Goal: Communication & Community: Answer question/provide support

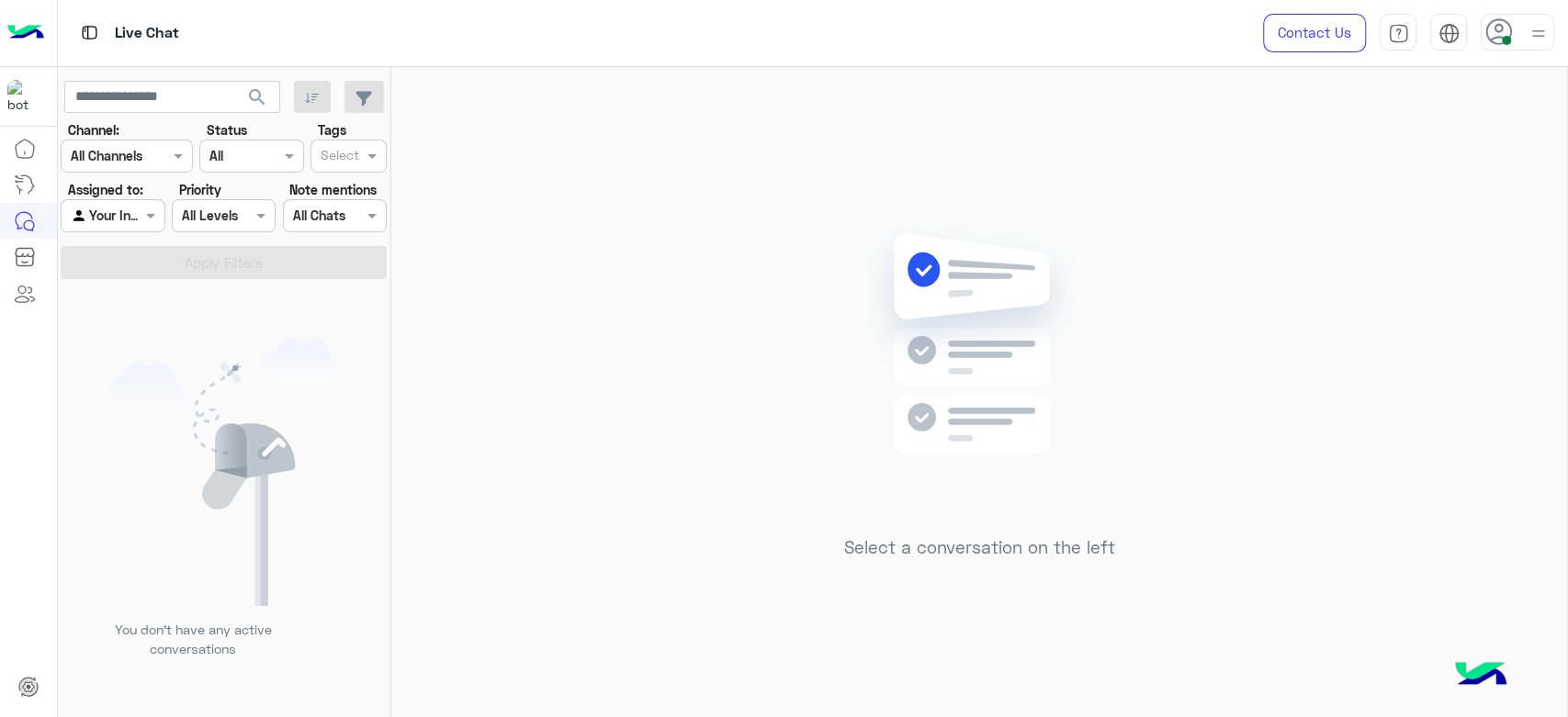
drag, startPoint x: 123, startPoint y: 390, endPoint x: 110, endPoint y: 386, distance: 13.6
click at [123, 390] on img at bounding box center [224, 472] width 232 height 269
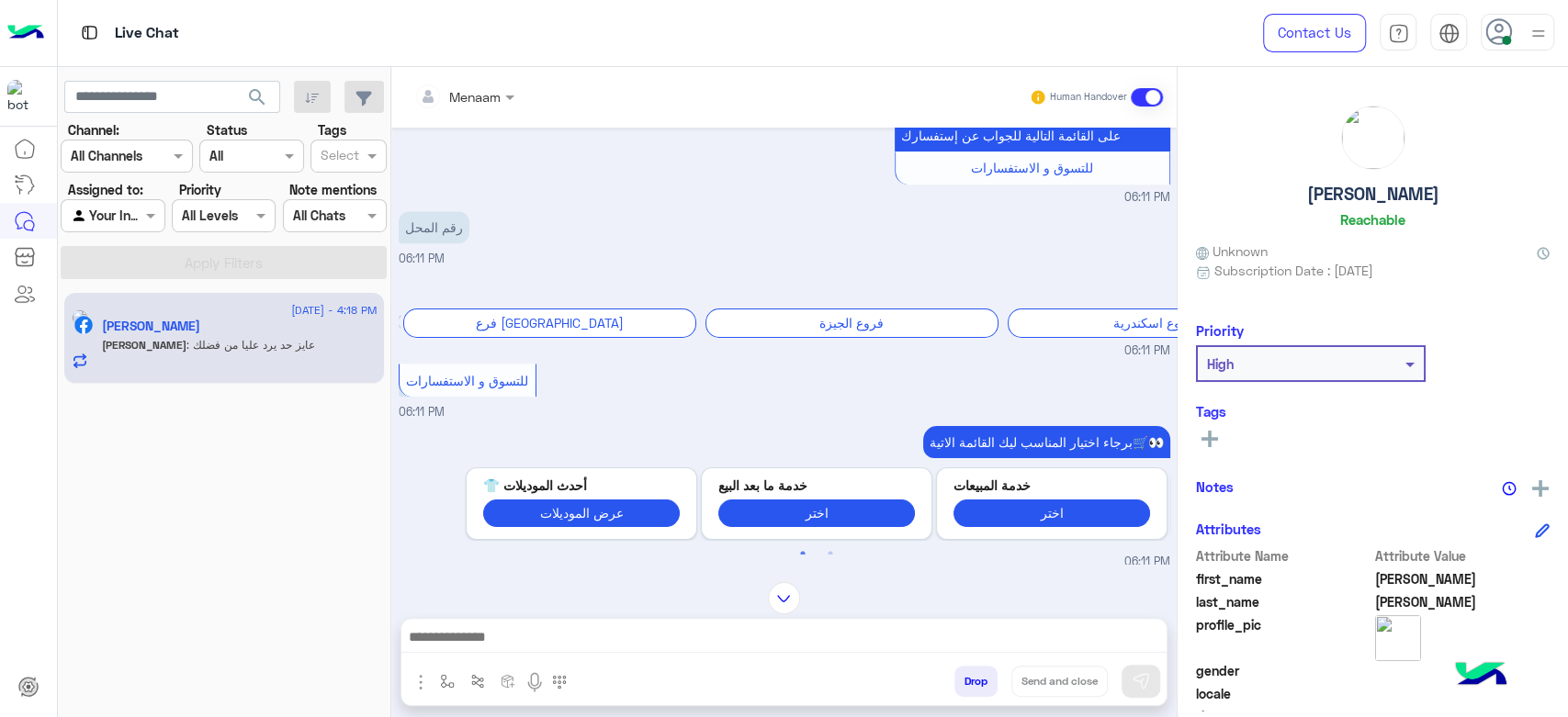
scroll to position [856, 0]
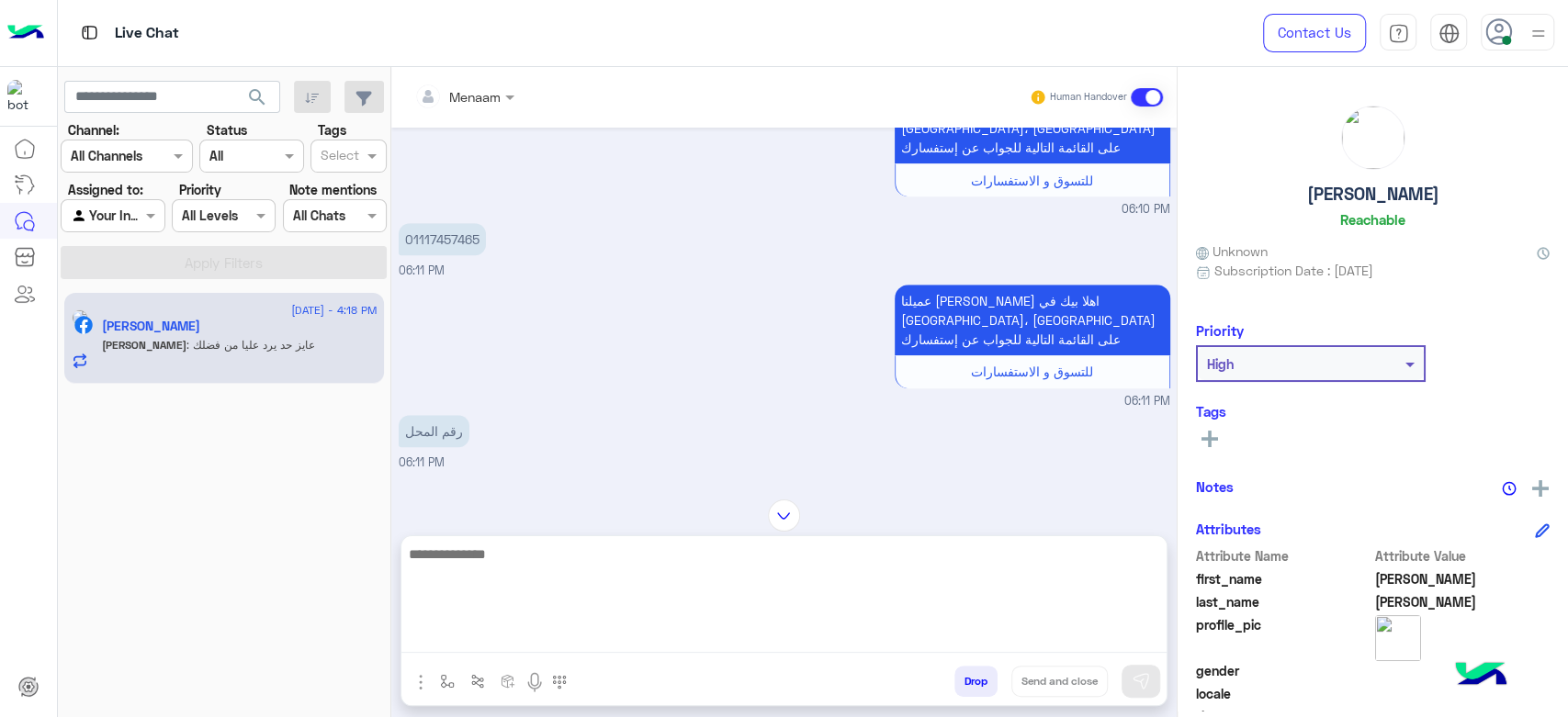
click at [521, 647] on textarea at bounding box center [784, 598] width 765 height 110
type textarea "**********"
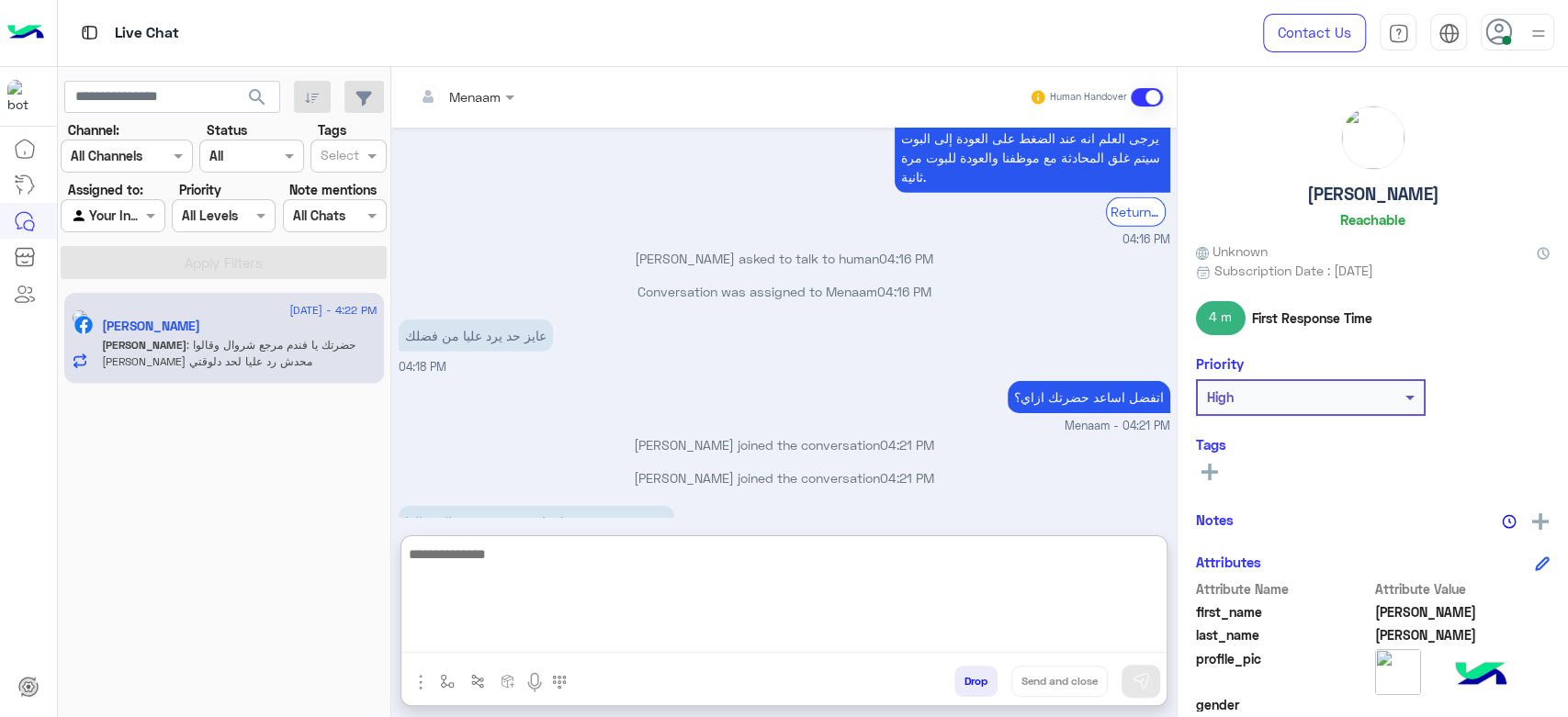
scroll to position [3932, 0]
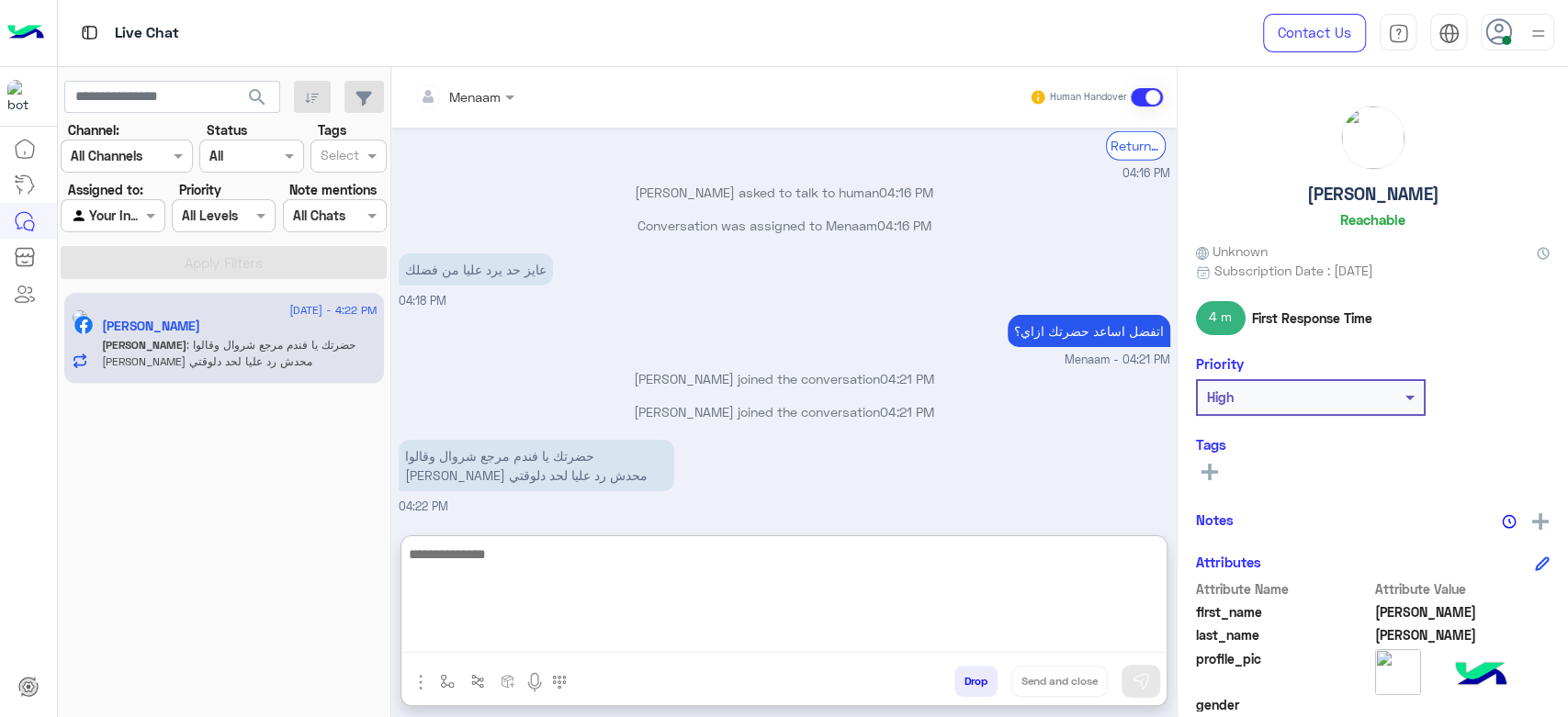
click at [625, 563] on textarea at bounding box center [784, 598] width 765 height 110
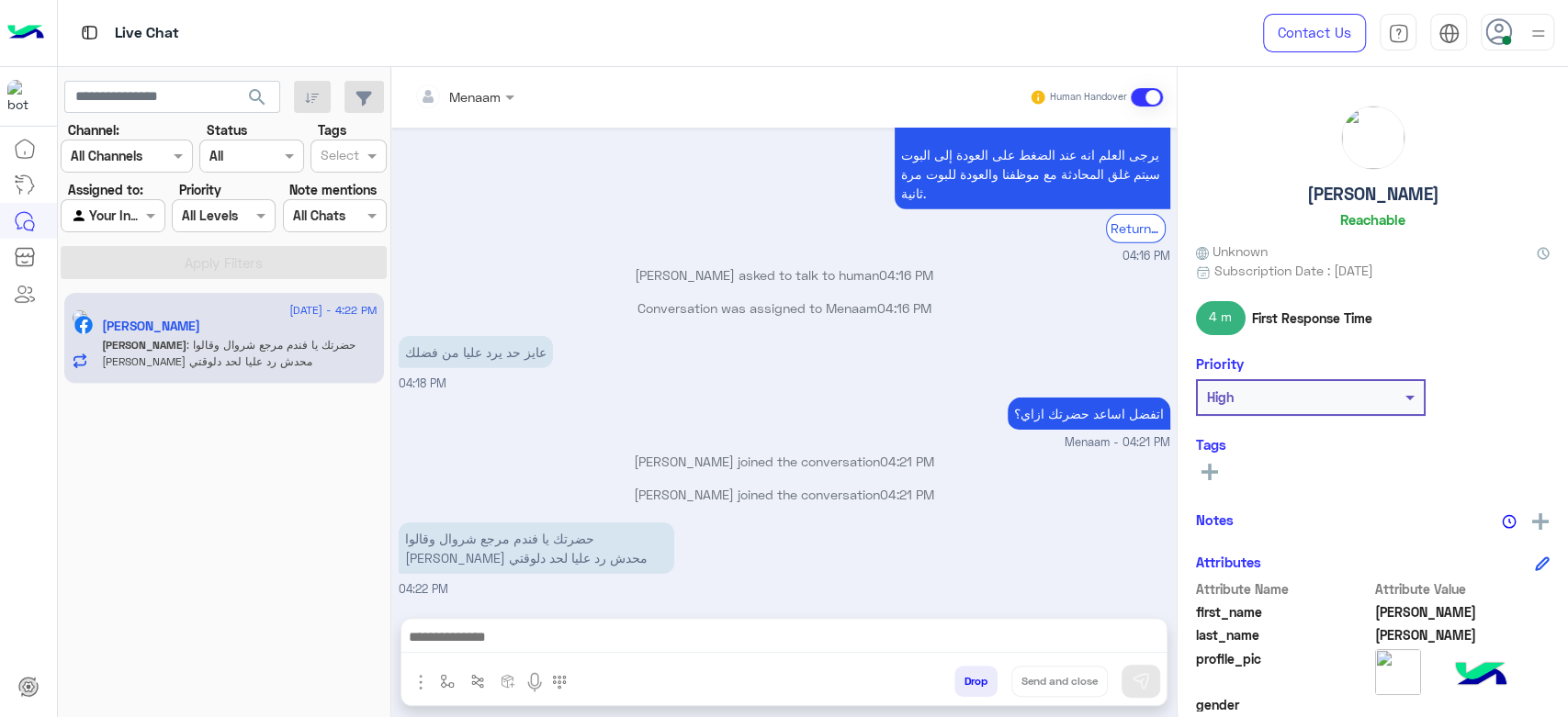
click at [534, 434] on small "Menaam - 04:21 PM" at bounding box center [784, 443] width 772 height 18
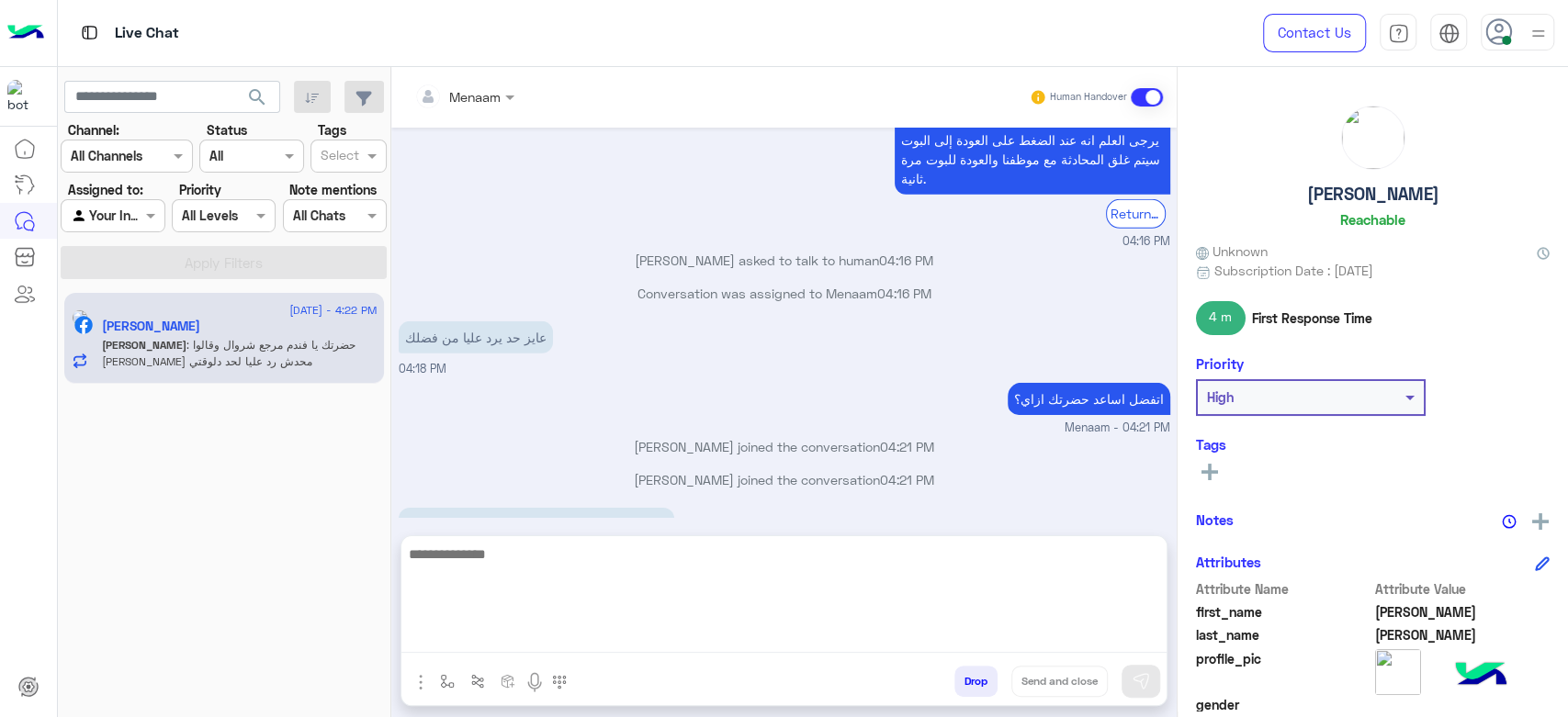
click at [536, 650] on textarea at bounding box center [784, 598] width 765 height 110
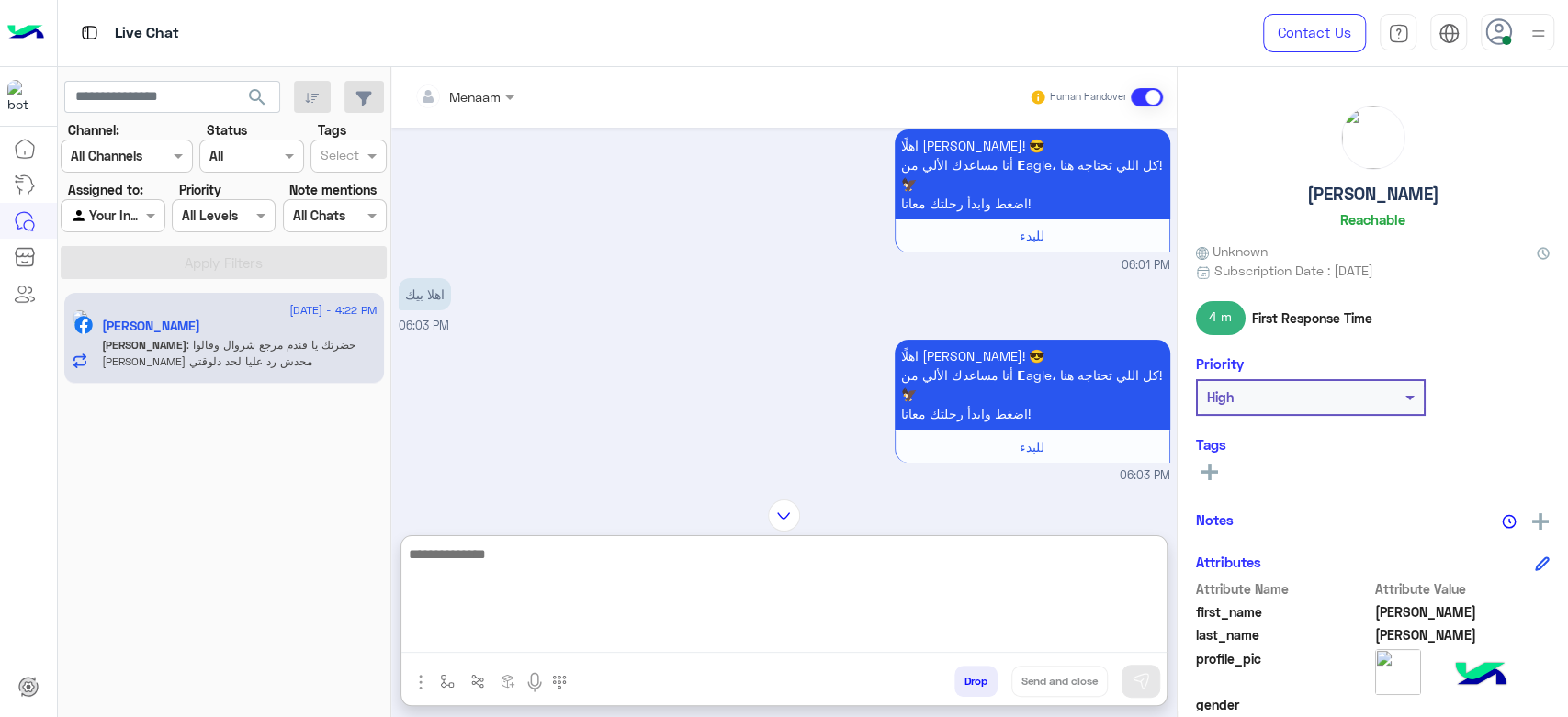
scroll to position [0, 0]
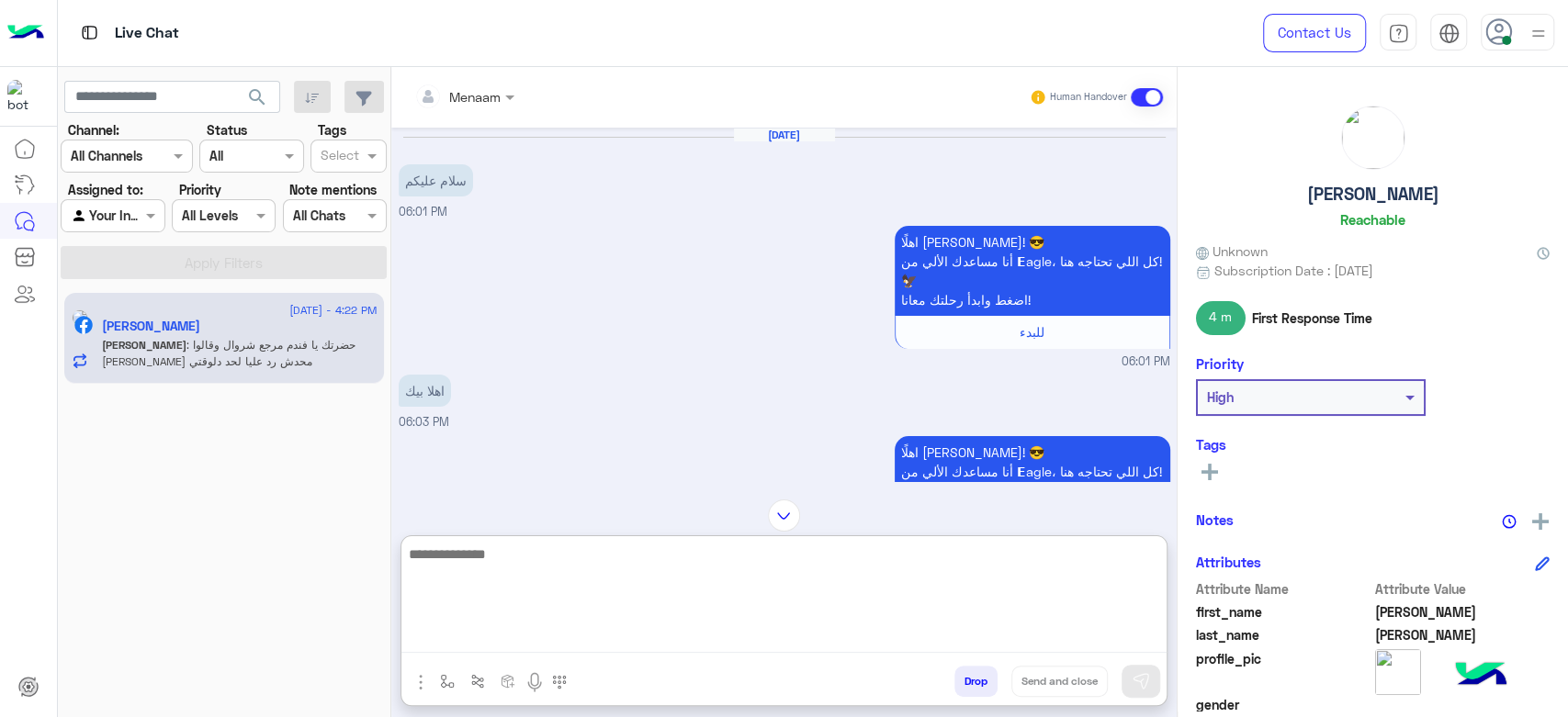
click at [537, 558] on textarea at bounding box center [784, 598] width 765 height 110
type textarea "**********"
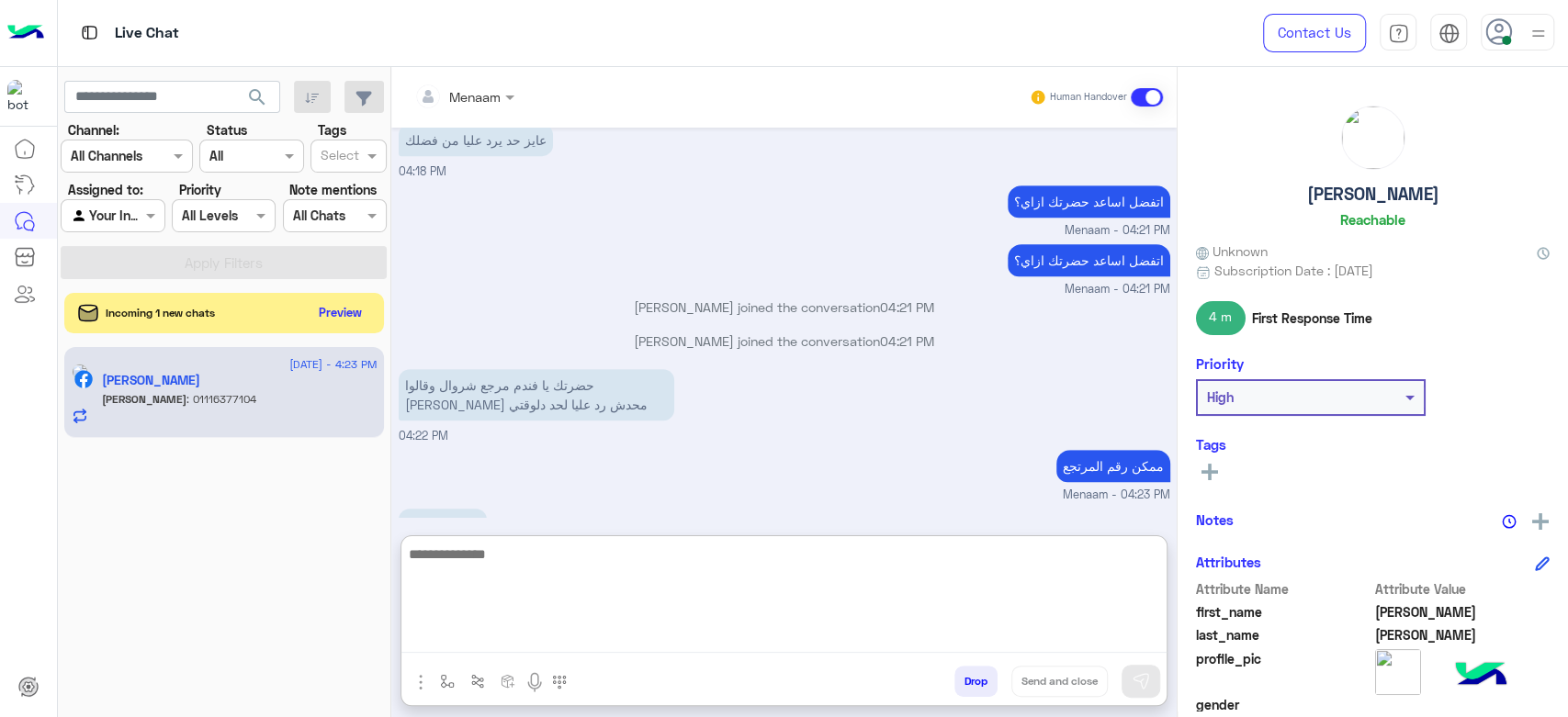
scroll to position [5349, 0]
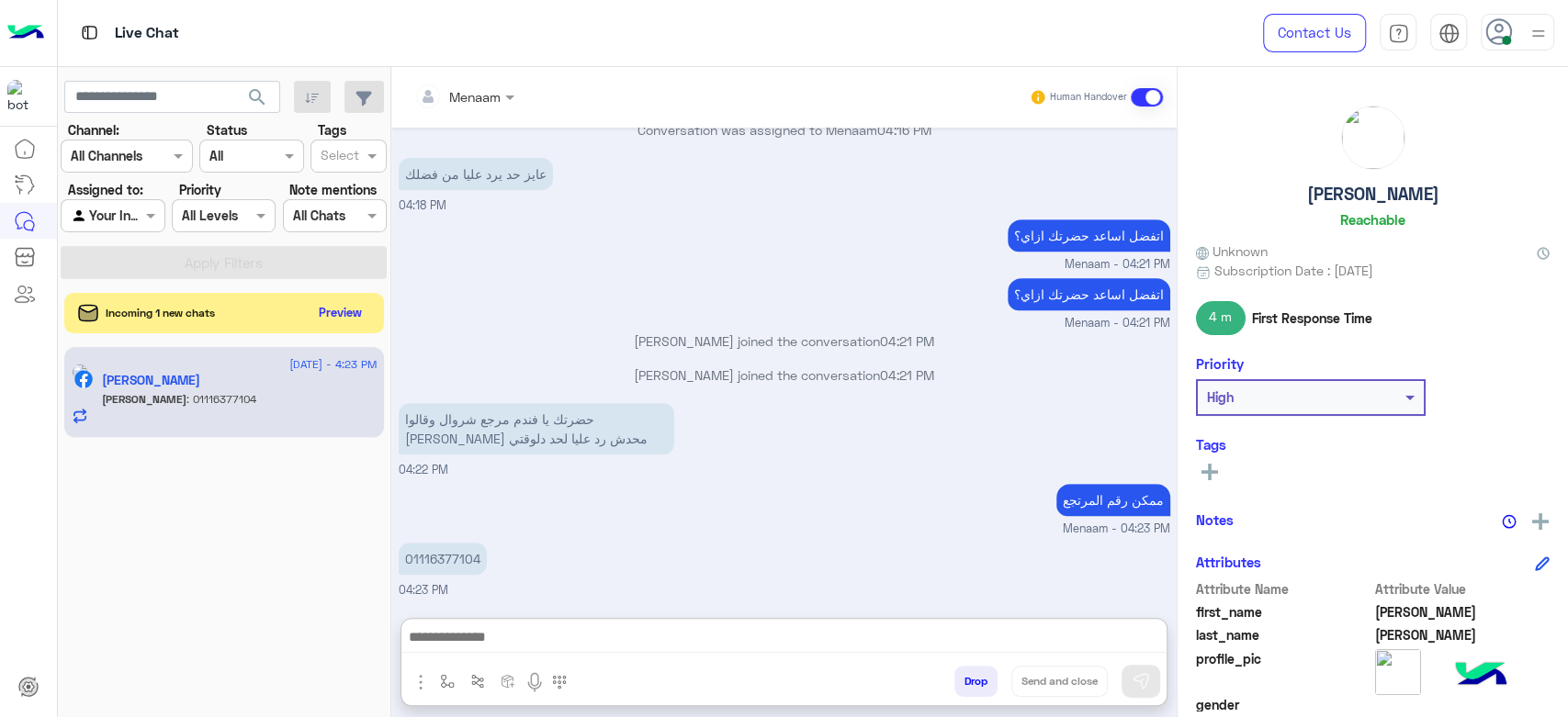
click at [444, 543] on p "01116377104" at bounding box center [442, 559] width 88 height 32
click at [434, 483] on div "ممكن رقم المرتجع Menaam - 04:23 PM" at bounding box center [784, 509] width 772 height 58
click at [440, 564] on p "01116377104" at bounding box center [442, 559] width 88 height 32
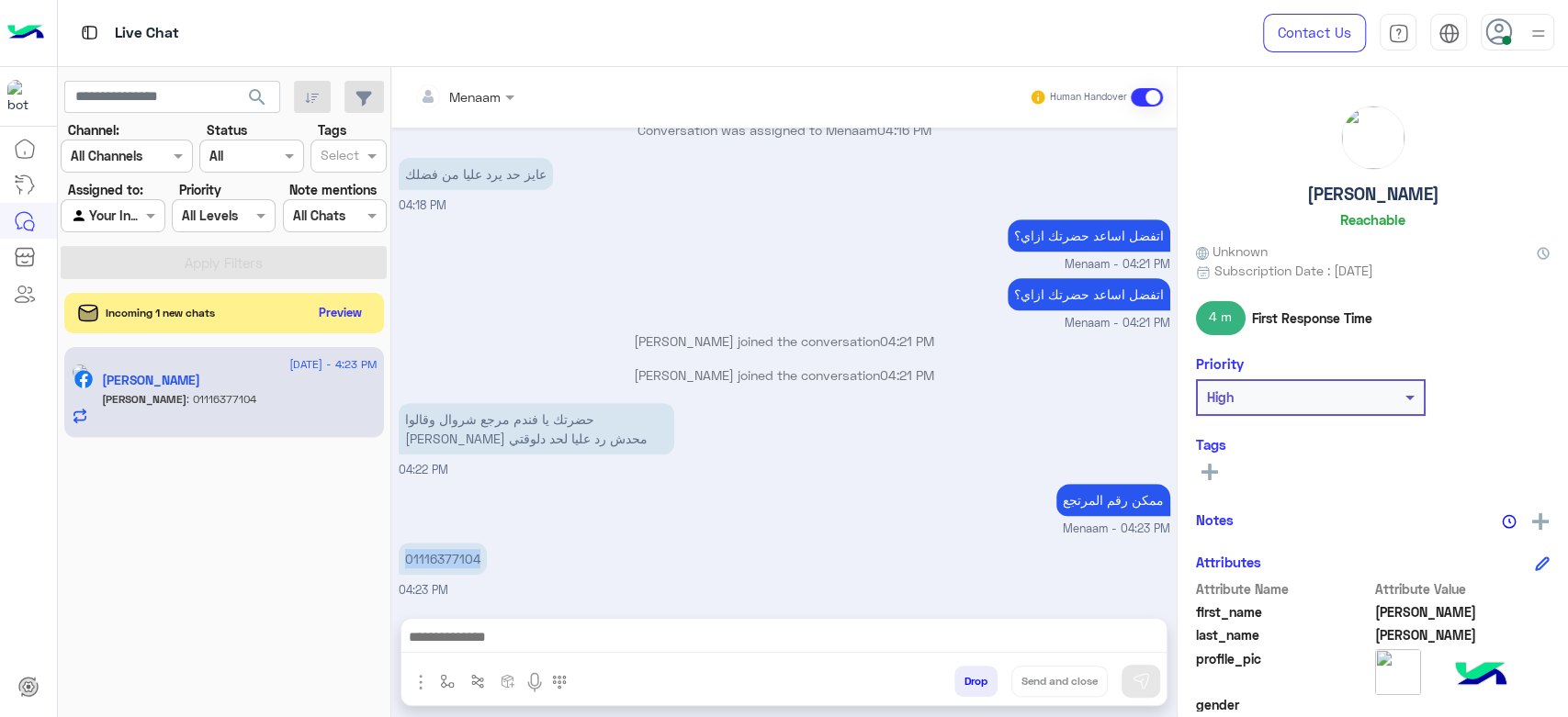
copy p "01116377104"
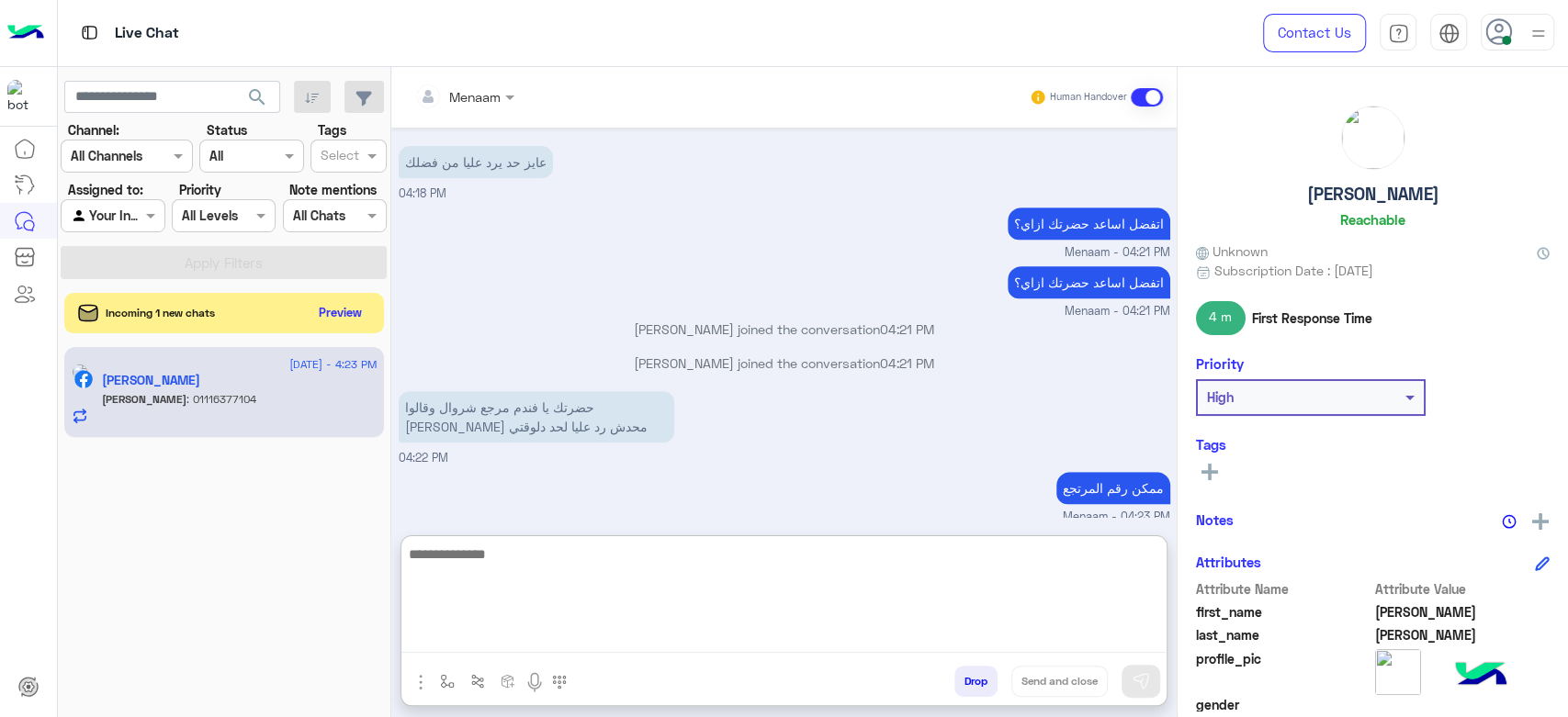
click at [500, 641] on textarea at bounding box center [784, 598] width 765 height 110
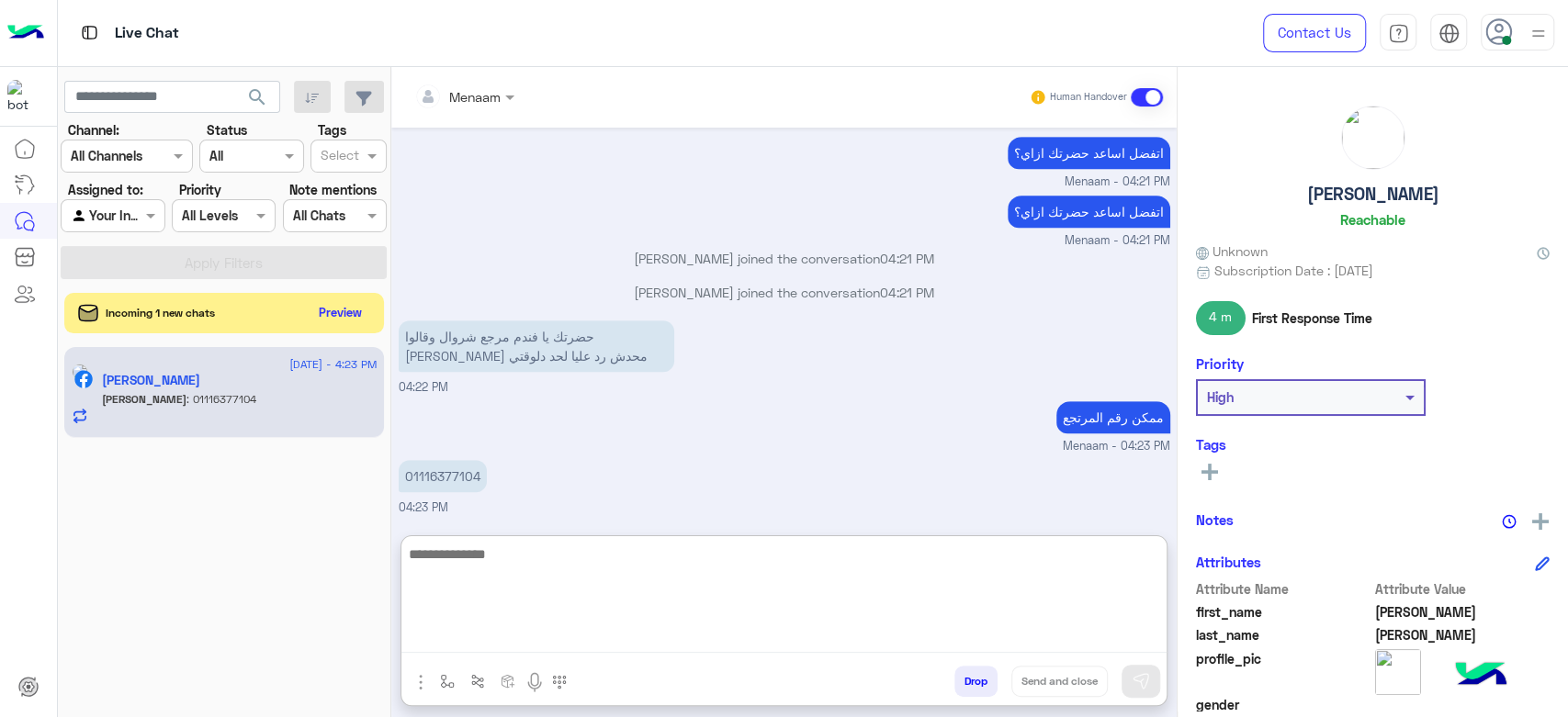
scroll to position [5349, 0]
type textarea "*"
type textarea "**********"
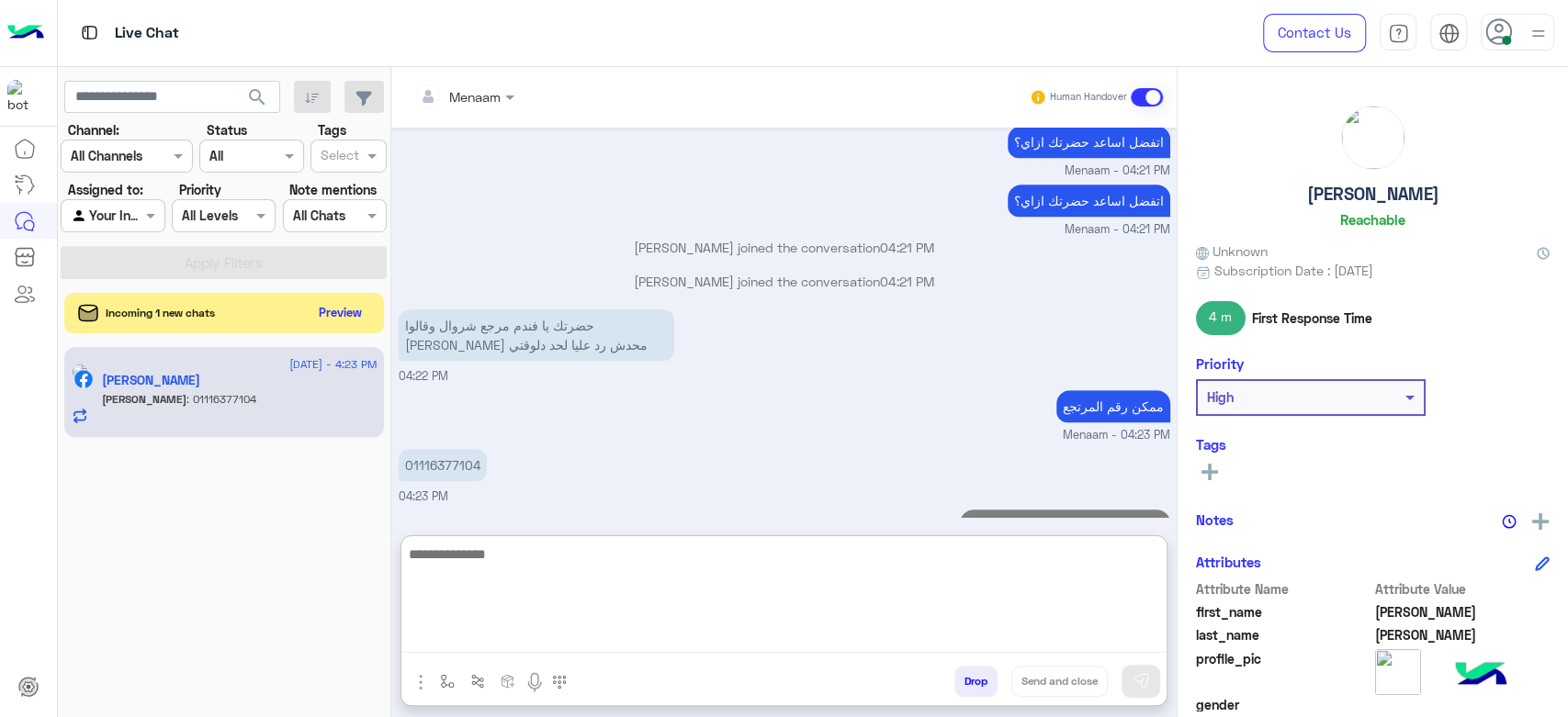
scroll to position [5408, 0]
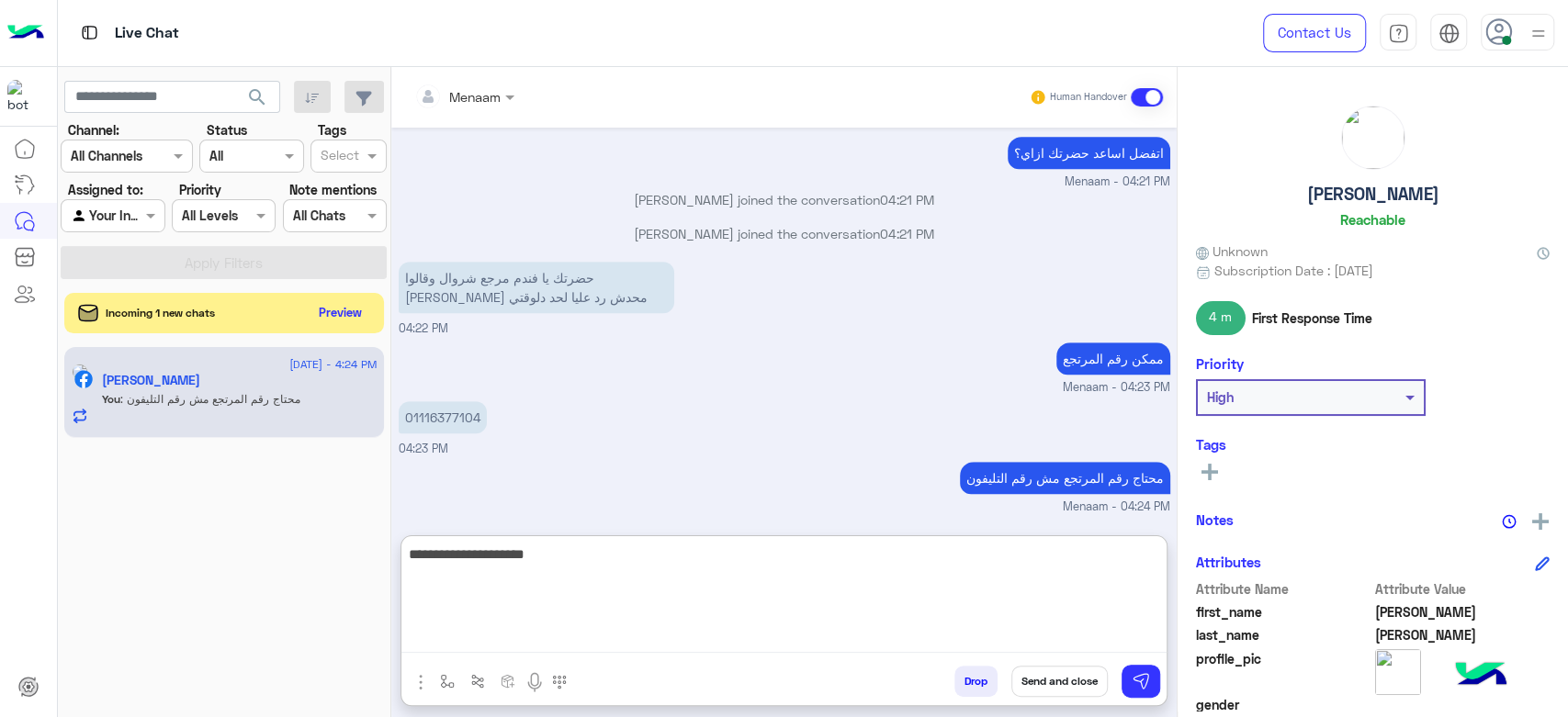
type textarea "**********"
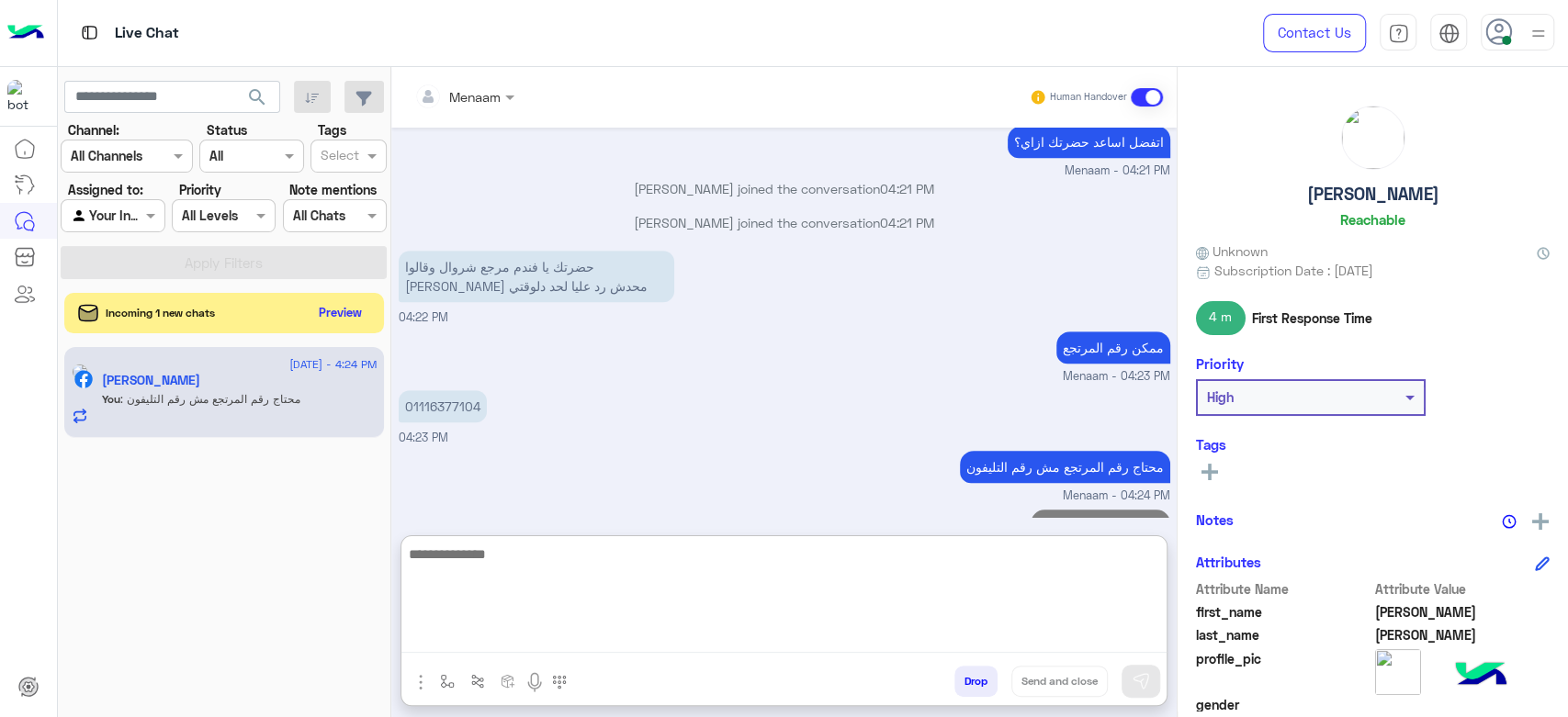
scroll to position [5466, 0]
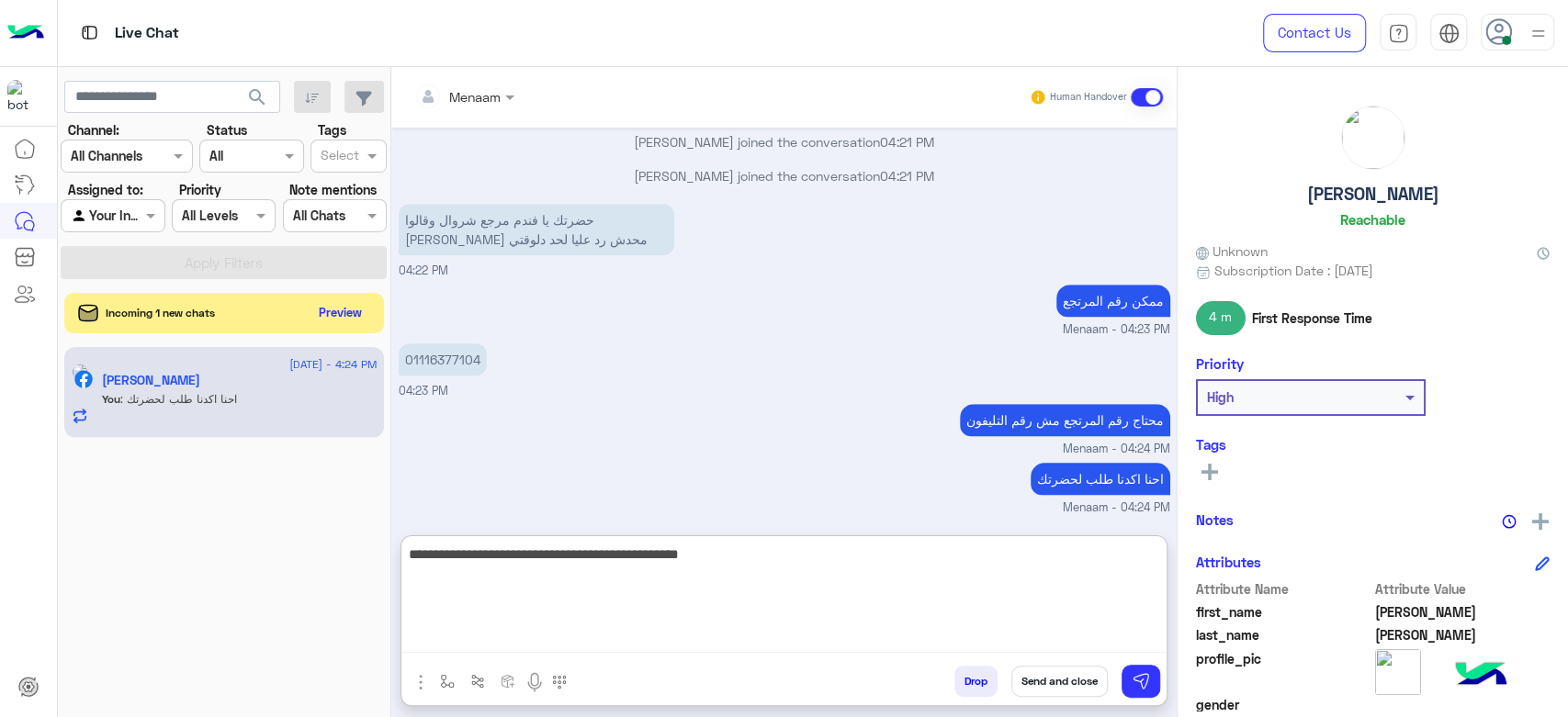
type textarea "**********"
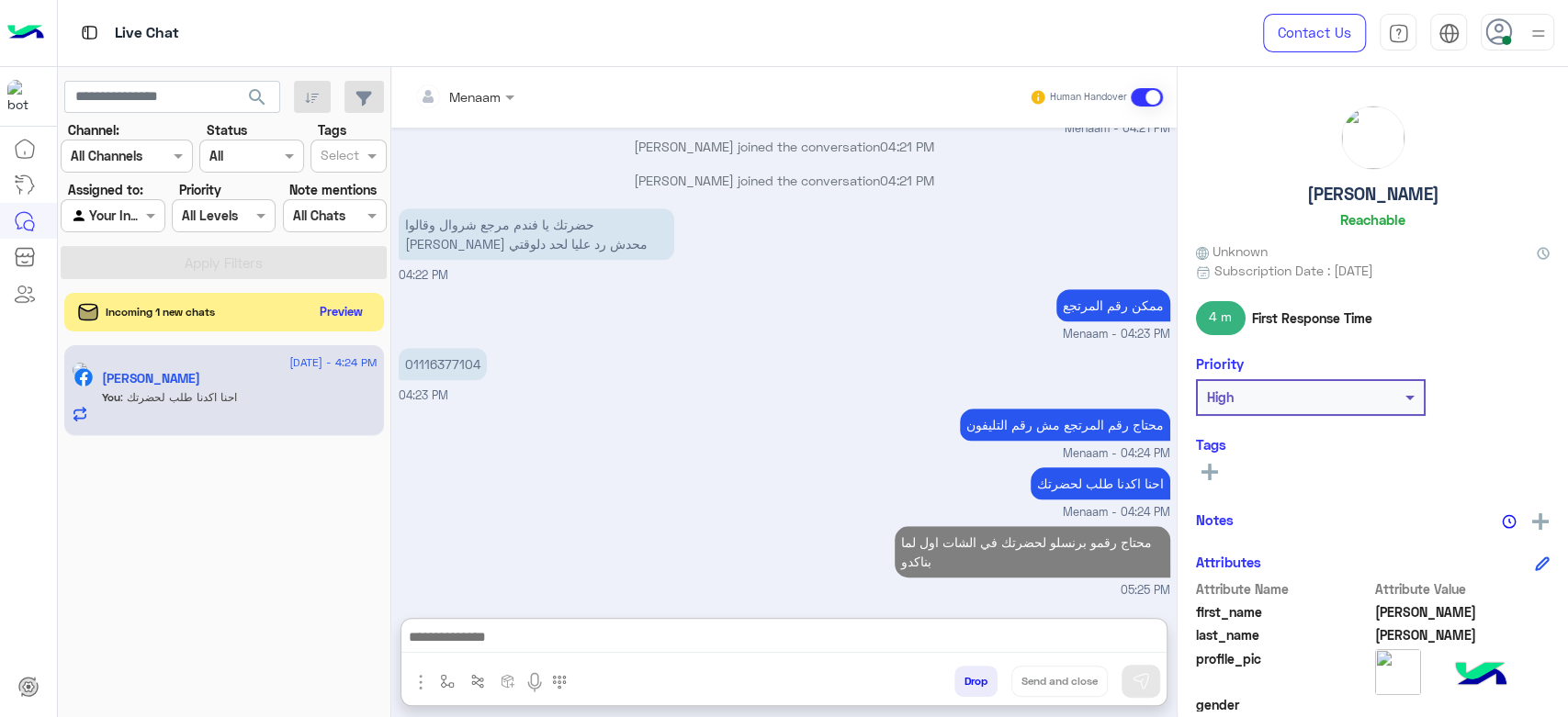
click at [344, 313] on button "Preview" at bounding box center [341, 311] width 57 height 25
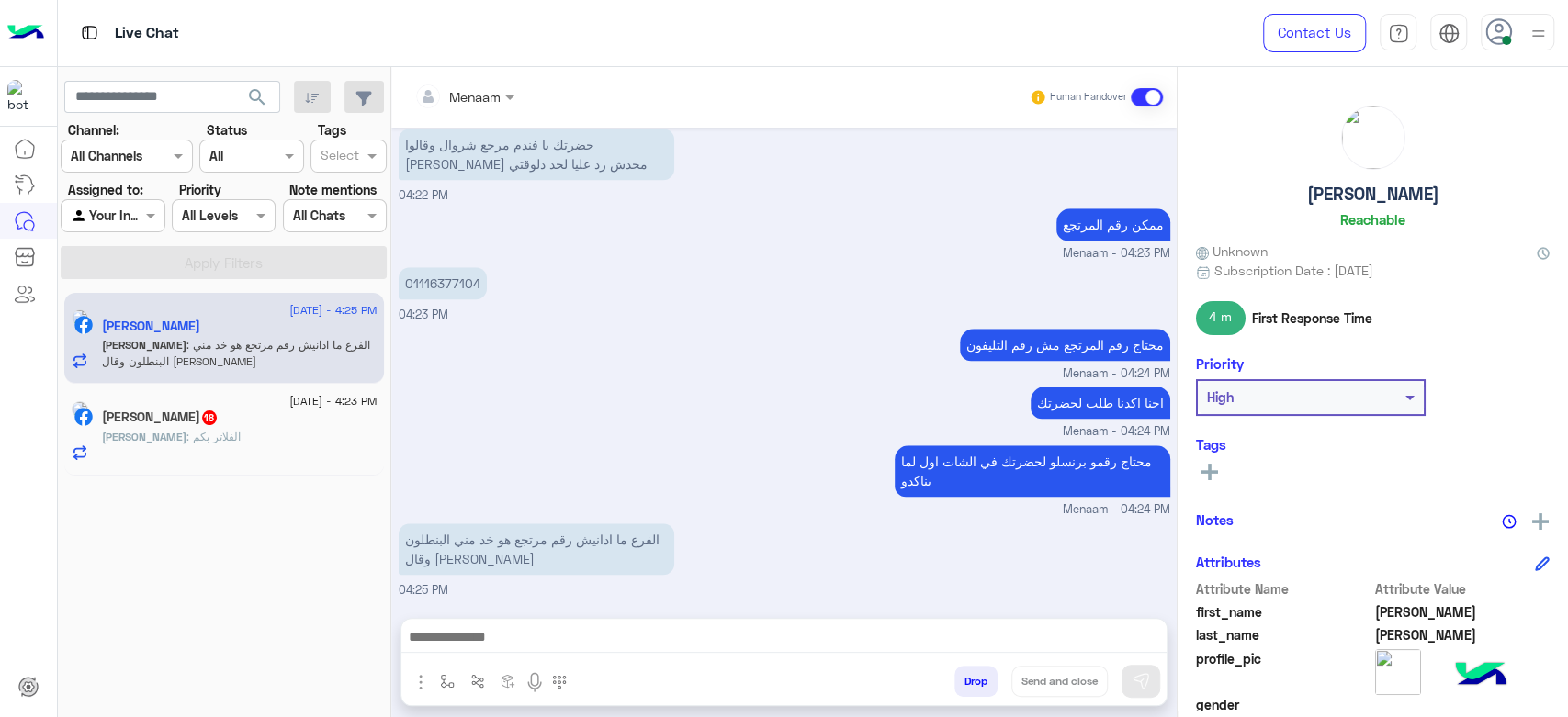
scroll to position [1129, 0]
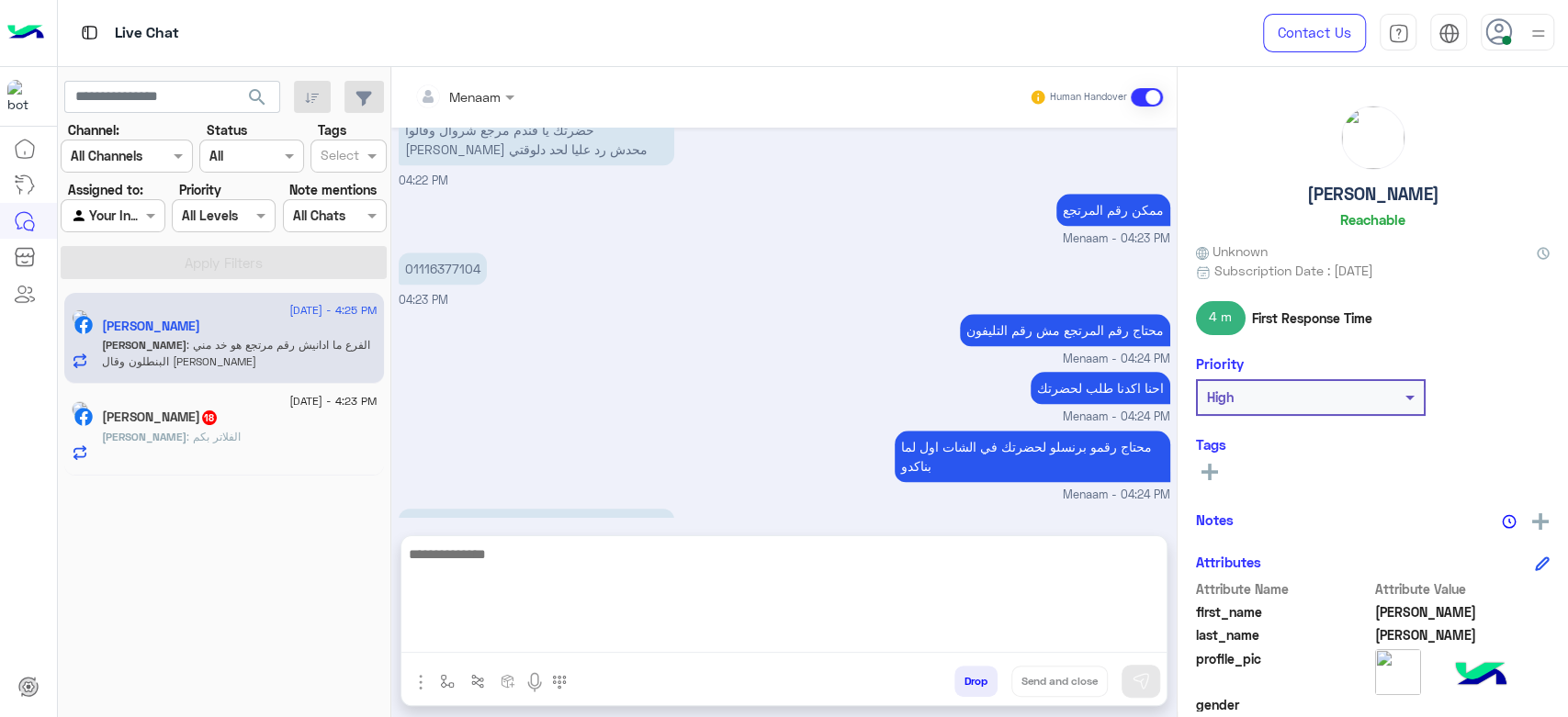
click at [518, 632] on textarea at bounding box center [784, 598] width 765 height 110
type textarea "**********"
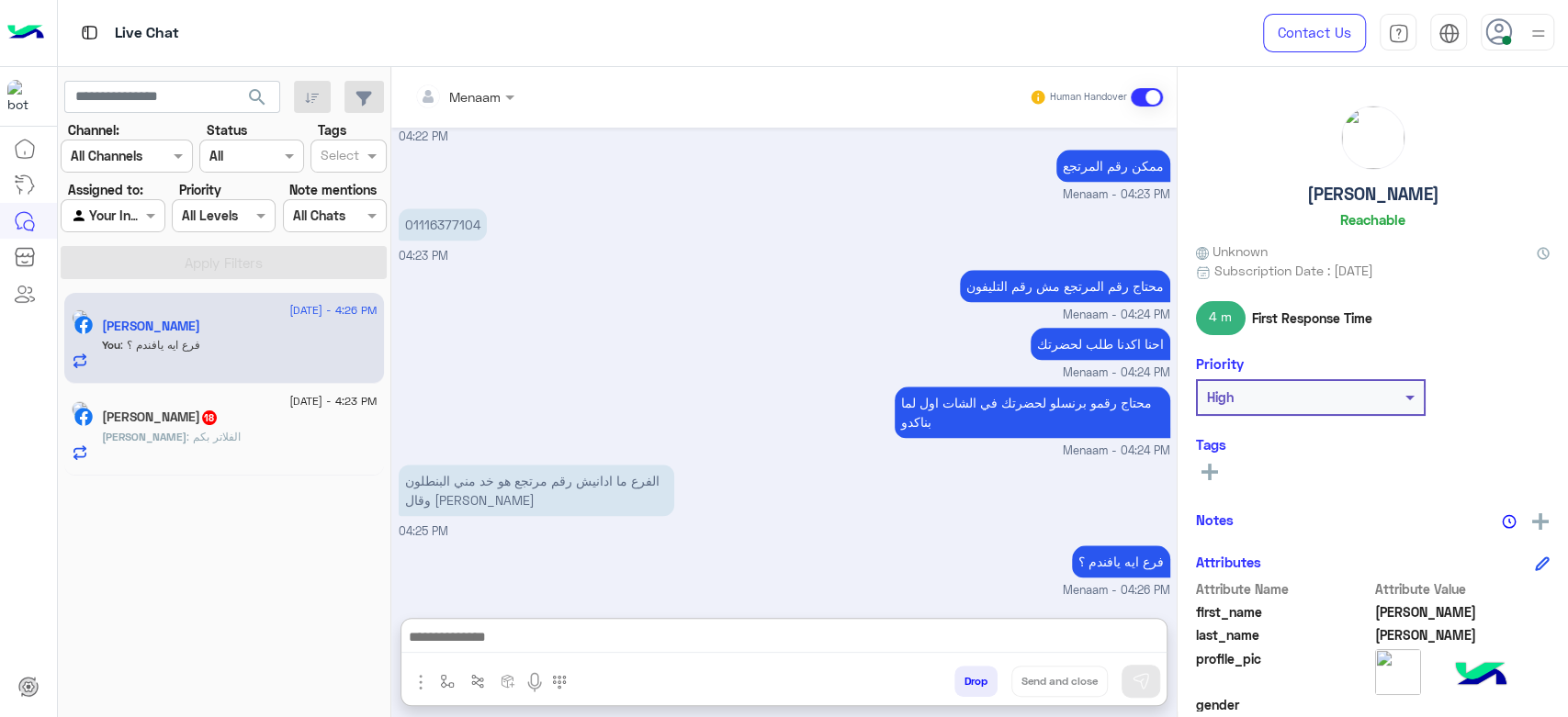
click at [246, 409] on div "Hassan Aly 18" at bounding box center [239, 419] width 275 height 19
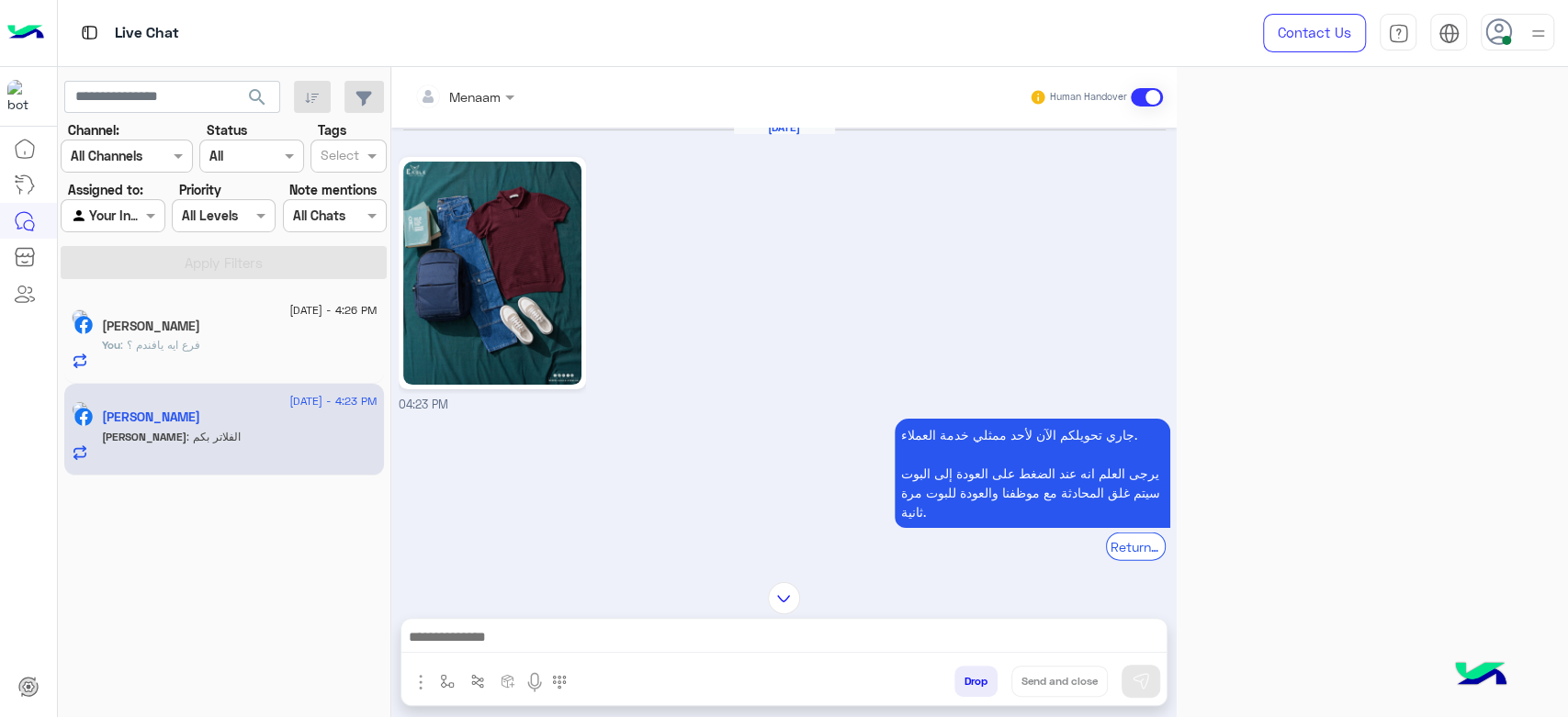
scroll to position [2574, 0]
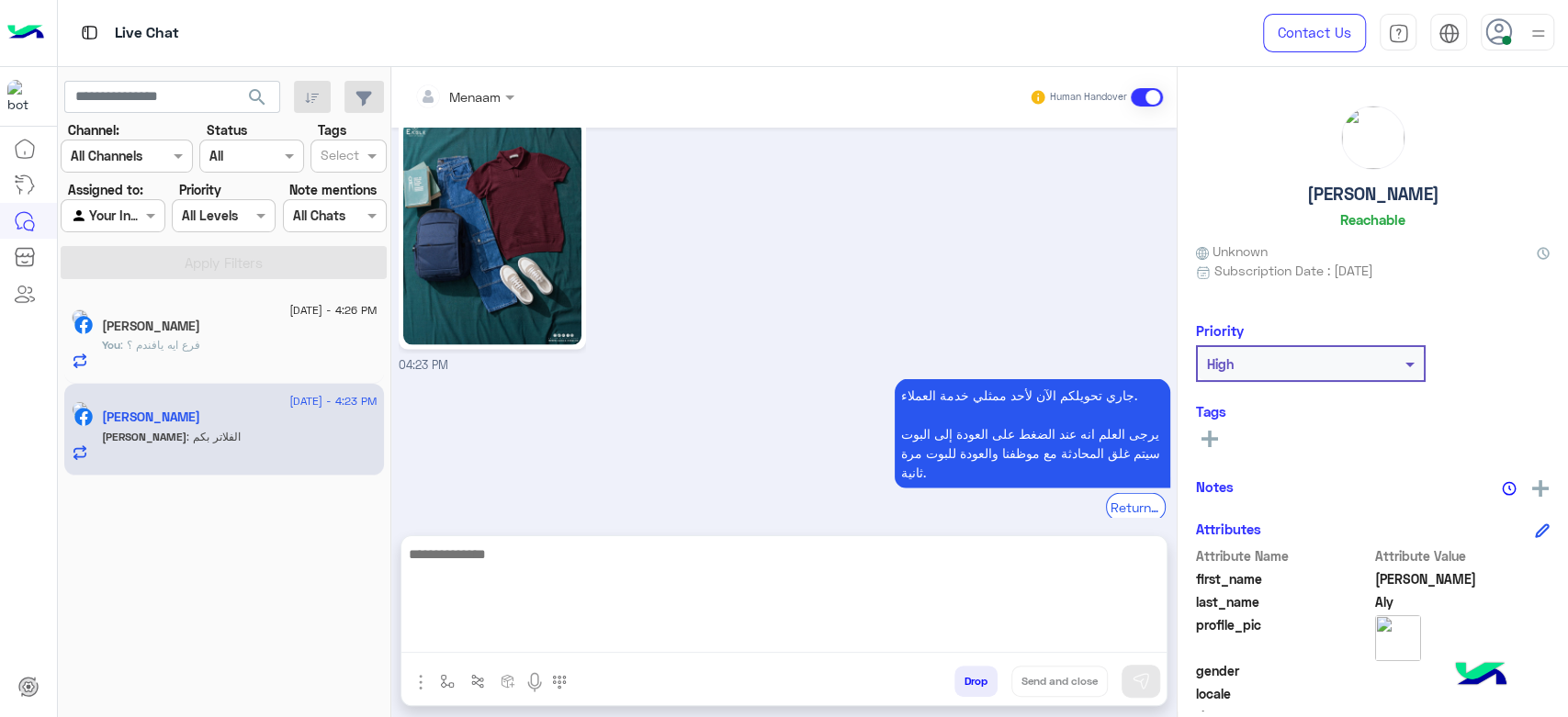
click at [500, 635] on textarea at bounding box center [784, 598] width 765 height 110
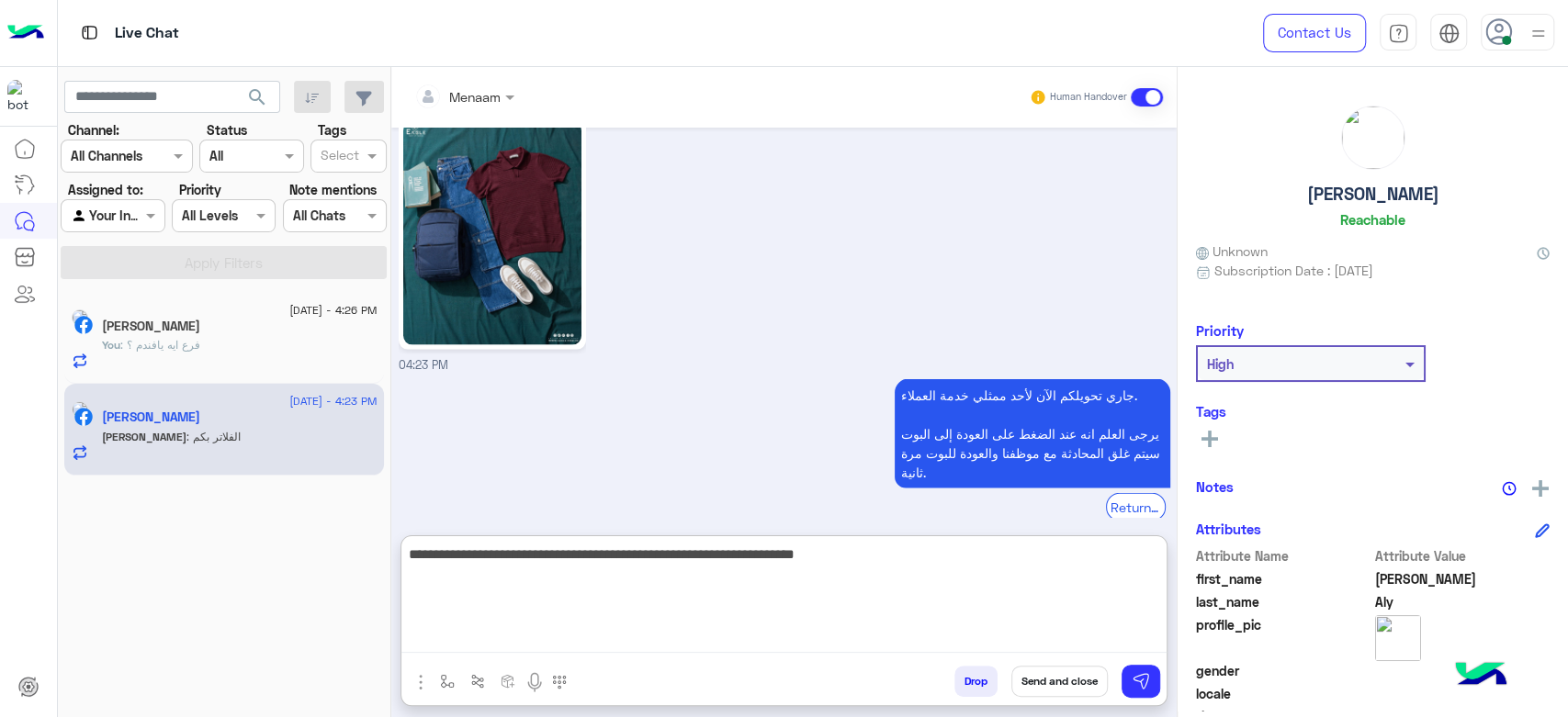
type textarea "**********"
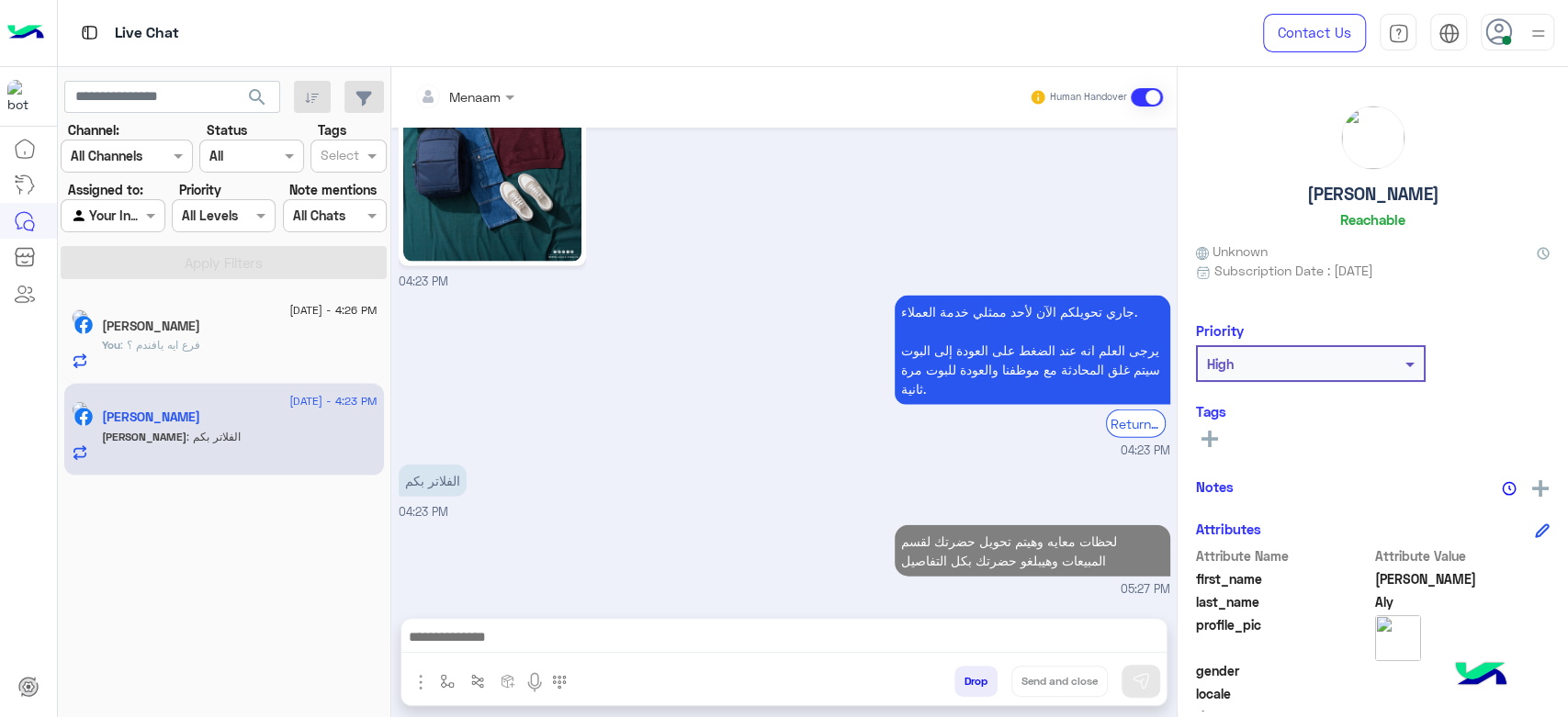
click at [1371, 187] on h5 "Hassan Aly" at bounding box center [1373, 194] width 133 height 21
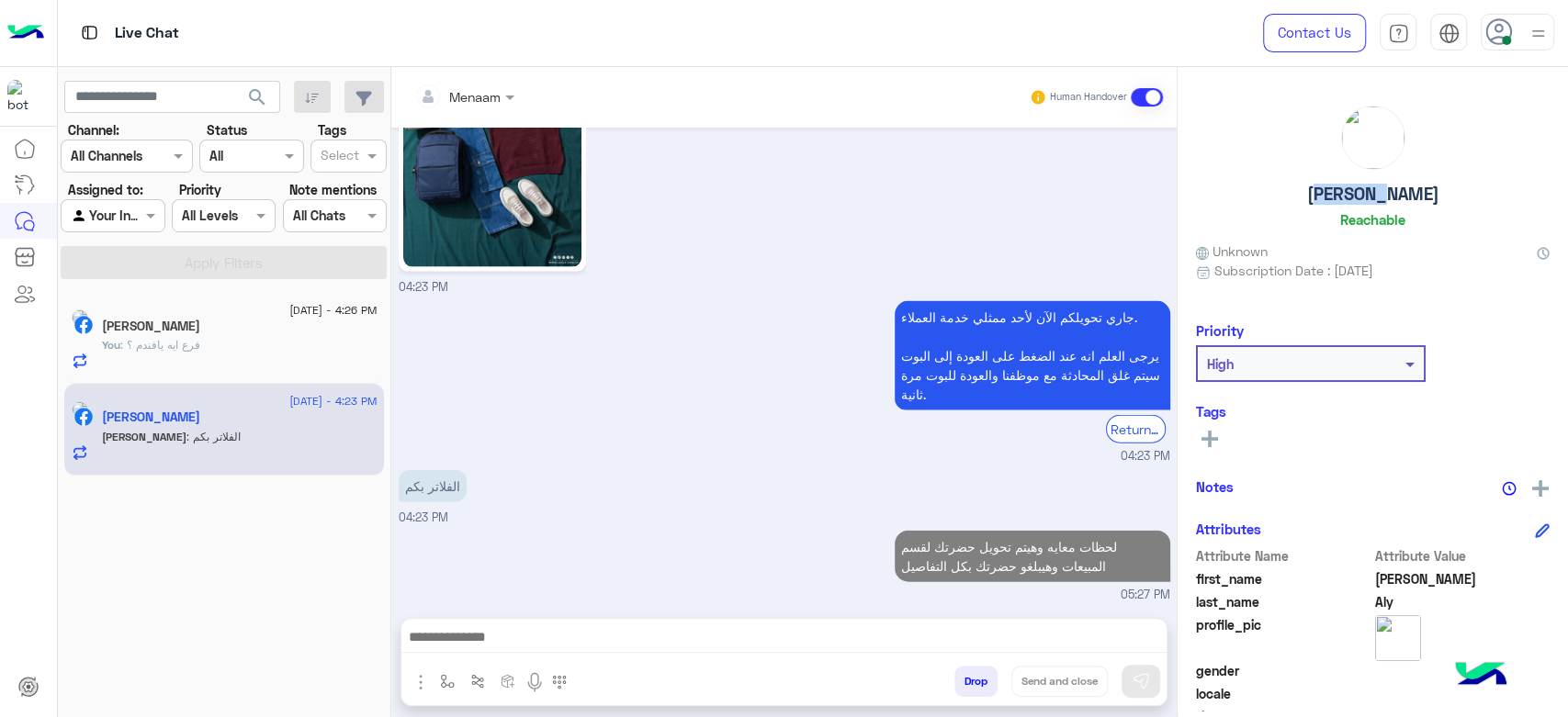
click at [1371, 187] on h5 "Hassan Aly" at bounding box center [1373, 194] width 133 height 21
click at [1373, 187] on h5 "Hassan Aly" at bounding box center [1373, 194] width 133 height 21
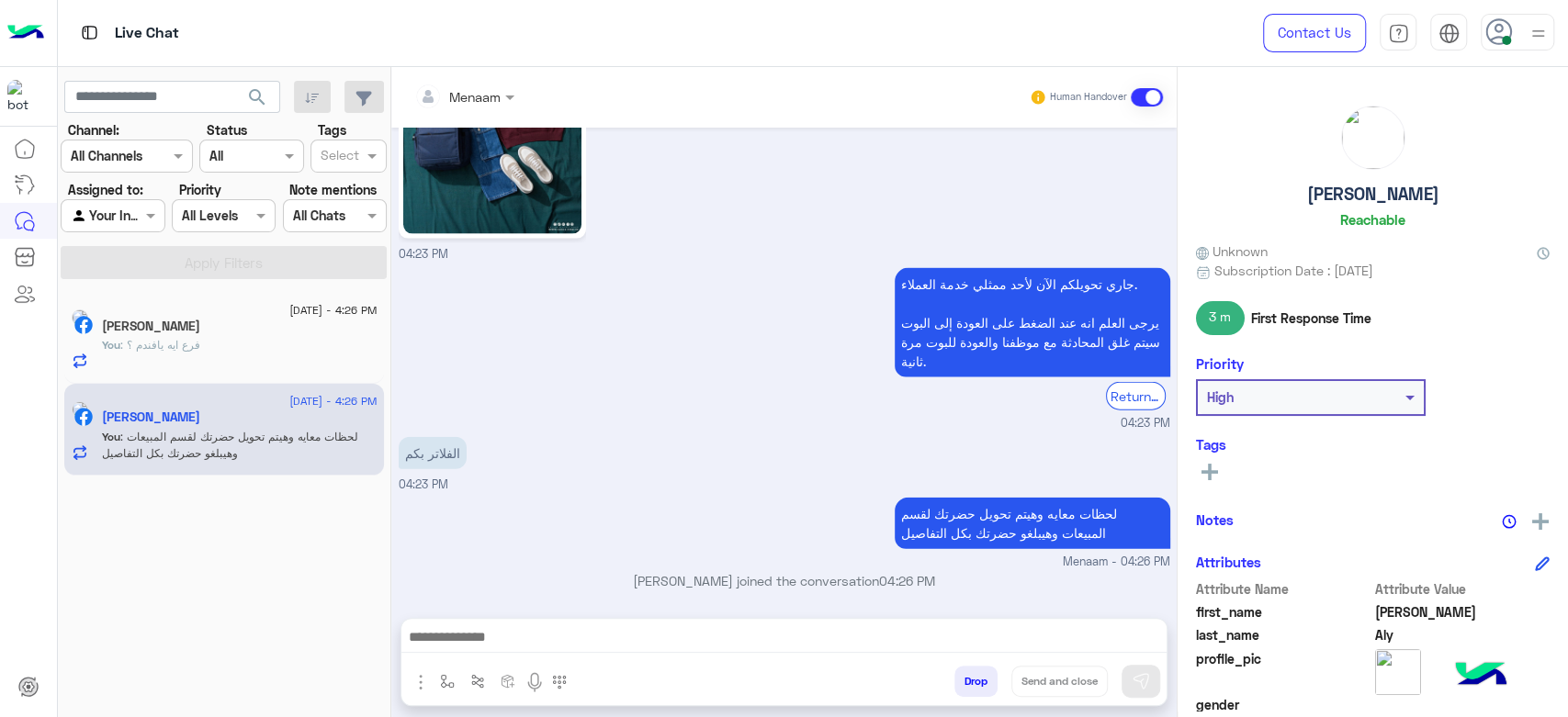
click at [1338, 204] on h5 "Hassan Aly" at bounding box center [1373, 194] width 133 height 21
drag, startPoint x: 1317, startPoint y: 191, endPoint x: 1462, endPoint y: 197, distance: 145.1
click at [1462, 197] on div "Hassan Aly Reachable" at bounding box center [1373, 170] width 354 height 130
copy h5 "Hassan Aly"
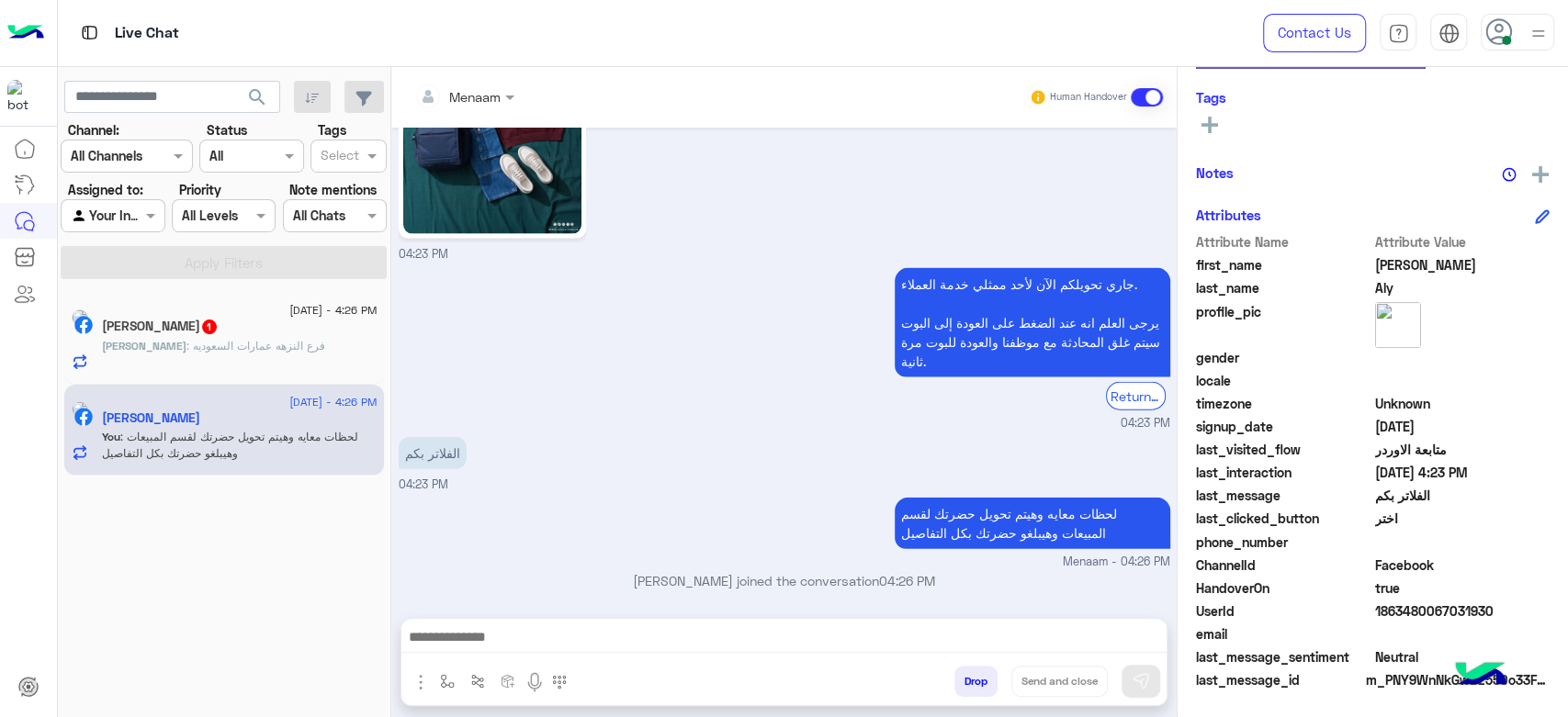
click at [1403, 611] on span "1863480067031930" at bounding box center [1462, 610] width 175 height 19
copy span "1863480067031930"
click at [243, 346] on span ": فرع النزهه عمارات السعوديه" at bounding box center [256, 346] width 139 height 14
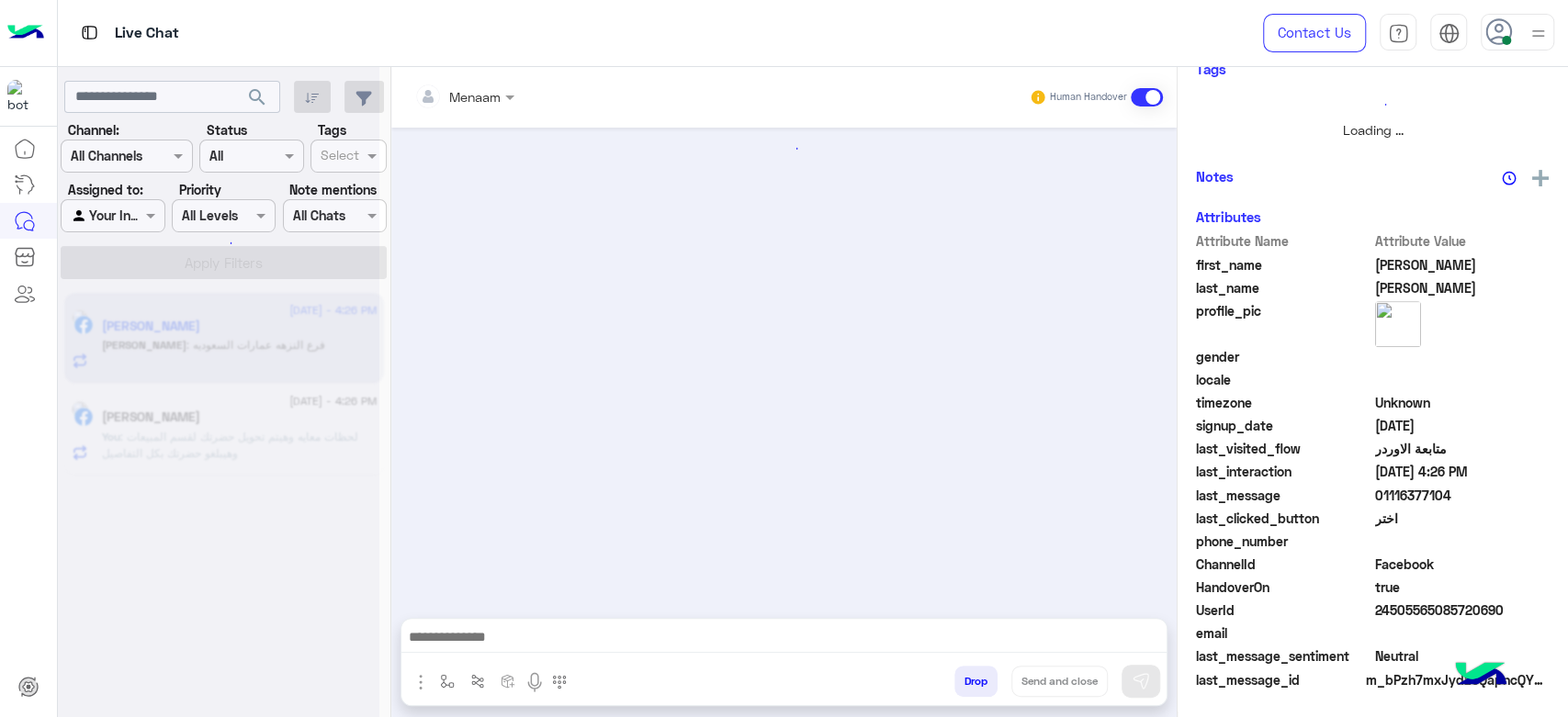
scroll to position [344, 0]
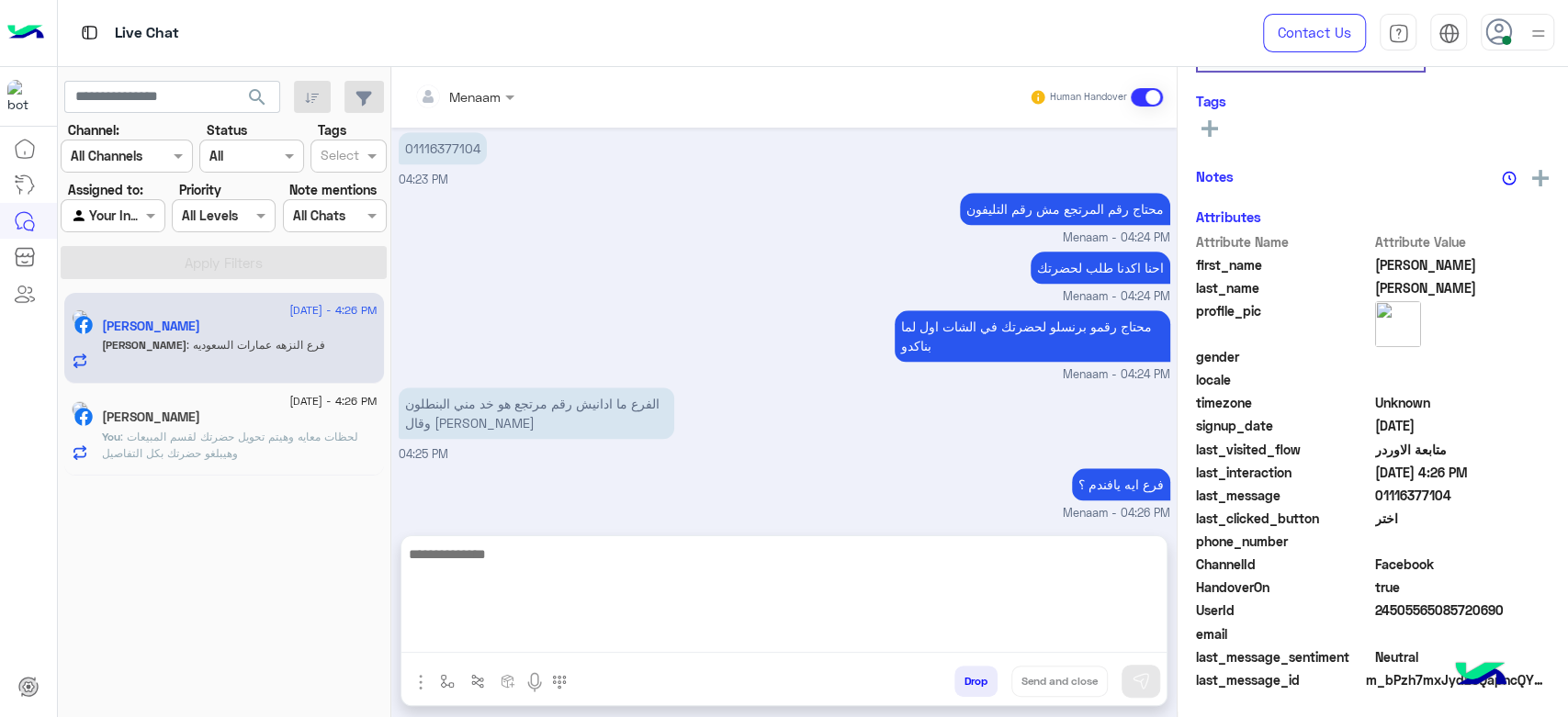
click at [507, 648] on textarea at bounding box center [784, 598] width 765 height 110
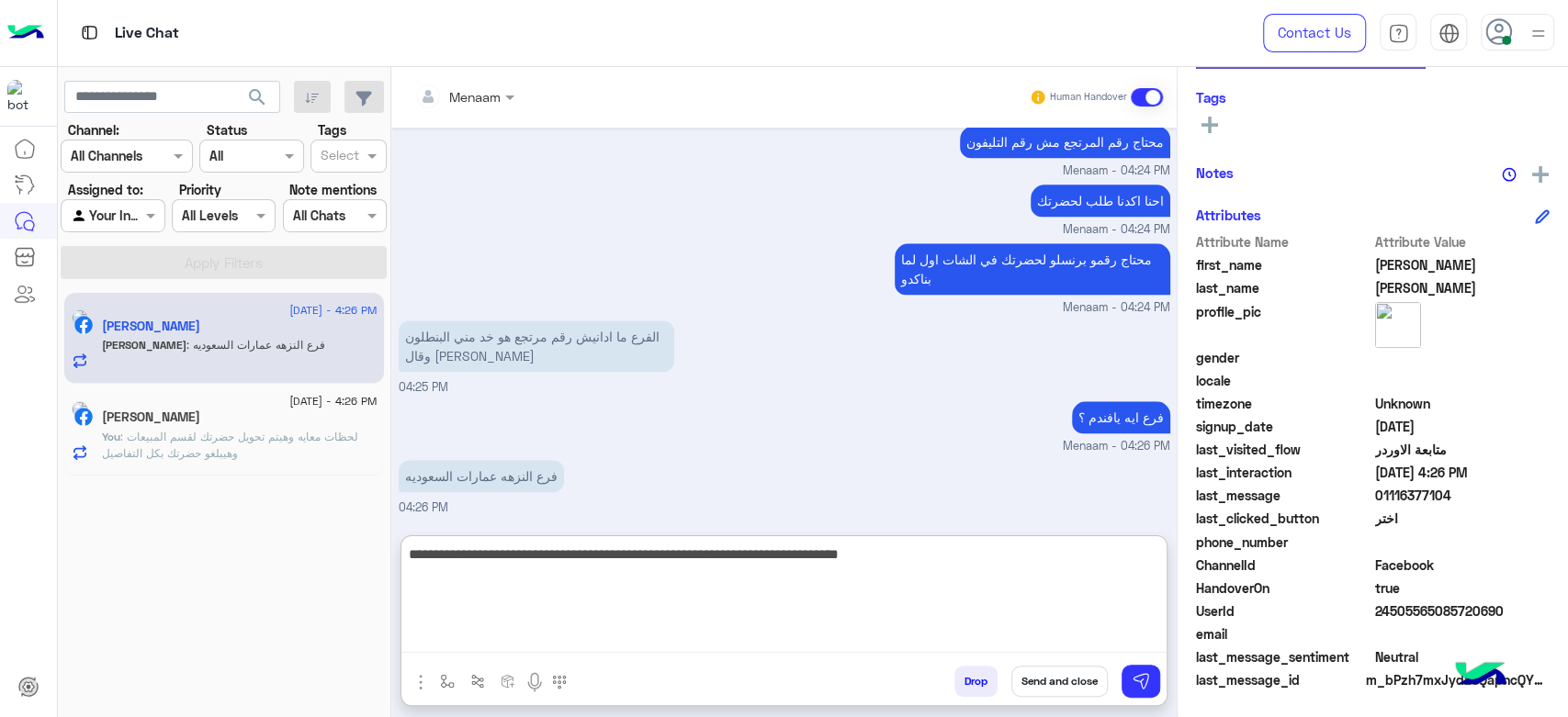
type textarea "**********"
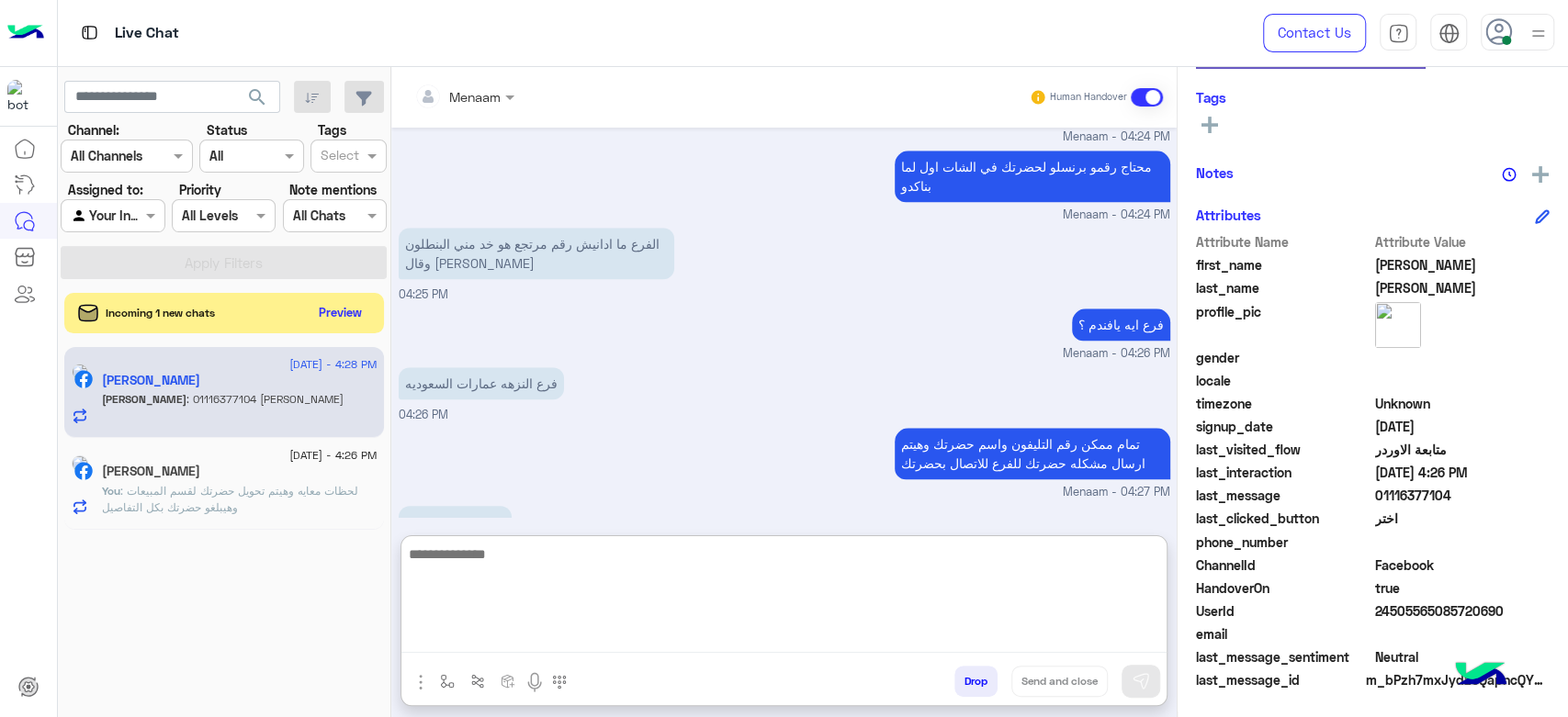
scroll to position [1244, 0]
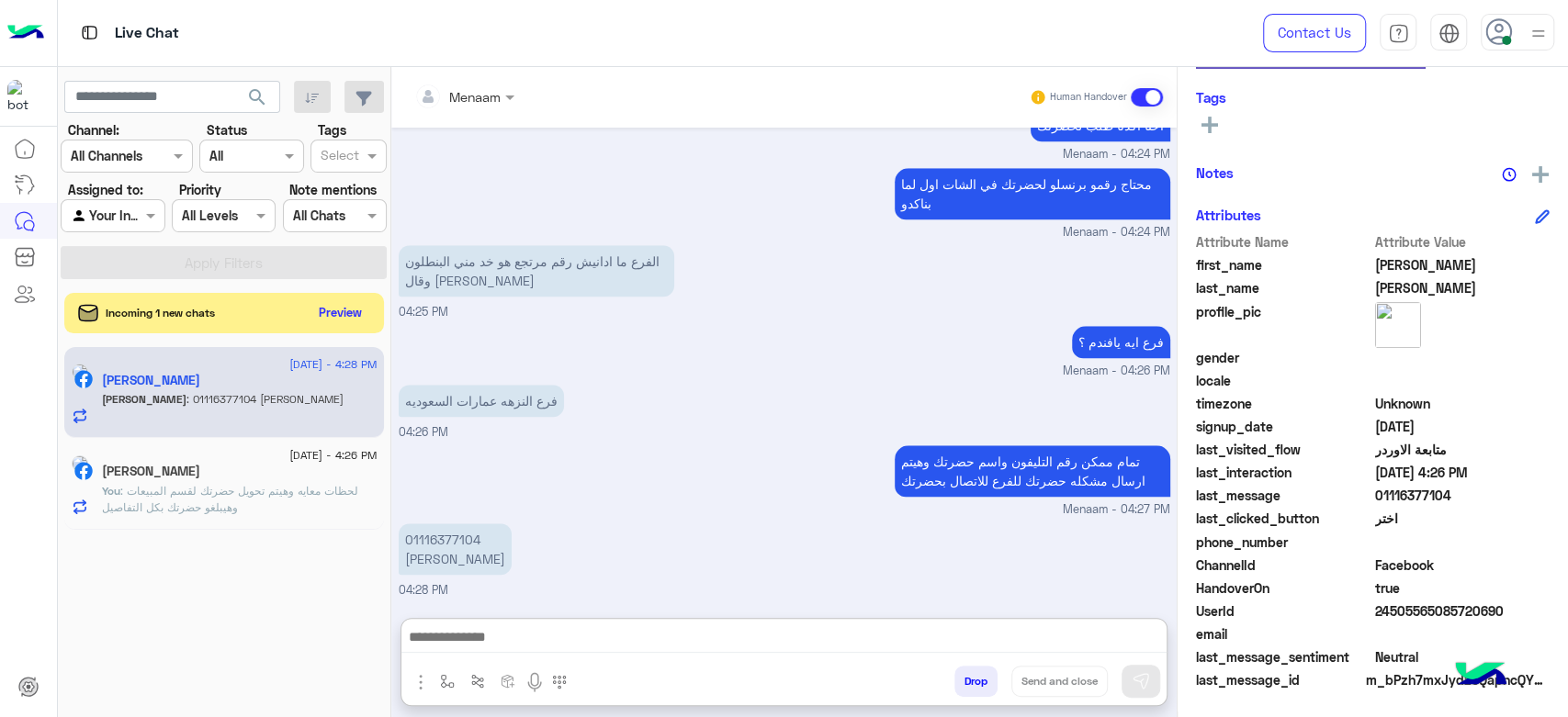
click at [428, 523] on p "01116377104 حسين حسين" at bounding box center [455, 549] width 113 height 52
click at [428, 463] on div "تمام ممكن رقم التليفون واسم حضرتك وهيتم ارسال مشكله حضرتك للفرع للاتصال بحضرتك …" at bounding box center [784, 480] width 772 height 78
drag, startPoint x: 428, startPoint y: 463, endPoint x: 449, endPoint y: 509, distance: 50.6
click at [447, 479] on div "تمام ممكن رقم التليفون واسم حضرتك وهيتم ارسال مشكله حضرتك للفرع للاتصال بحضرتك …" at bounding box center [784, 480] width 772 height 78
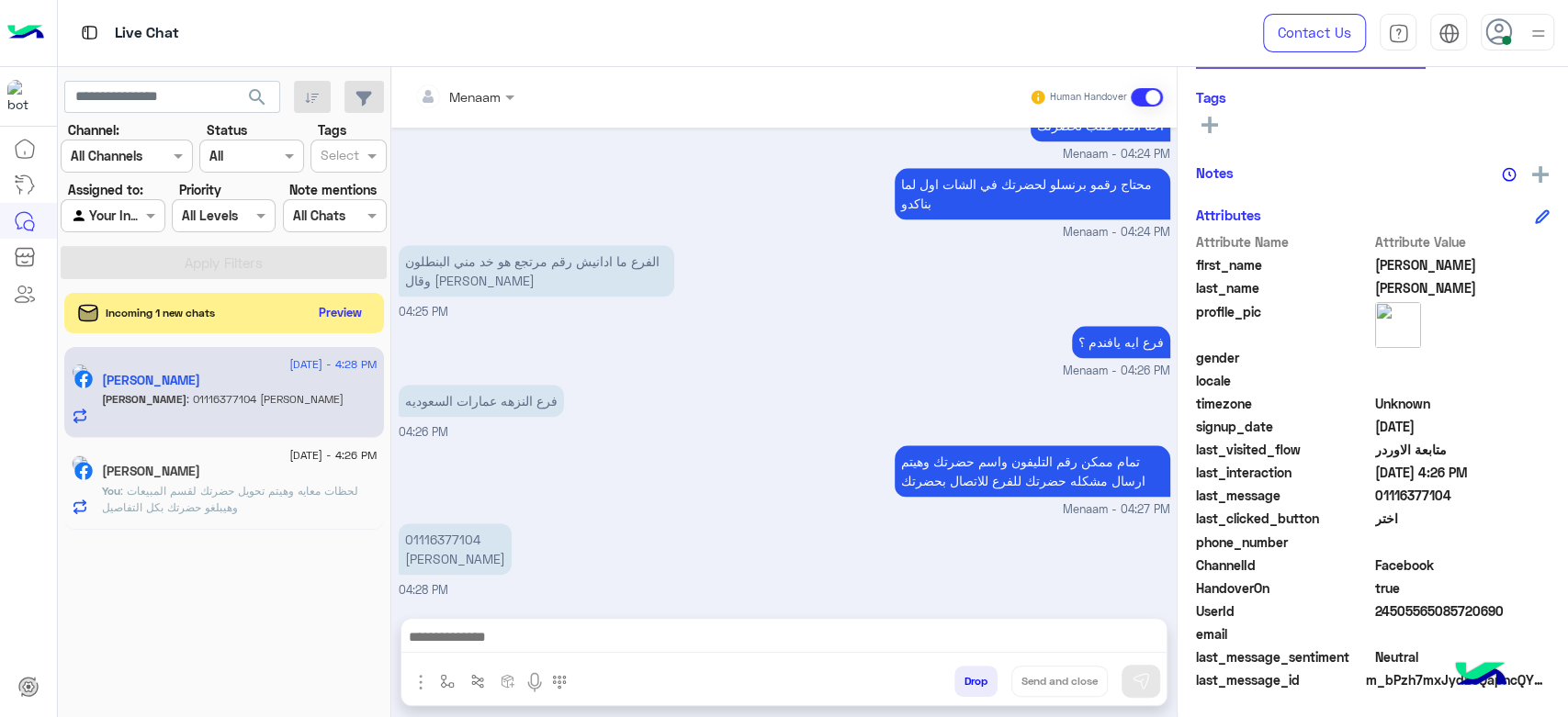
click at [466, 525] on p "01116377104 حسين حسين" at bounding box center [455, 549] width 113 height 52
click at [467, 530] on p "01116377104 حسين حسين" at bounding box center [455, 549] width 113 height 52
click at [449, 552] on p "01116377104 حسين حسين" at bounding box center [455, 549] width 113 height 52
click at [444, 540] on p "01116377104 حسين حسين" at bounding box center [455, 549] width 113 height 52
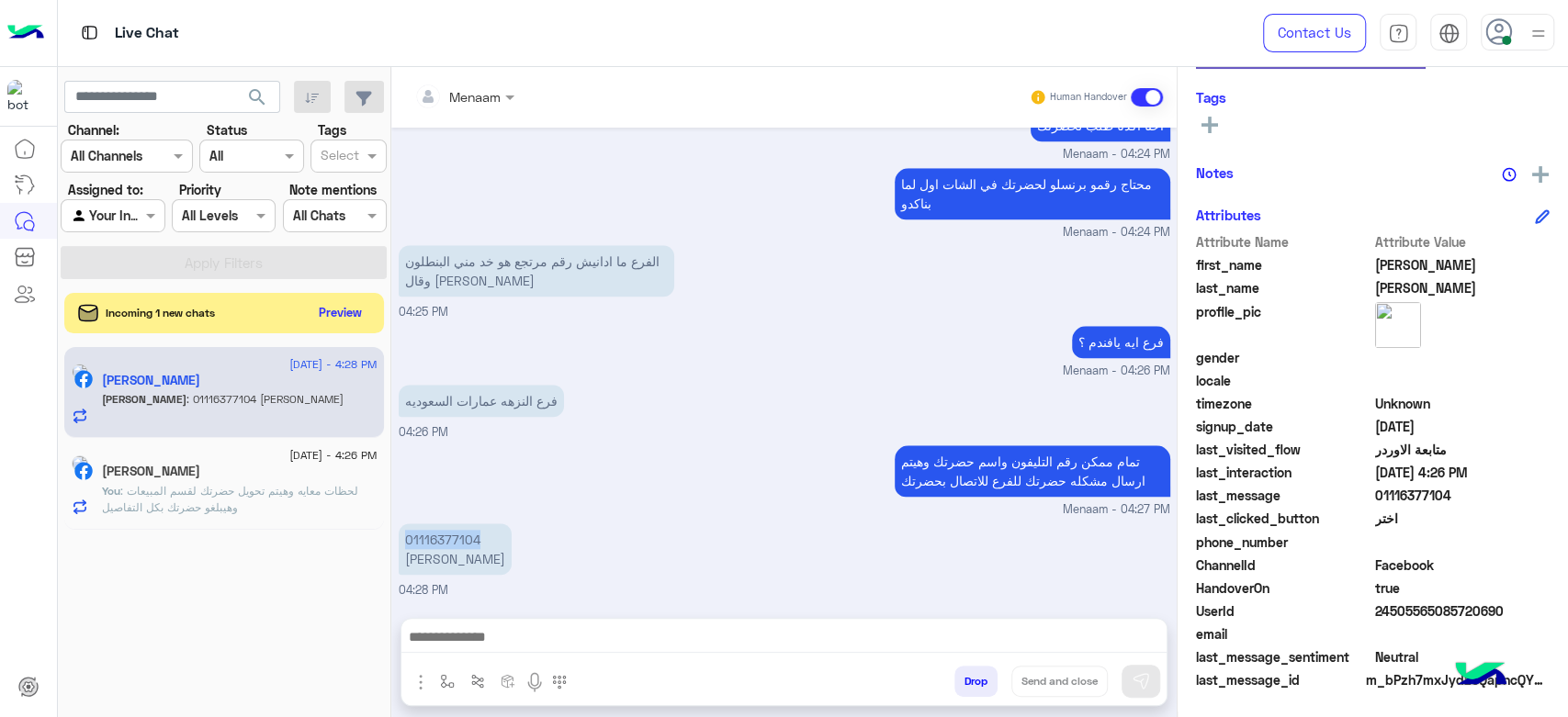
click at [444, 540] on p "01116377104 حسين حسين" at bounding box center [455, 549] width 113 height 52
drag, startPoint x: 444, startPoint y: 540, endPoint x: 449, endPoint y: 560, distance: 20.6
click at [449, 558] on p "01116377104 حسين حسين" at bounding box center [455, 549] width 113 height 52
copy app-message "01116377104 حسين حسين"
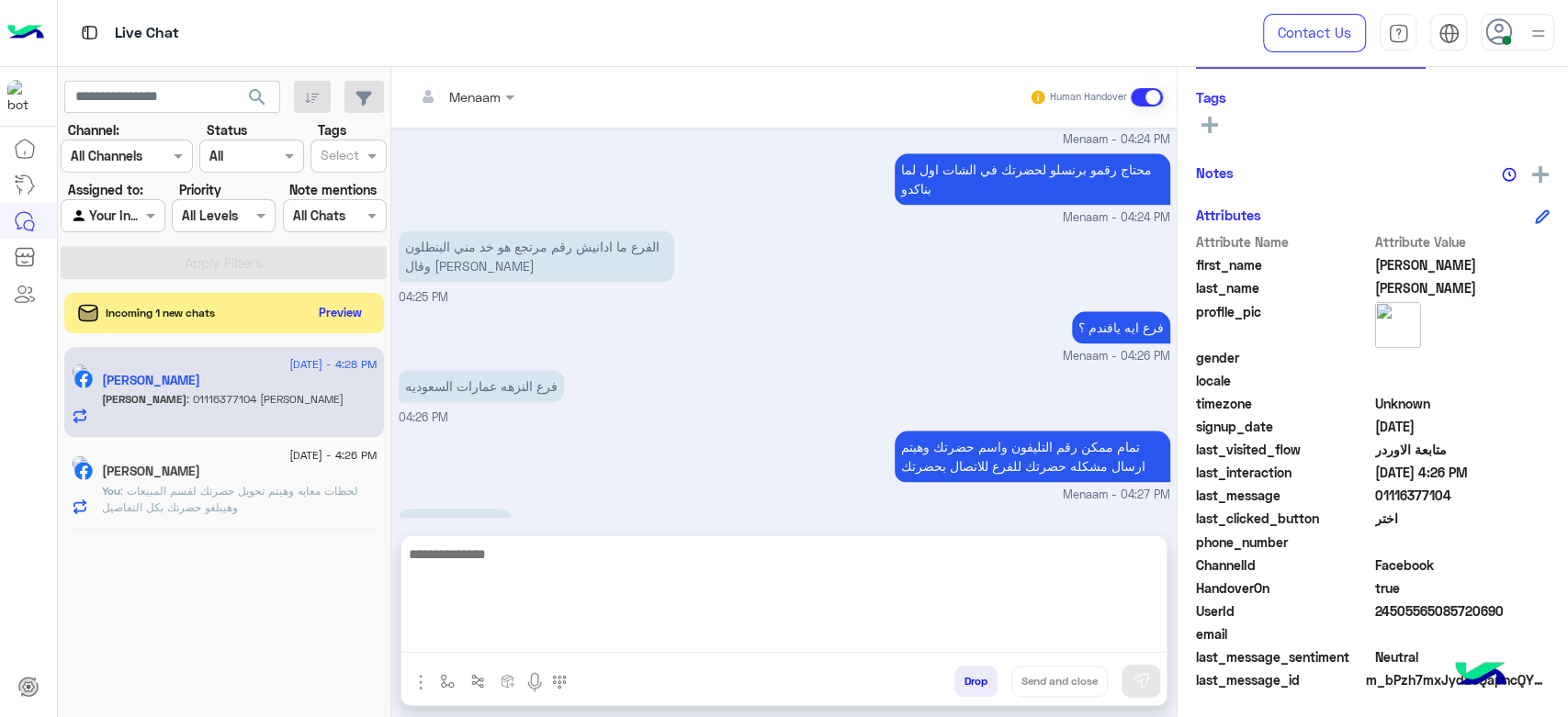
click at [523, 640] on textarea at bounding box center [784, 598] width 765 height 110
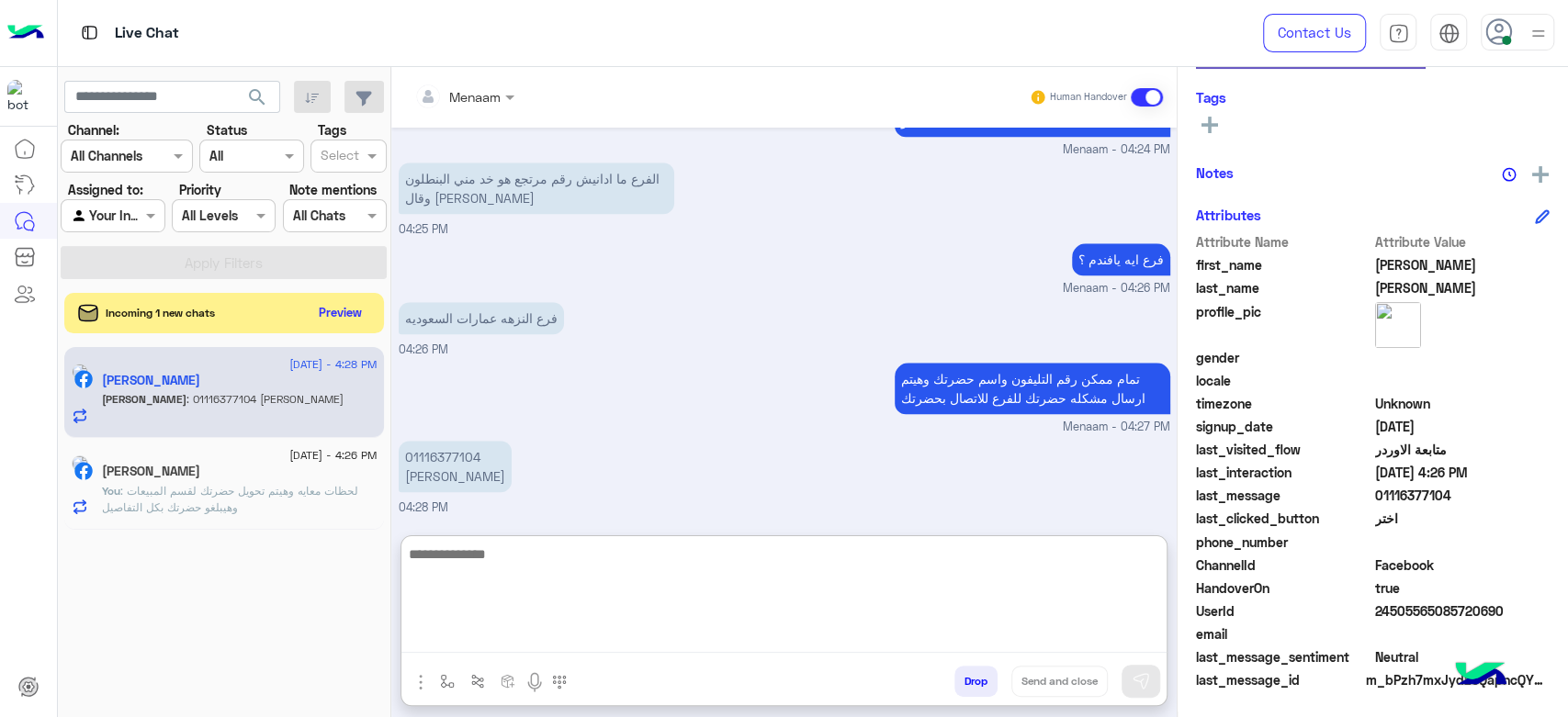
scroll to position [1244, 0]
type textarea "**********"
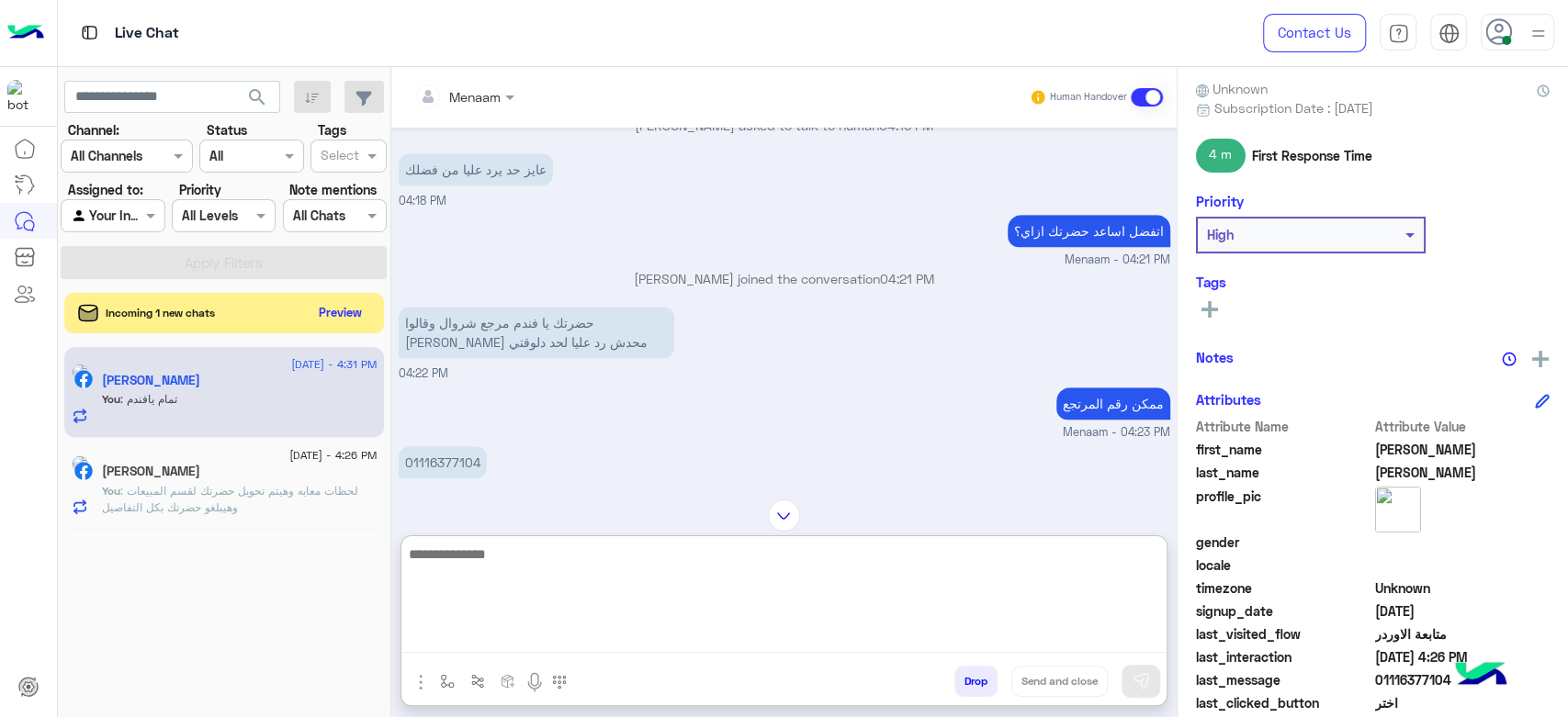
scroll to position [0, 0]
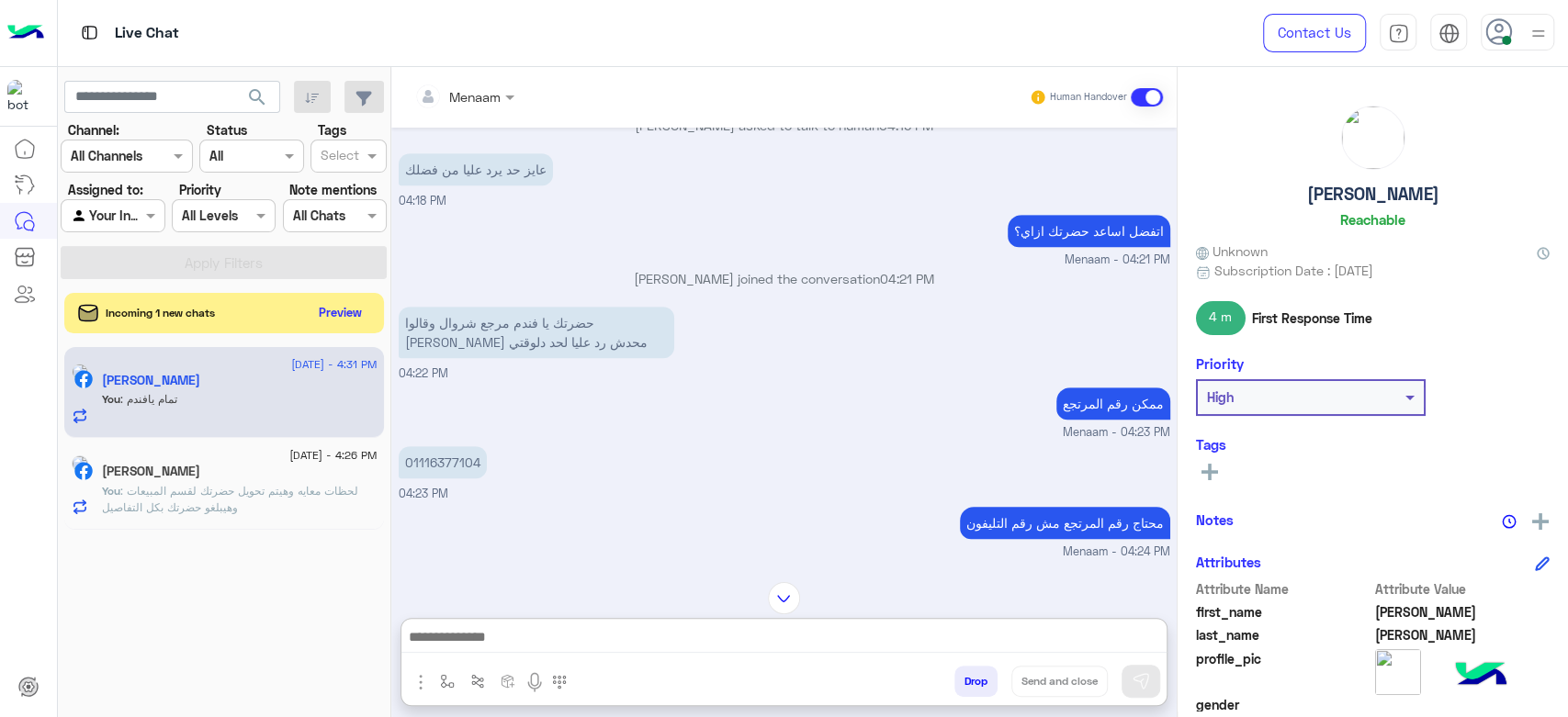
click at [1357, 200] on h5 "حسين حسين" at bounding box center [1373, 194] width 133 height 21
copy h5 "حسين حسين"
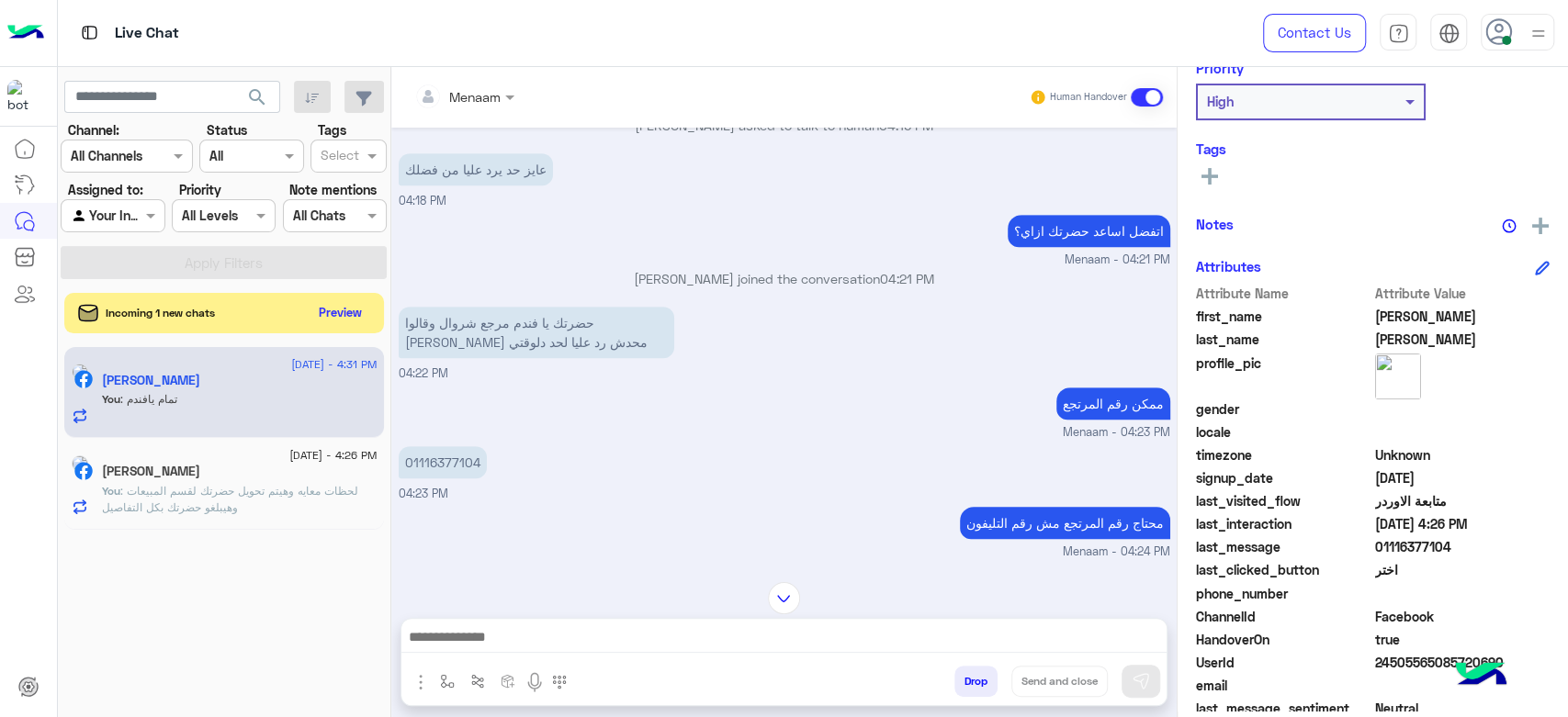
scroll to position [347, 0]
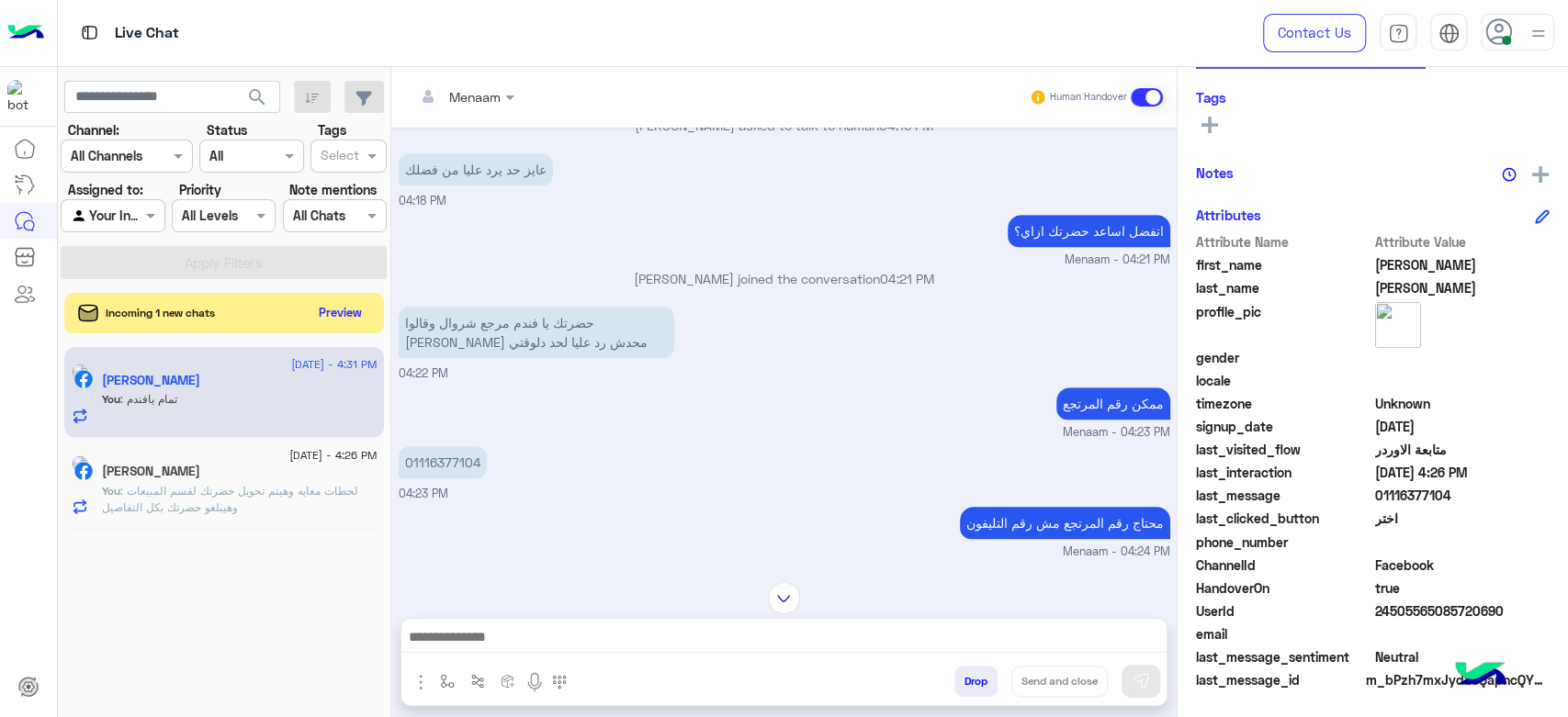
click at [1368, 608] on div "UserId 24505565085720690" at bounding box center [1373, 612] width 354 height 23
click at [1412, 616] on span "24505565085720690" at bounding box center [1462, 610] width 175 height 19
copy span "24505565085720690"
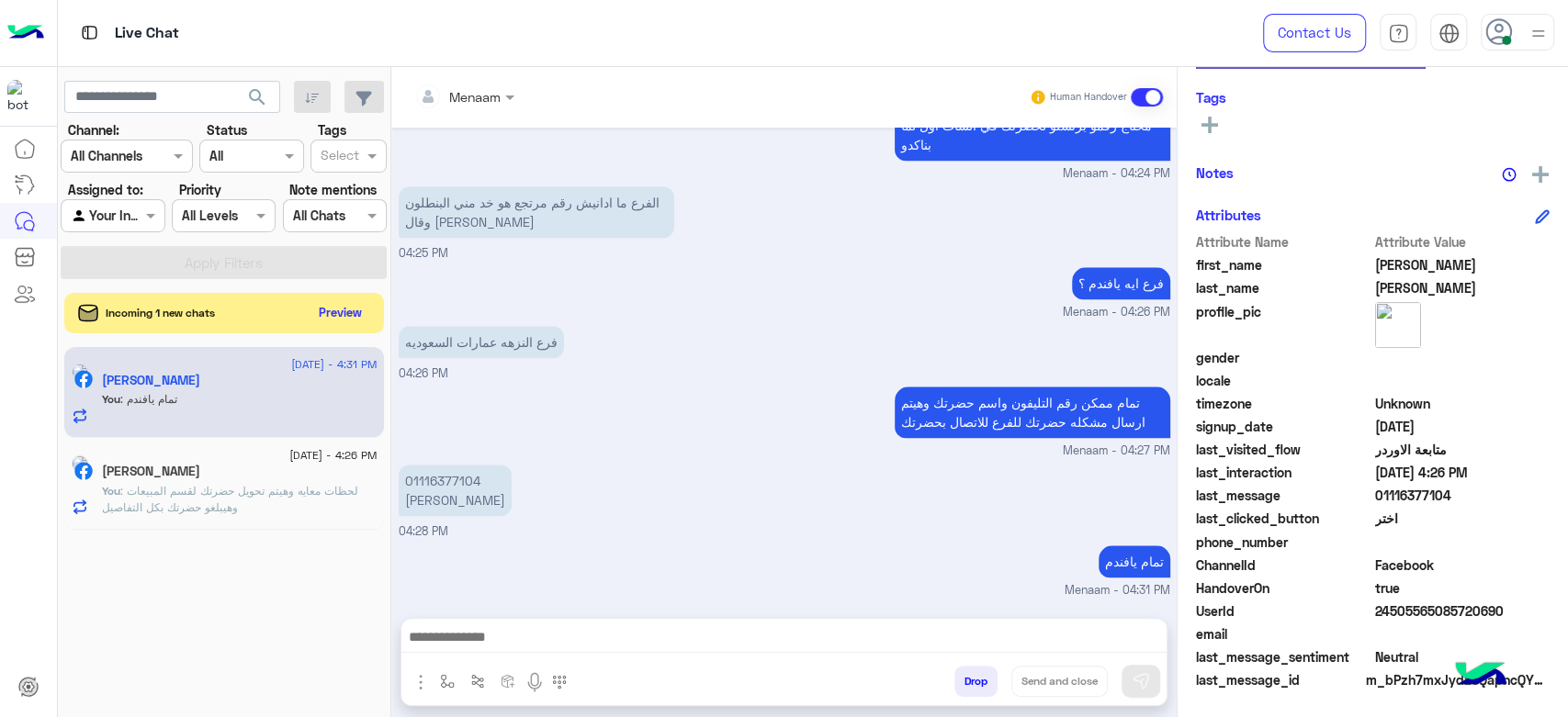
scroll to position [1221, 0]
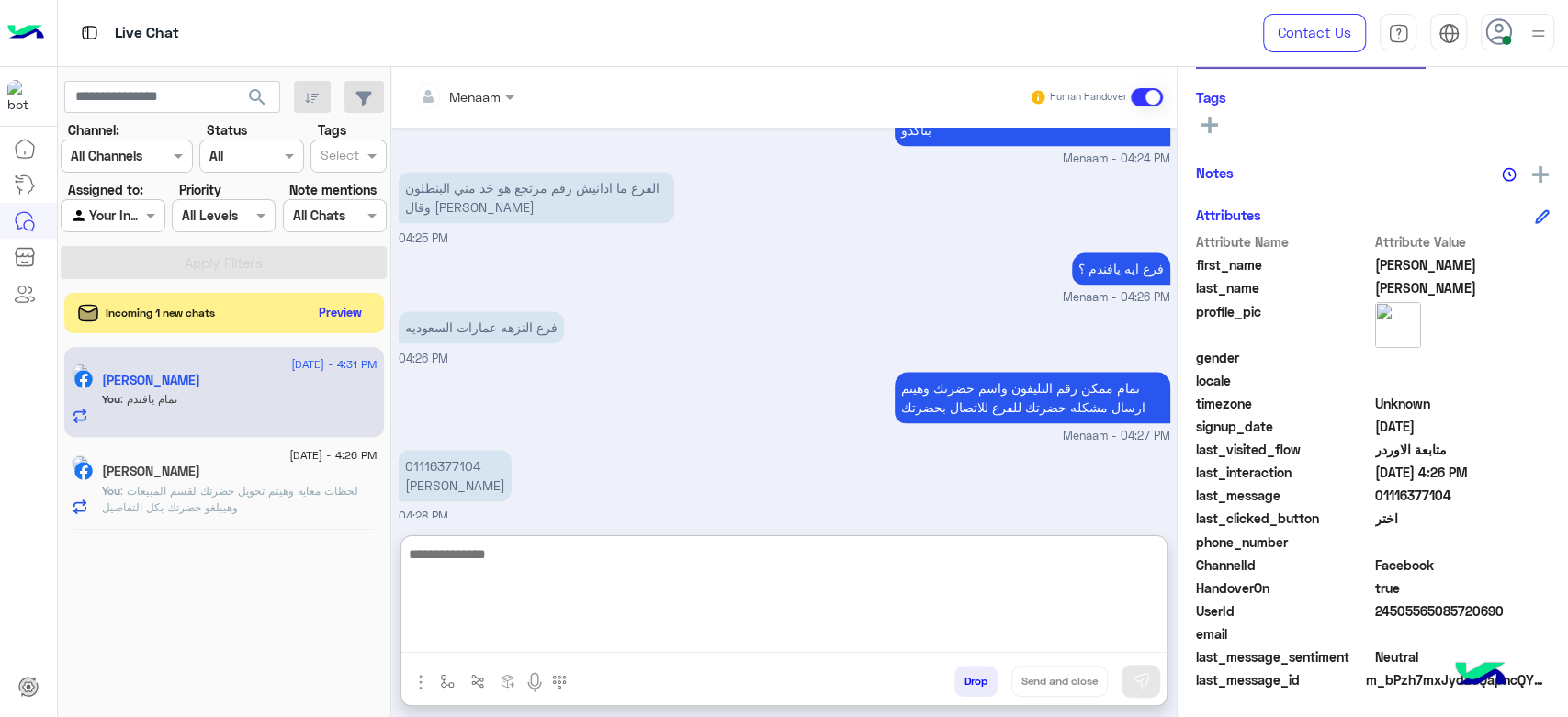
click at [698, 633] on textarea at bounding box center [784, 598] width 765 height 110
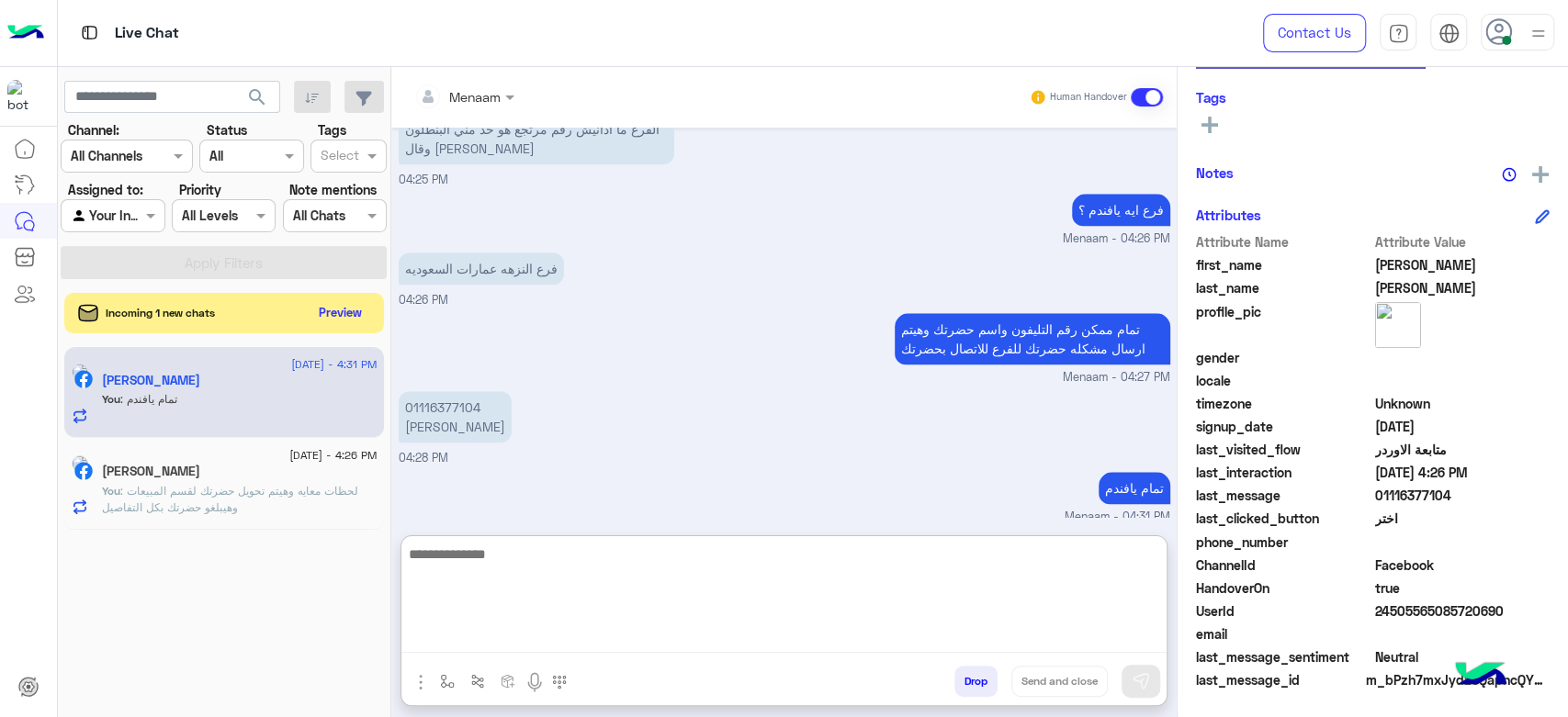
scroll to position [1303, 0]
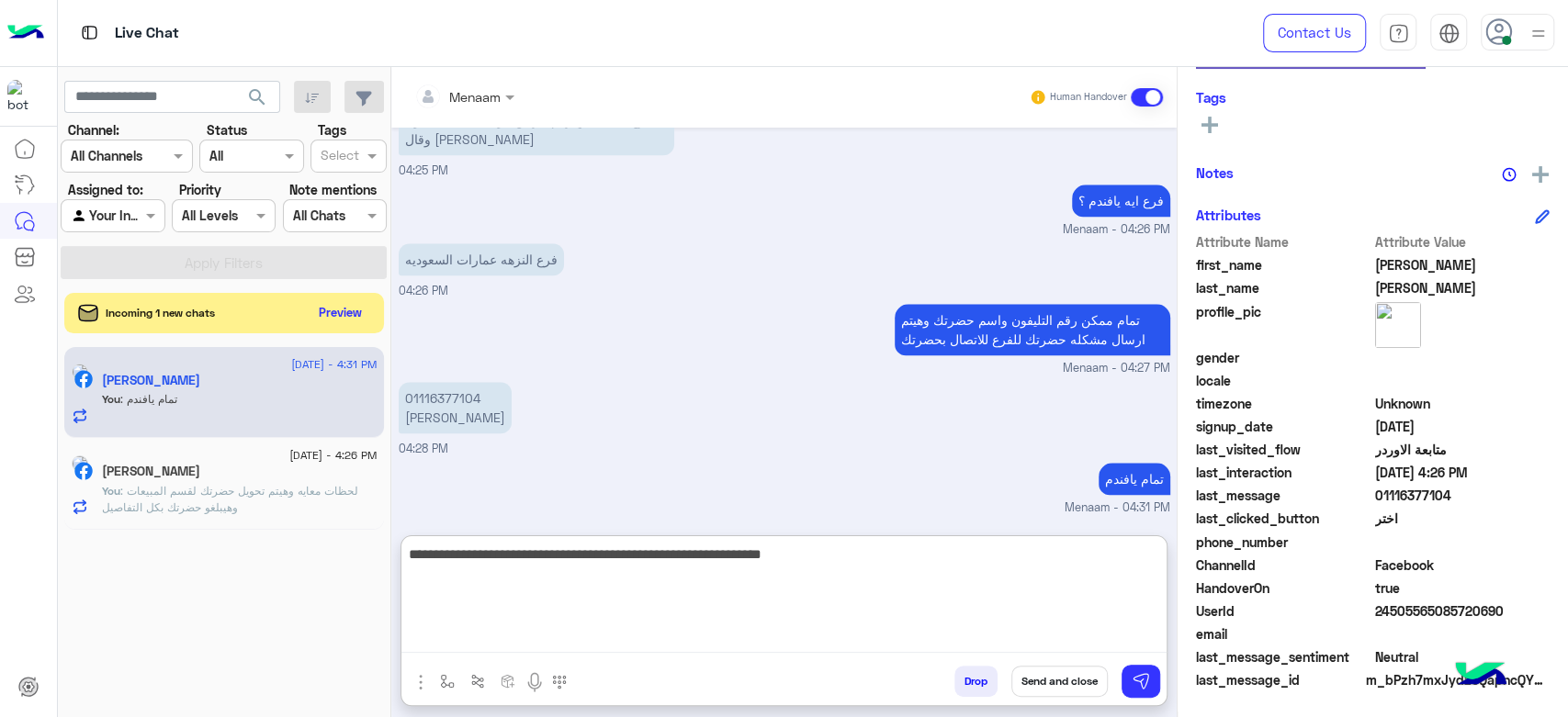
type textarea "**********"
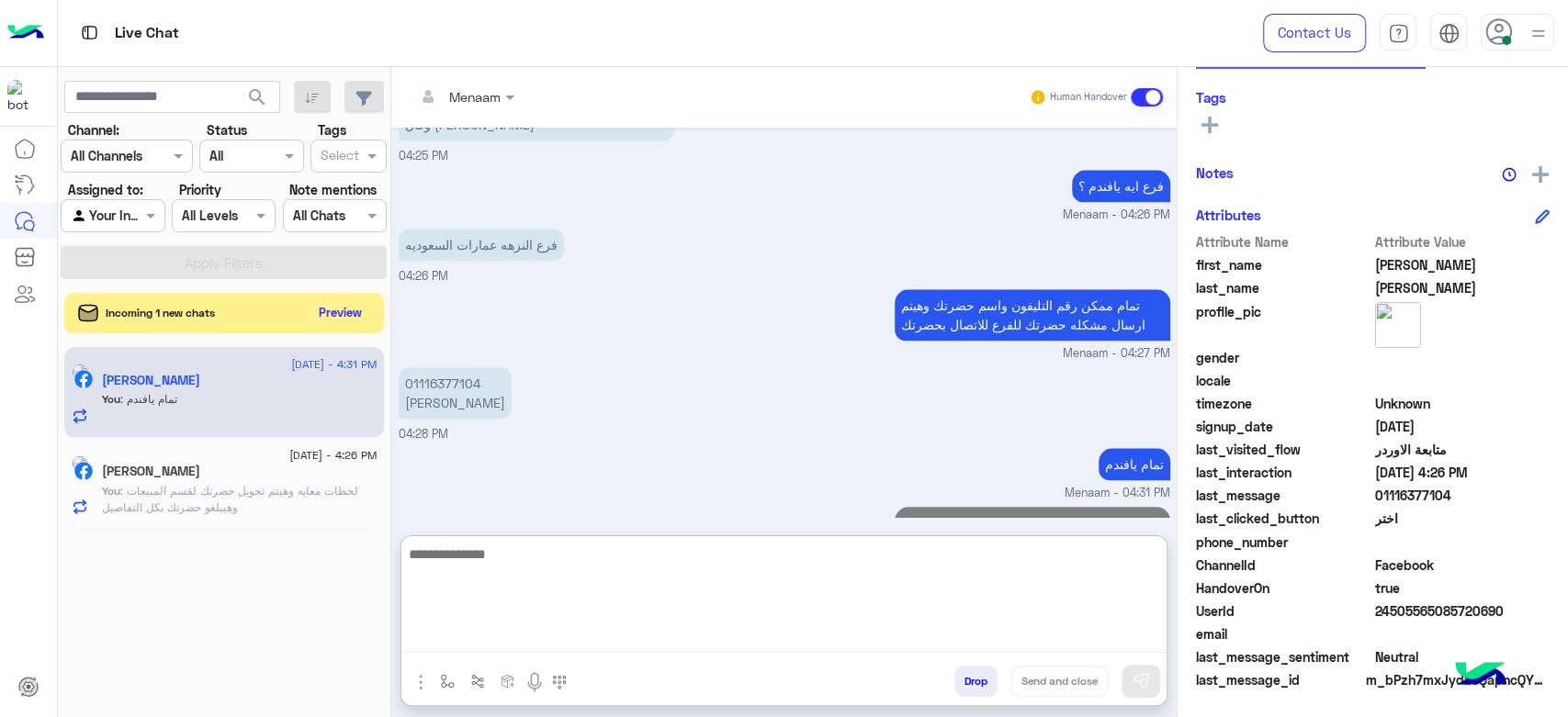
scroll to position [1381, 0]
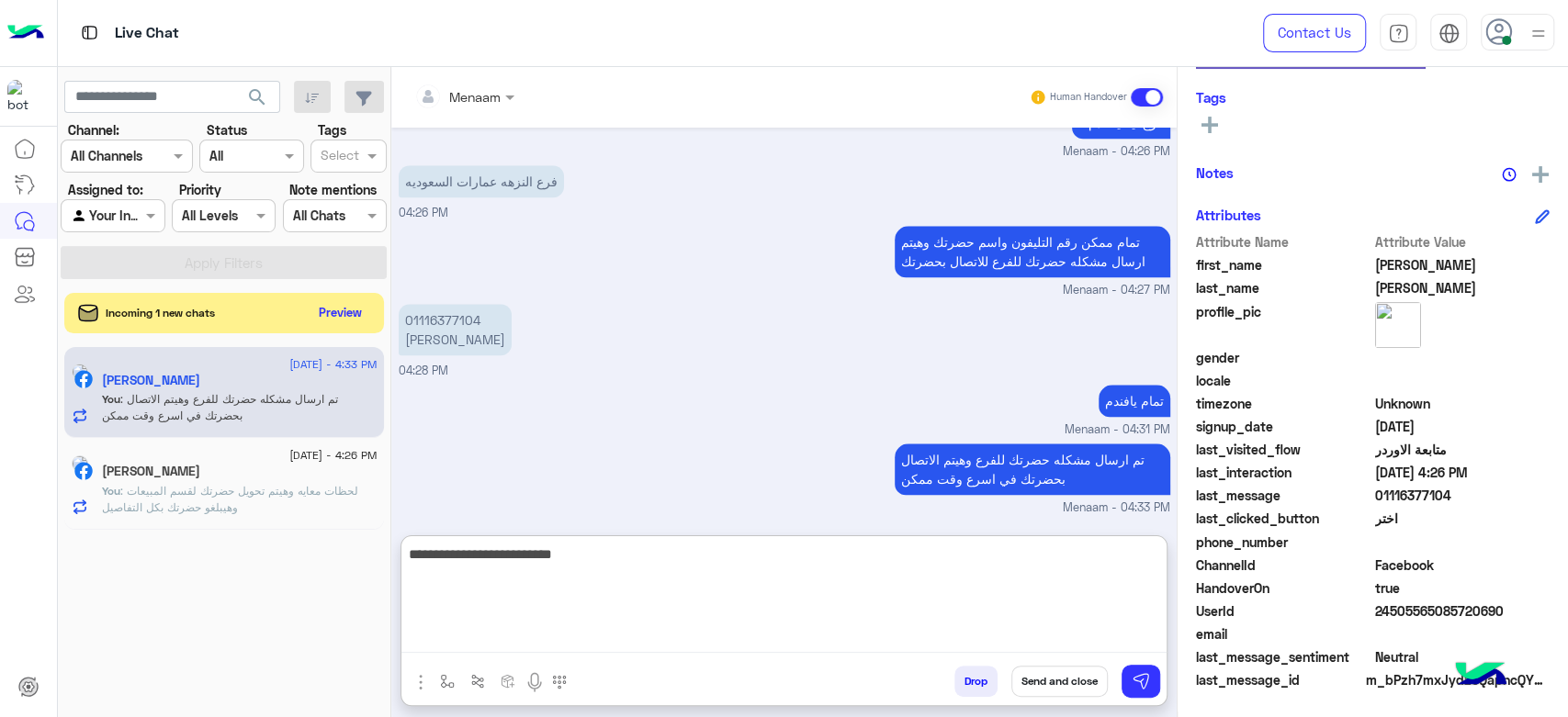
type textarea "**********"
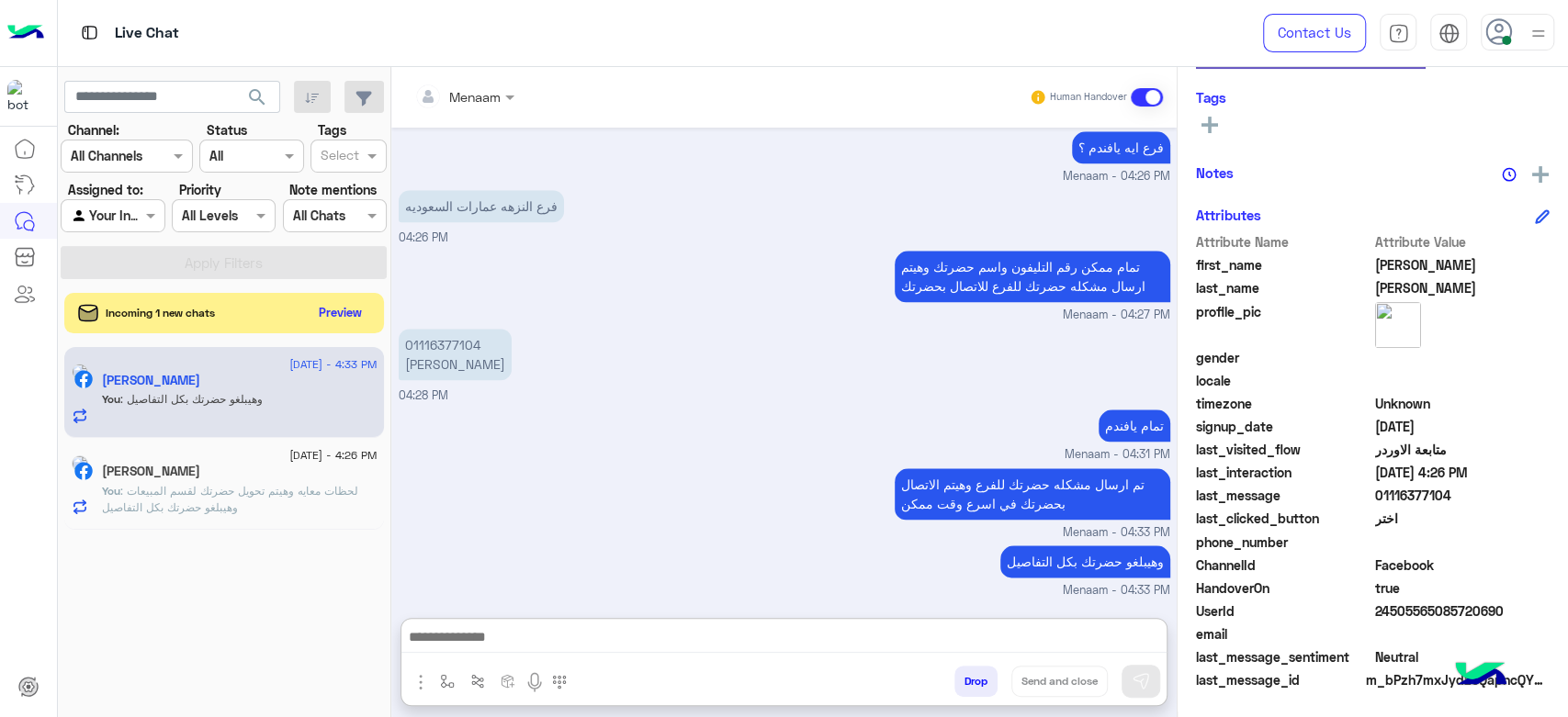
click at [206, 509] on span ": لحظات معايه وهيتم تحويل حضرتك لقسم المبيعات وهيبلغو حضرتك بكل التفاصيل" at bounding box center [230, 499] width 257 height 31
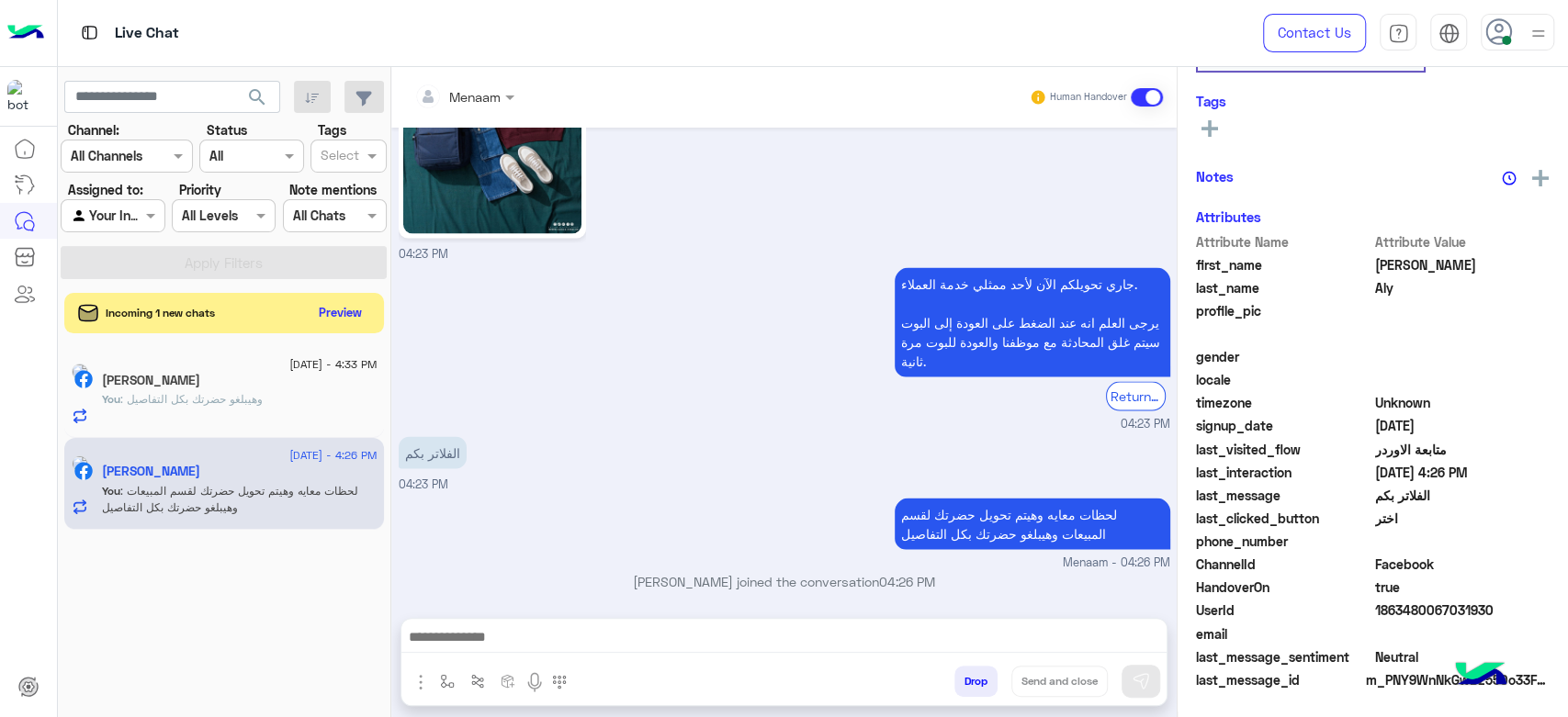
scroll to position [347, 0]
click at [480, 107] on div "Menaam" at bounding box center [457, 96] width 86 height 37
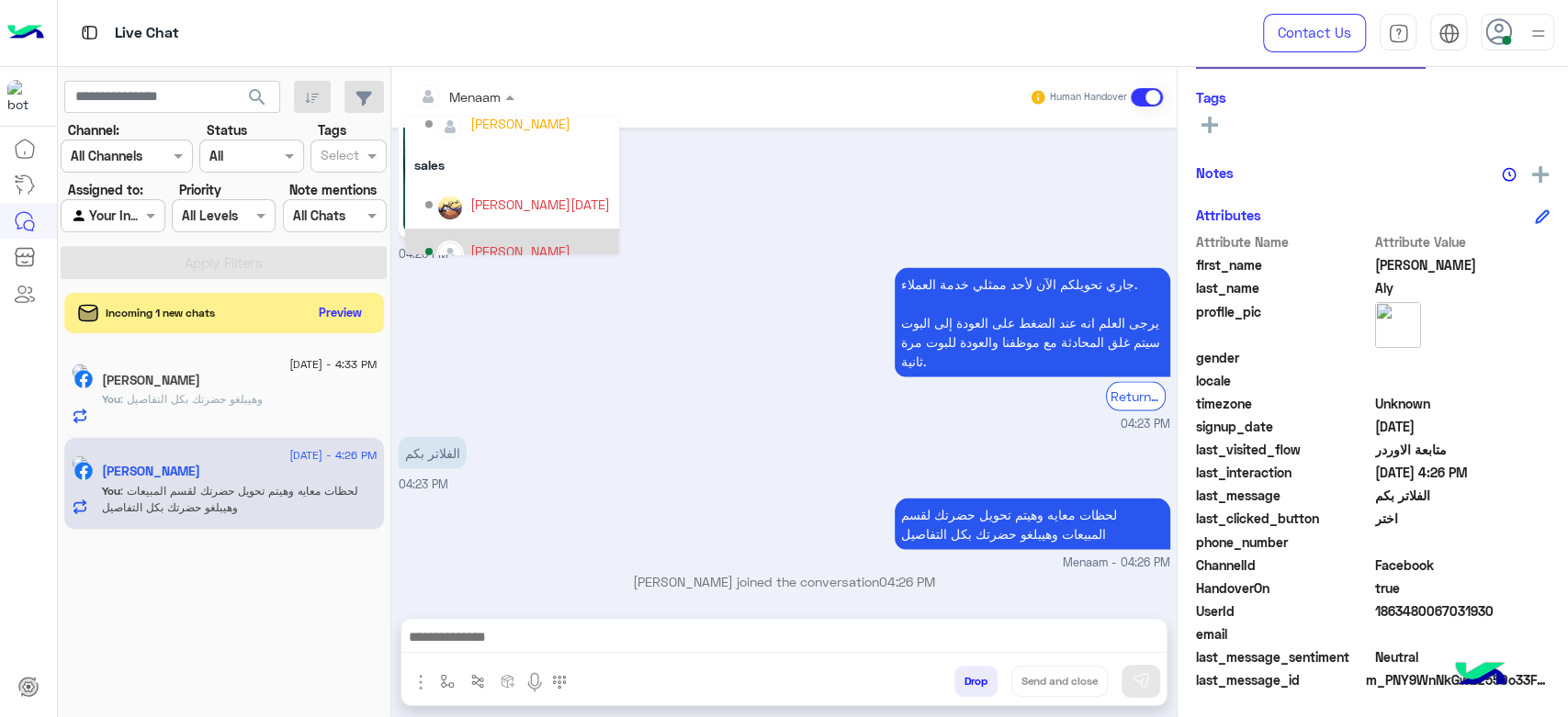
scroll to position [211, 0]
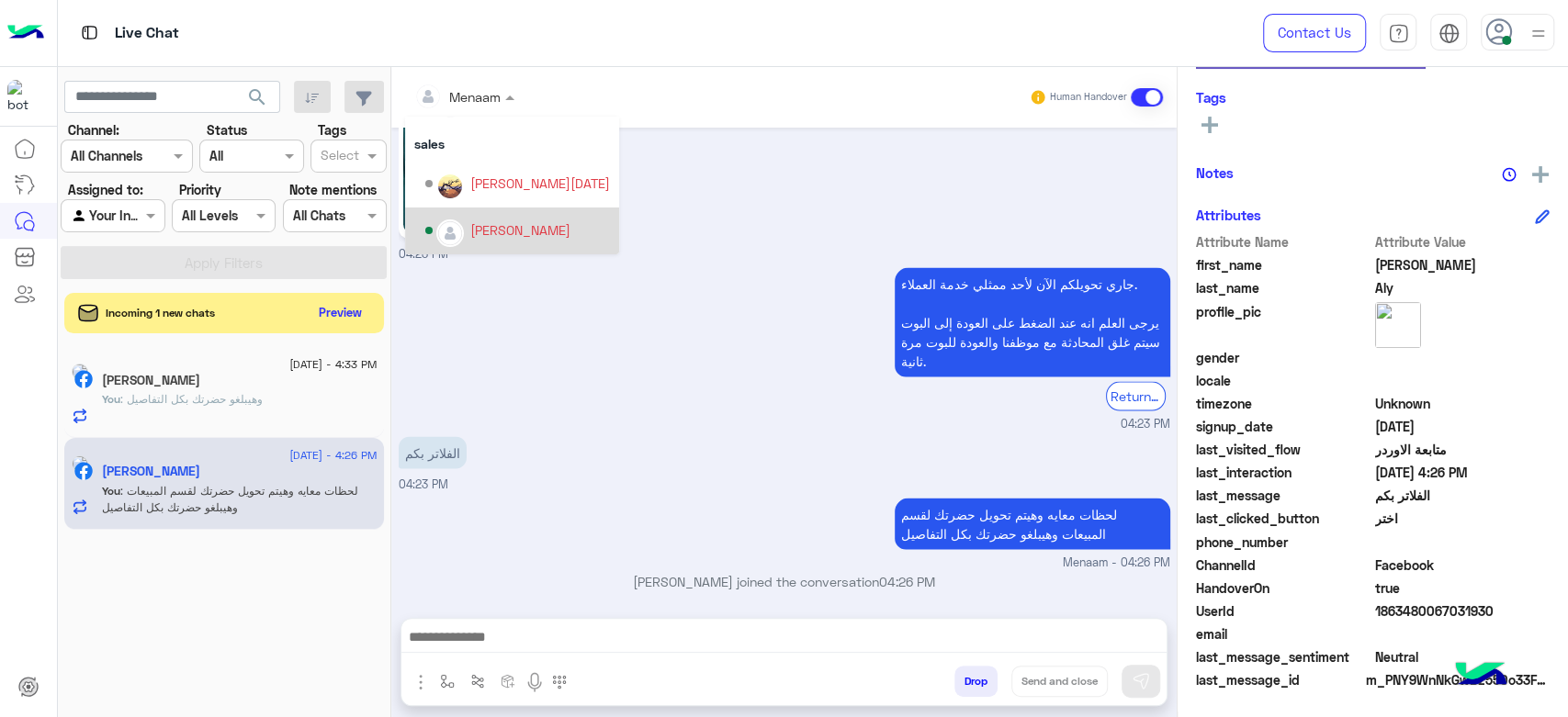
click at [499, 246] on div "mohamed ahmed" at bounding box center [517, 231] width 184 height 32
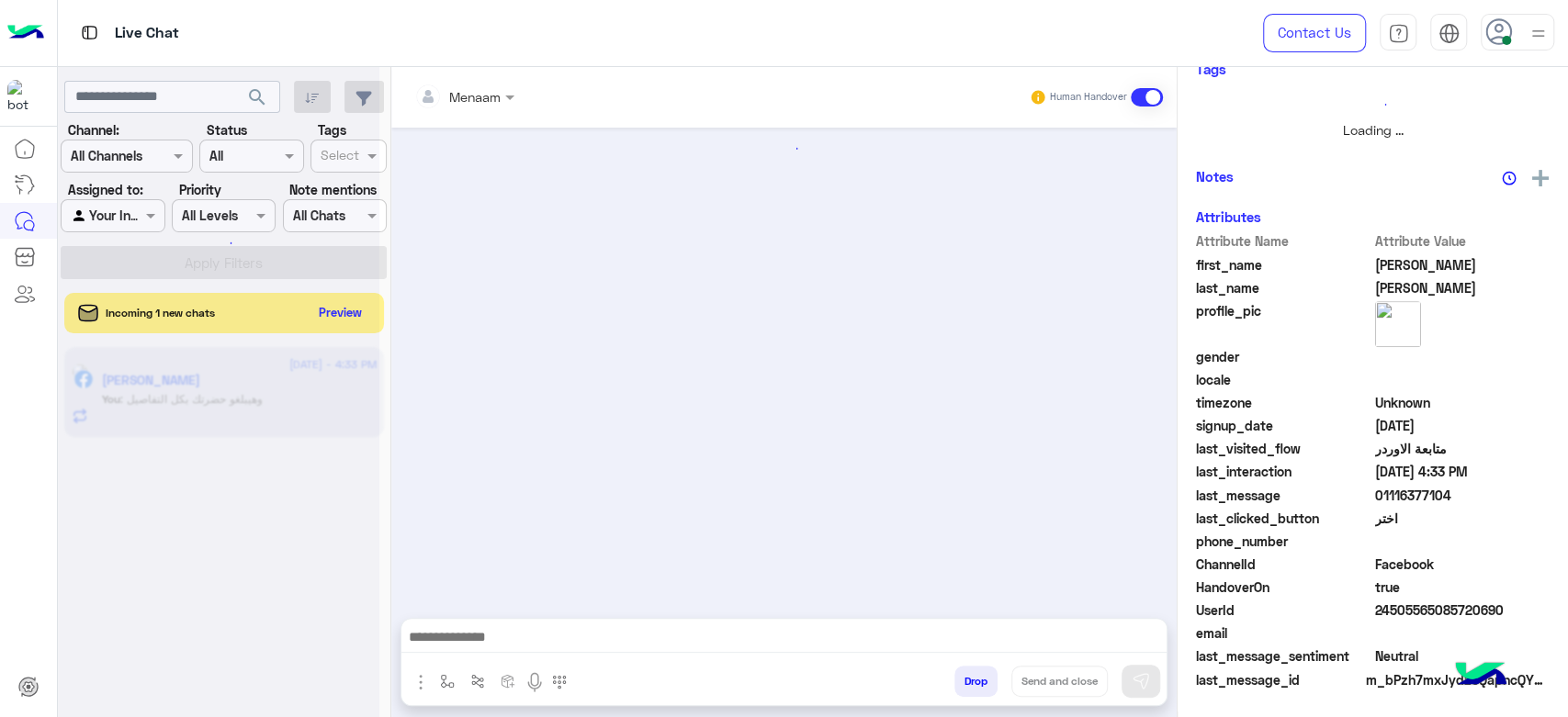
scroll to position [896, 0]
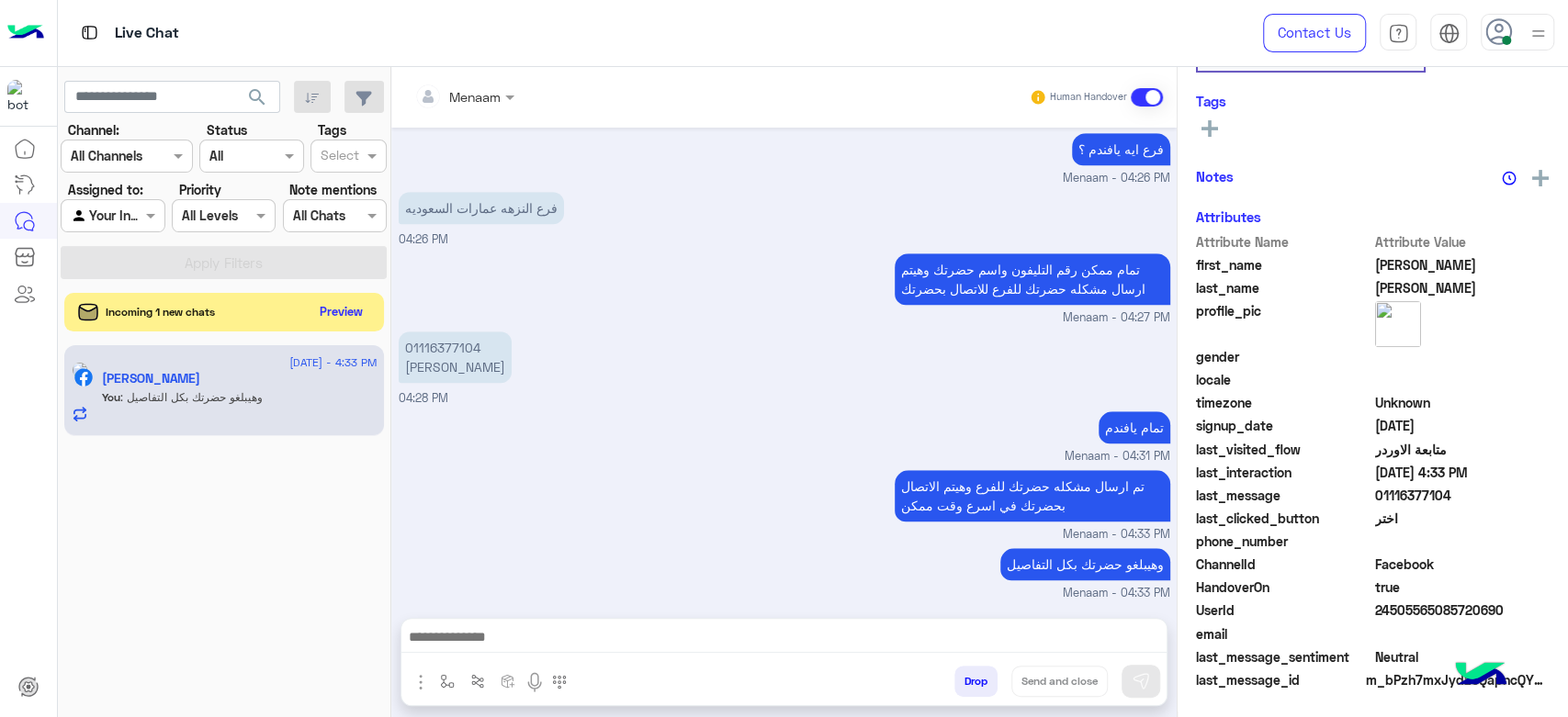
click at [332, 303] on button "Preview" at bounding box center [341, 311] width 57 height 25
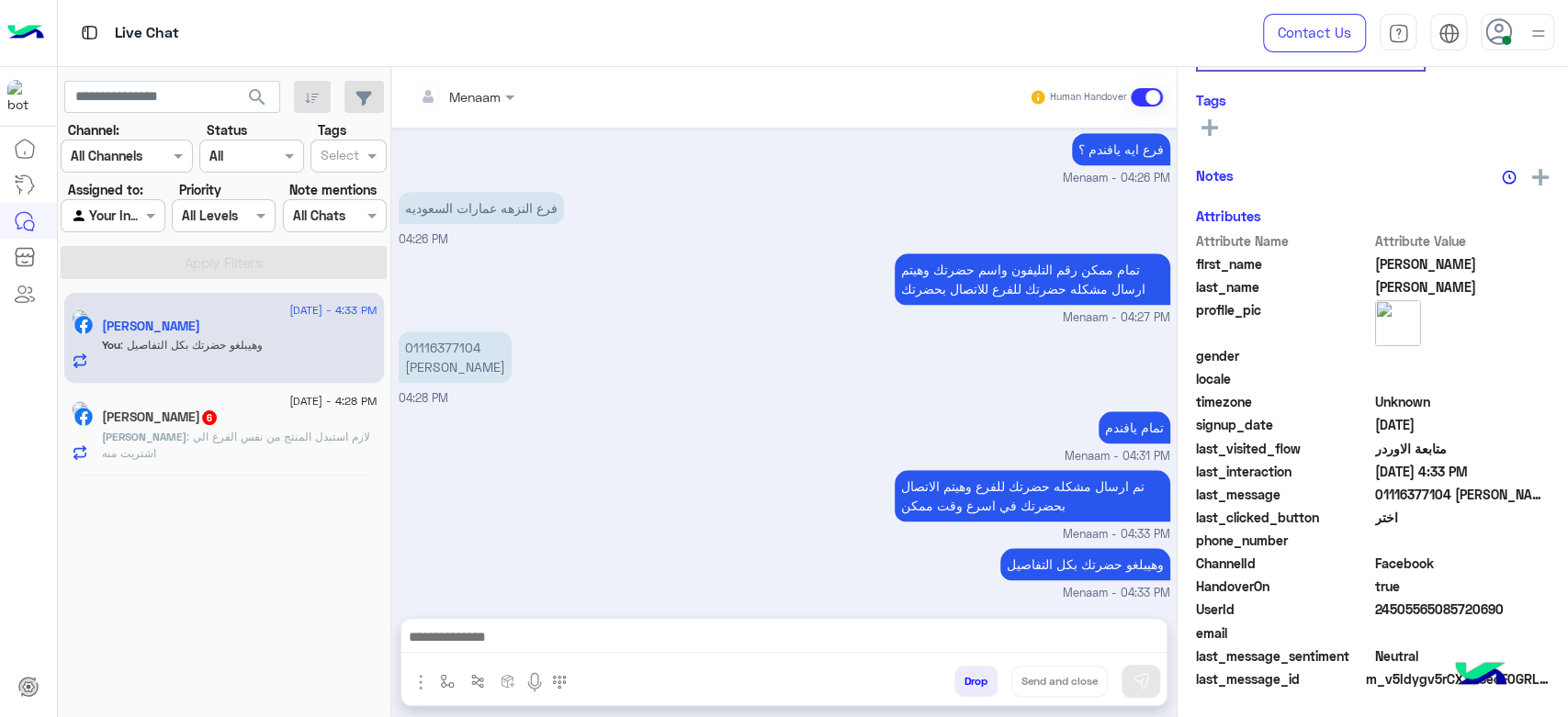
click at [207, 455] on p "Ahmed : لازم استبدل المنتج من نفس الفرع الي اشتريت منه" at bounding box center [239, 446] width 275 height 33
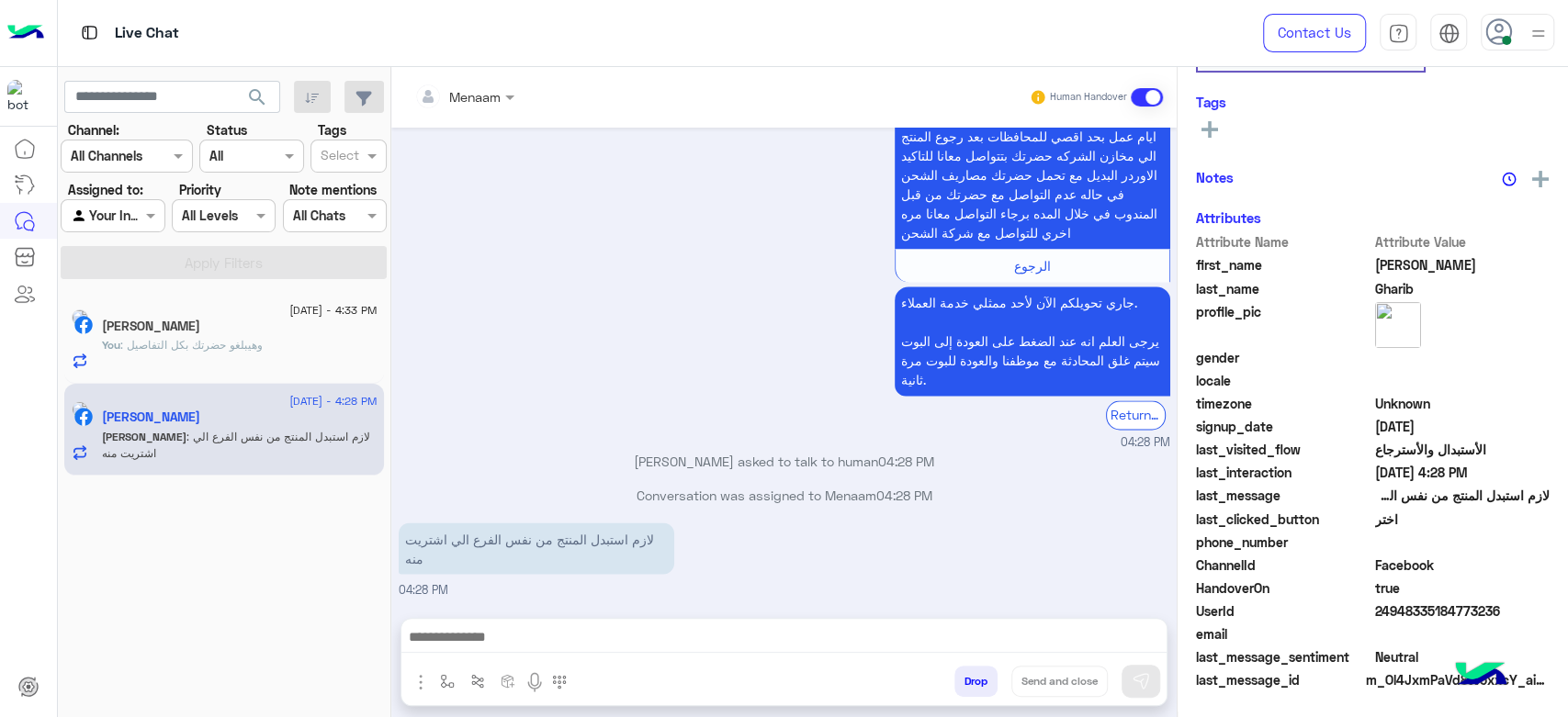
scroll to position [314, 0]
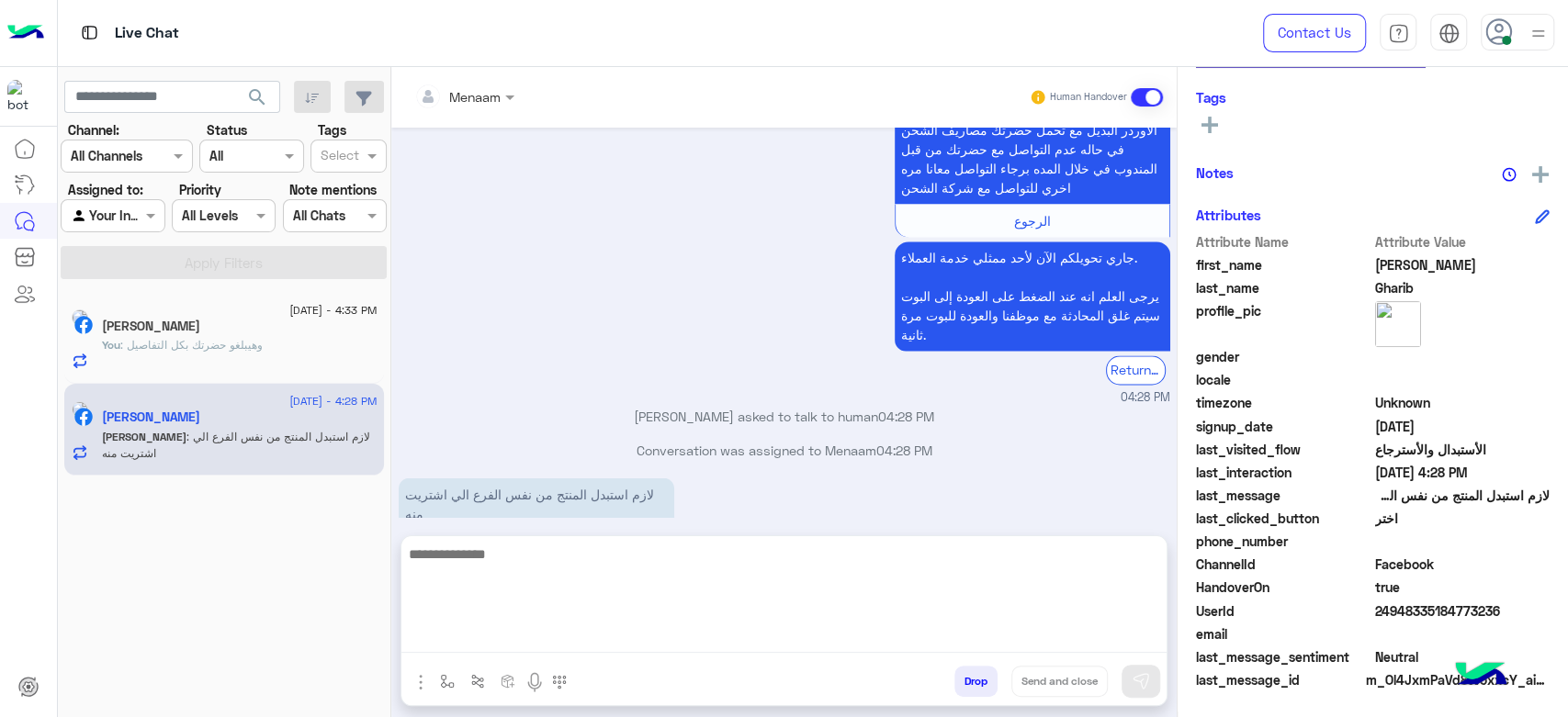
click at [508, 634] on textarea at bounding box center [784, 598] width 765 height 110
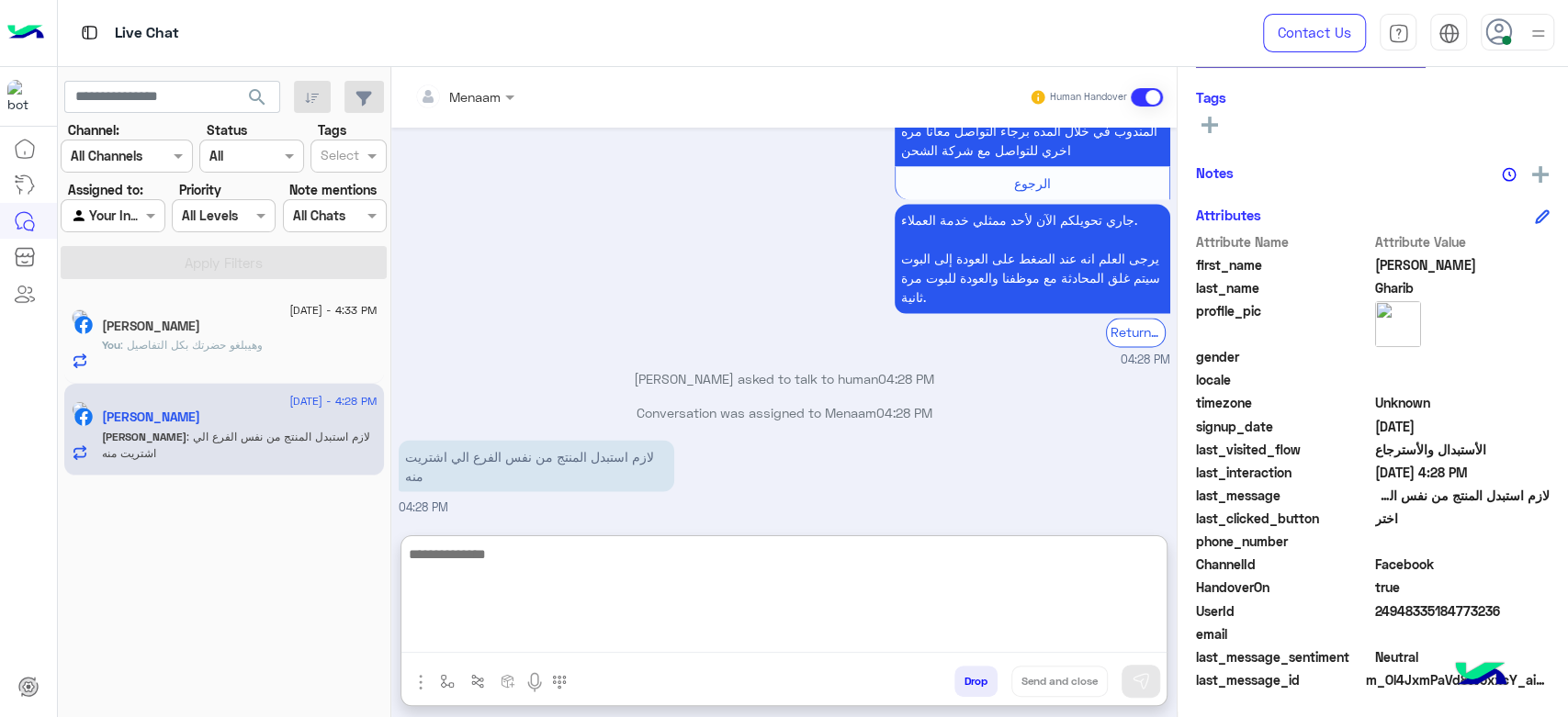
scroll to position [2136, 0]
type textarea "**********"
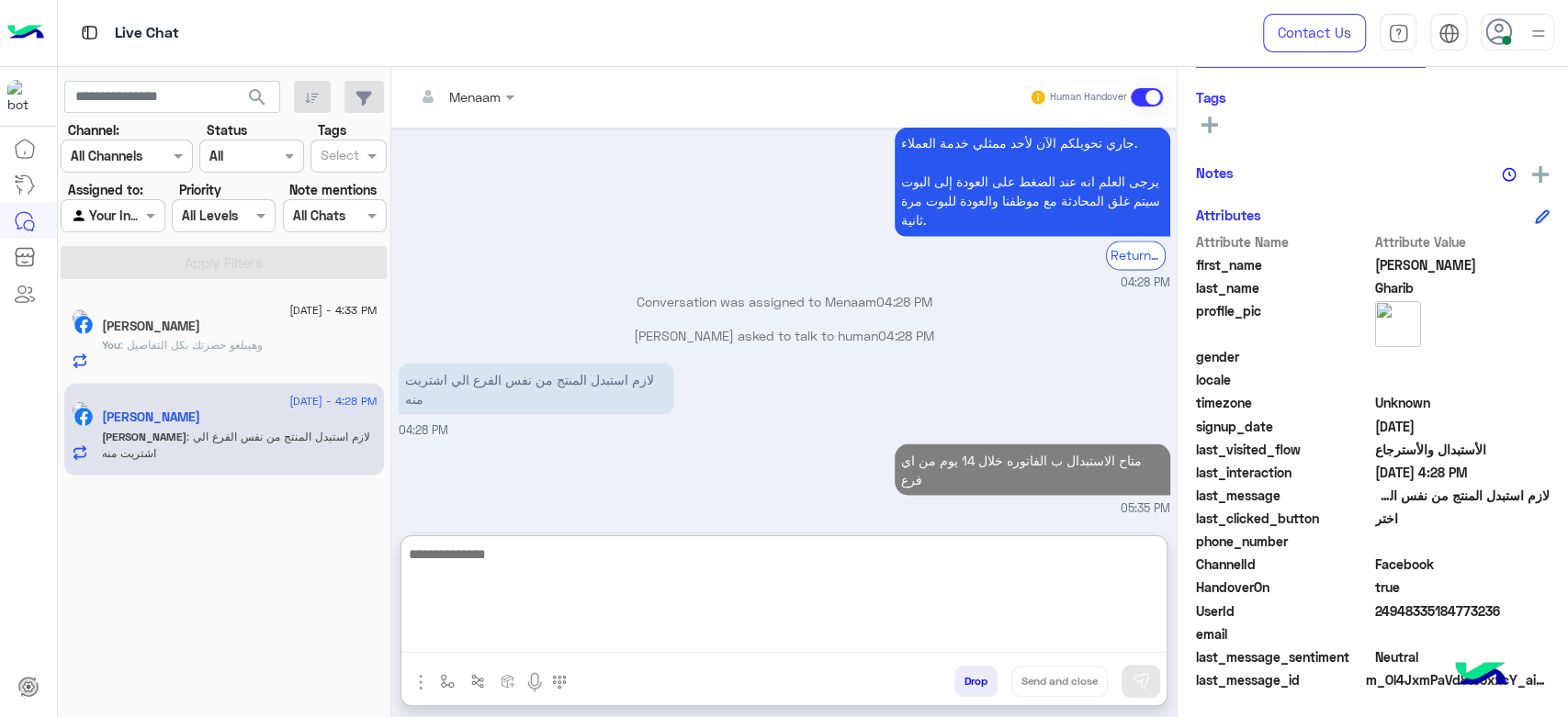
click at [802, 565] on textarea at bounding box center [784, 598] width 765 height 110
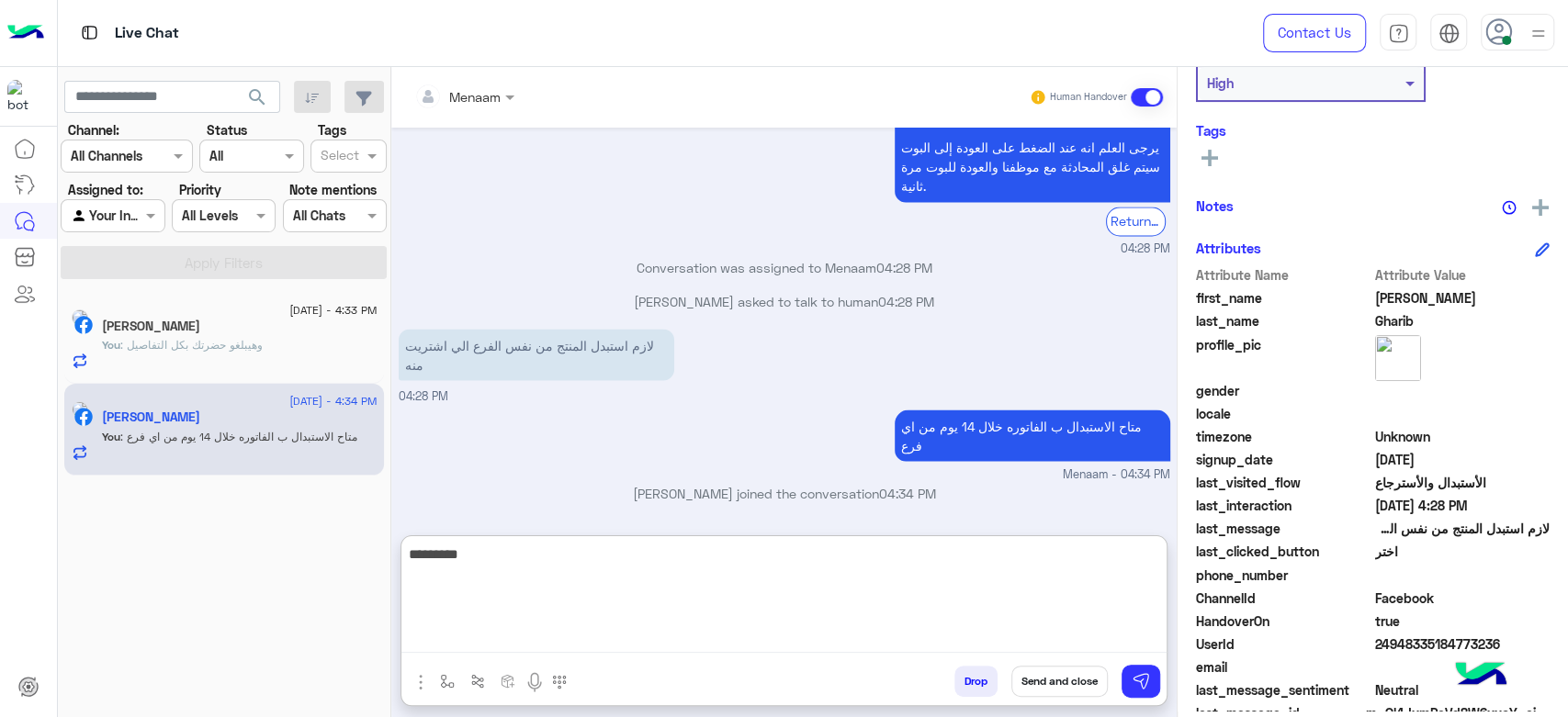
scroll to position [347, 0]
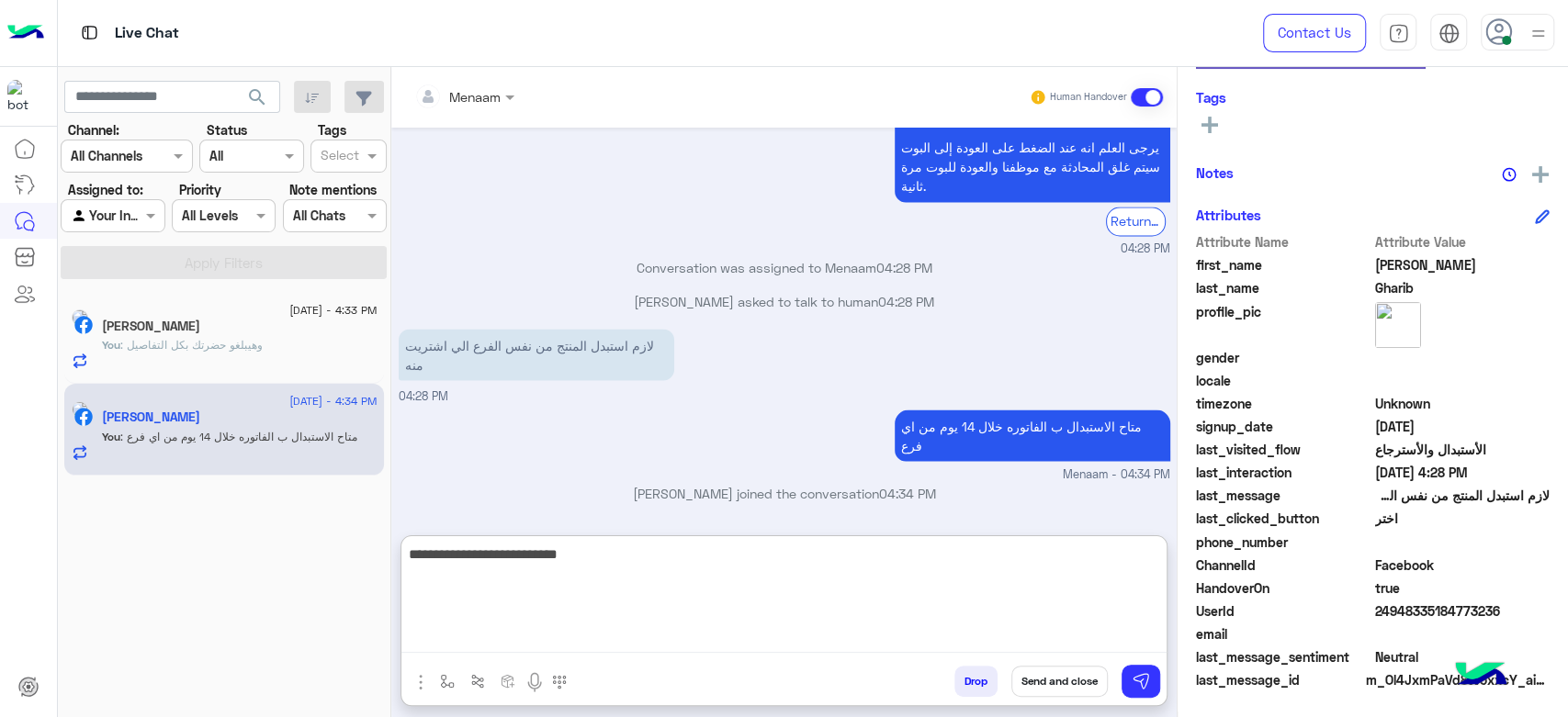
type textarea "**********"
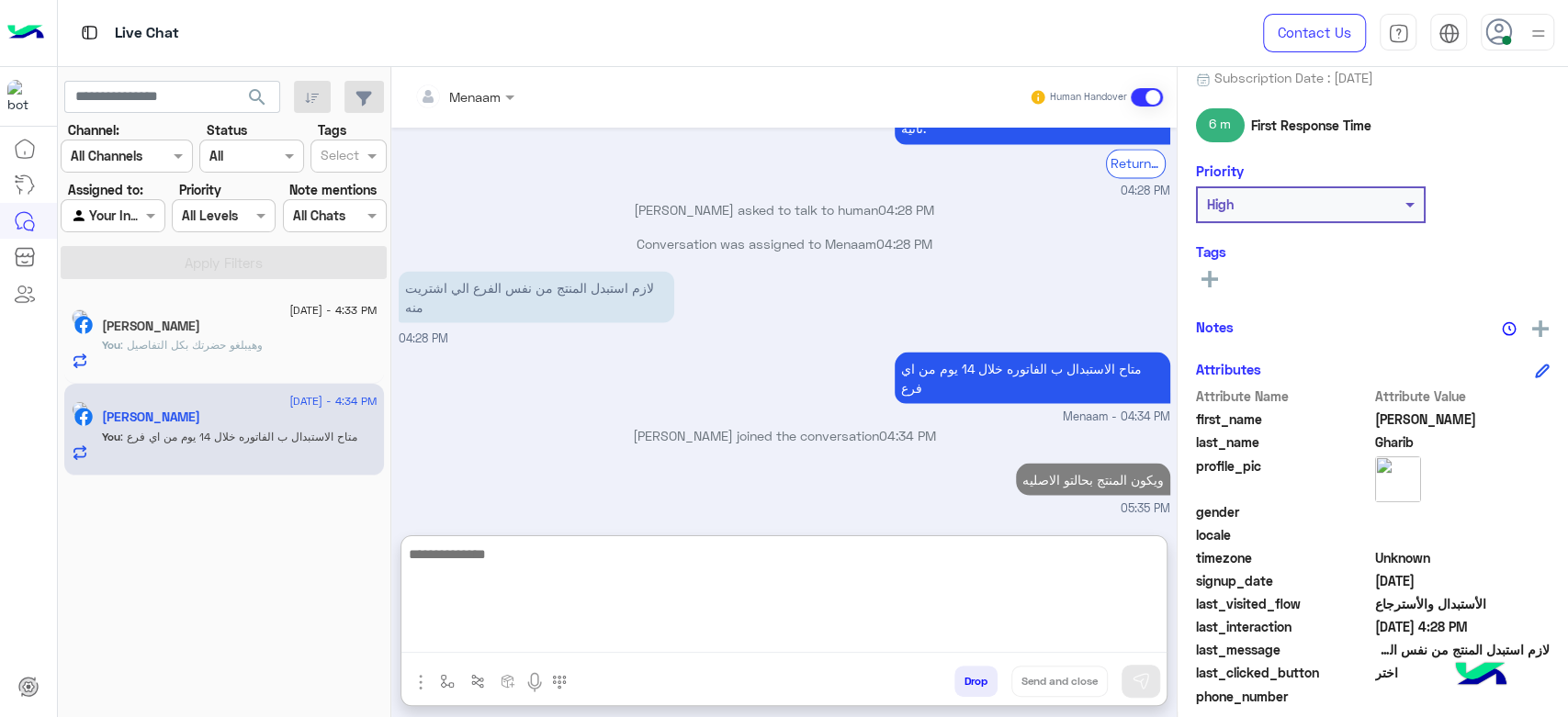
scroll to position [0, 0]
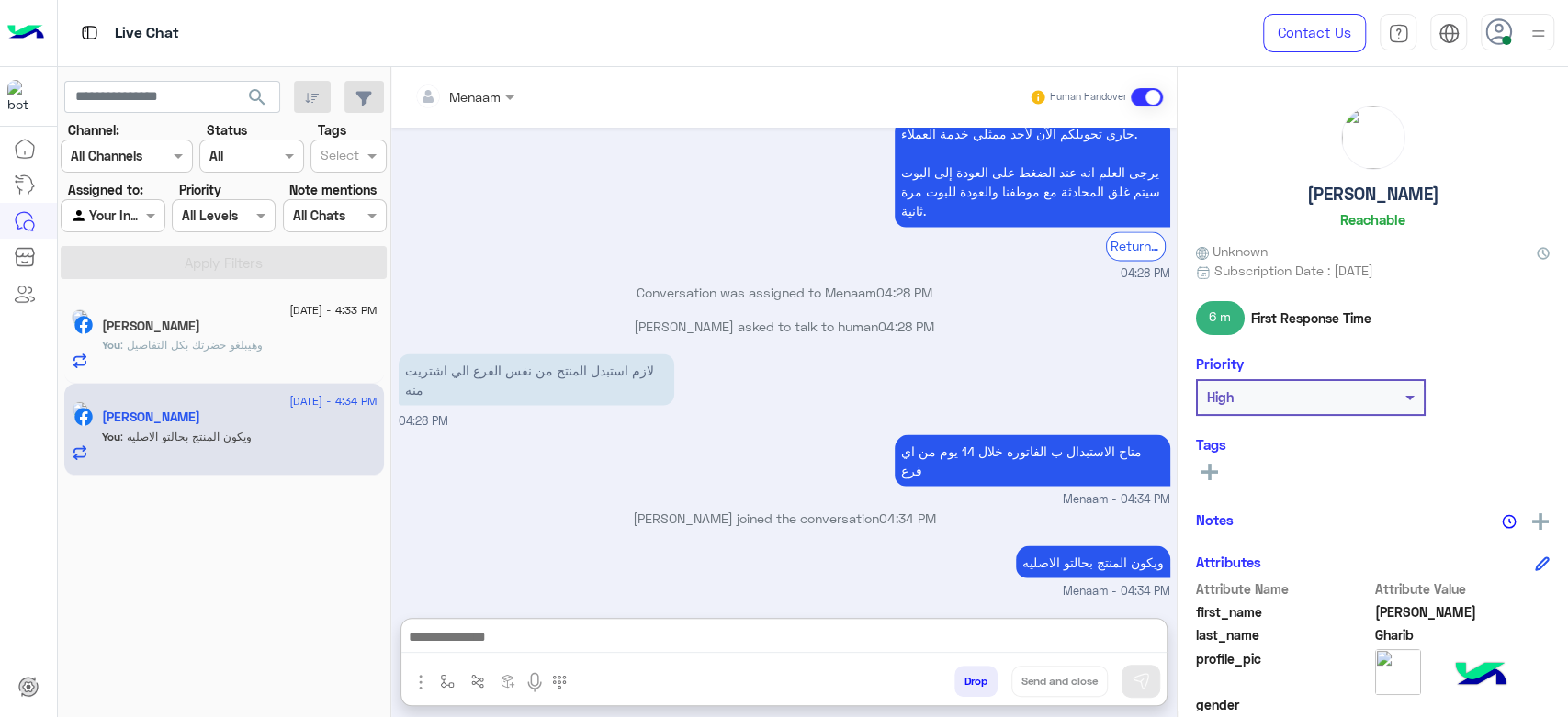
click at [1357, 201] on h5 "Ahmed Gharib" at bounding box center [1373, 194] width 133 height 21
copy h5 "Ahmed Gharib"
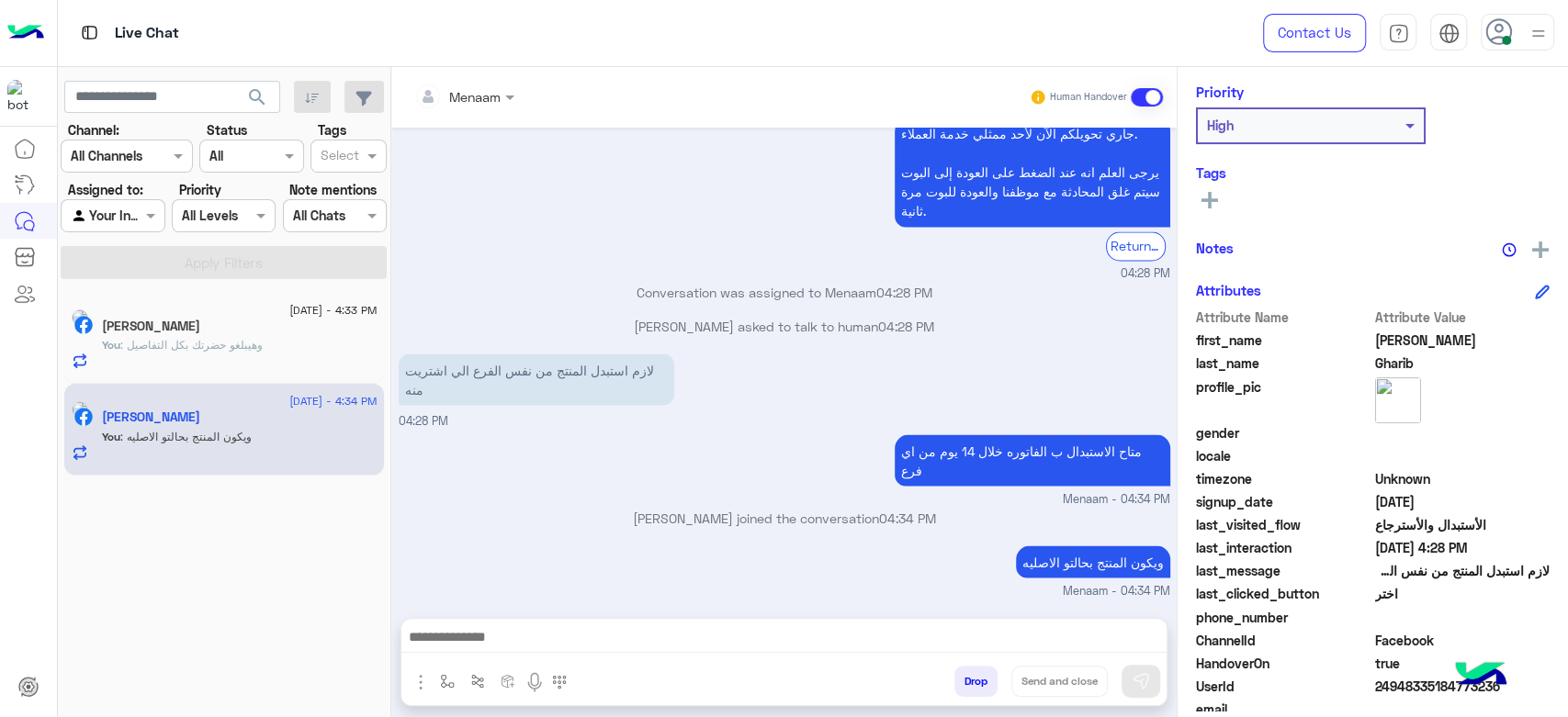
scroll to position [347, 0]
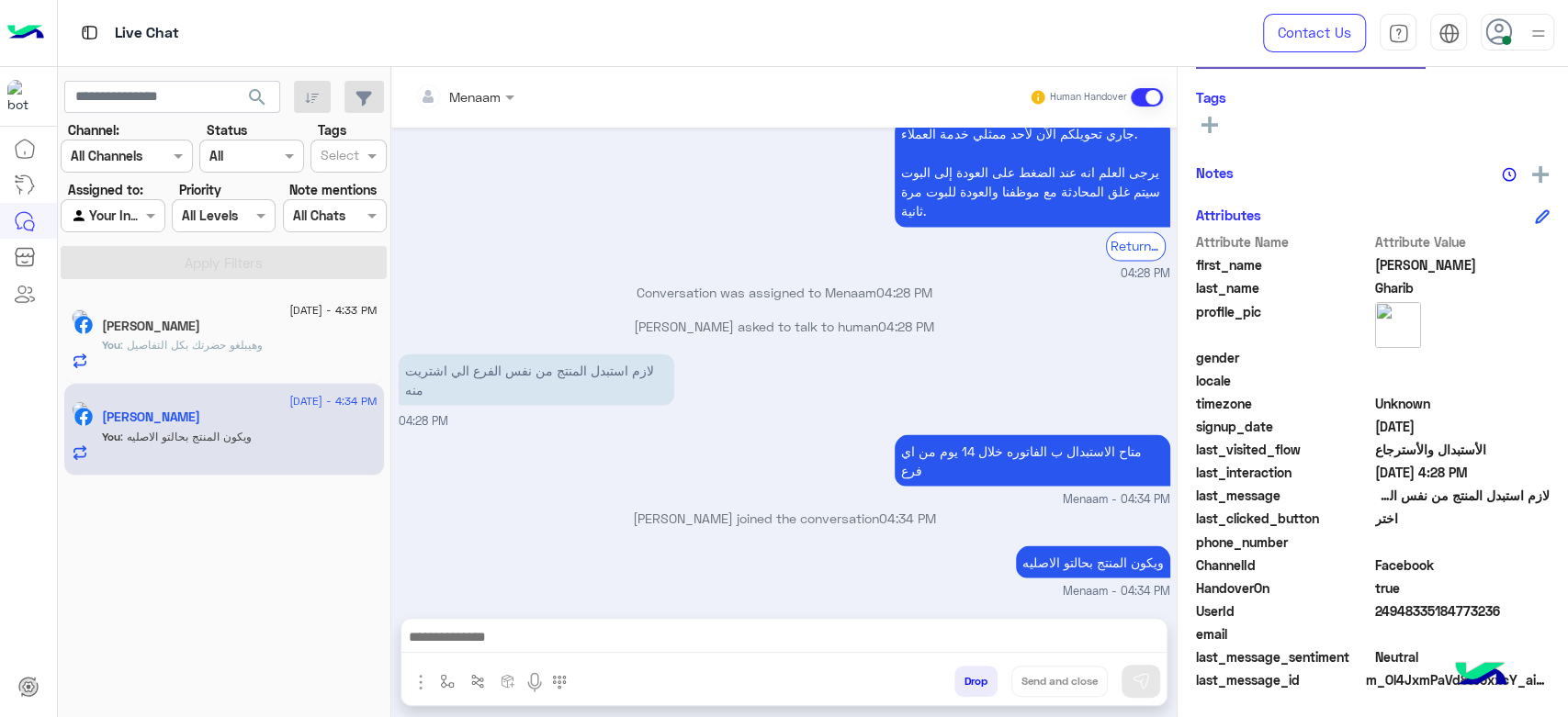
click at [1388, 609] on span "24948335184773236" at bounding box center [1462, 610] width 175 height 19
click at [1389, 609] on span "24948335184773236" at bounding box center [1462, 610] width 175 height 19
copy span "24948335184773236"
click at [186, 342] on span "حسين" at bounding box center [144, 346] width 84 height 14
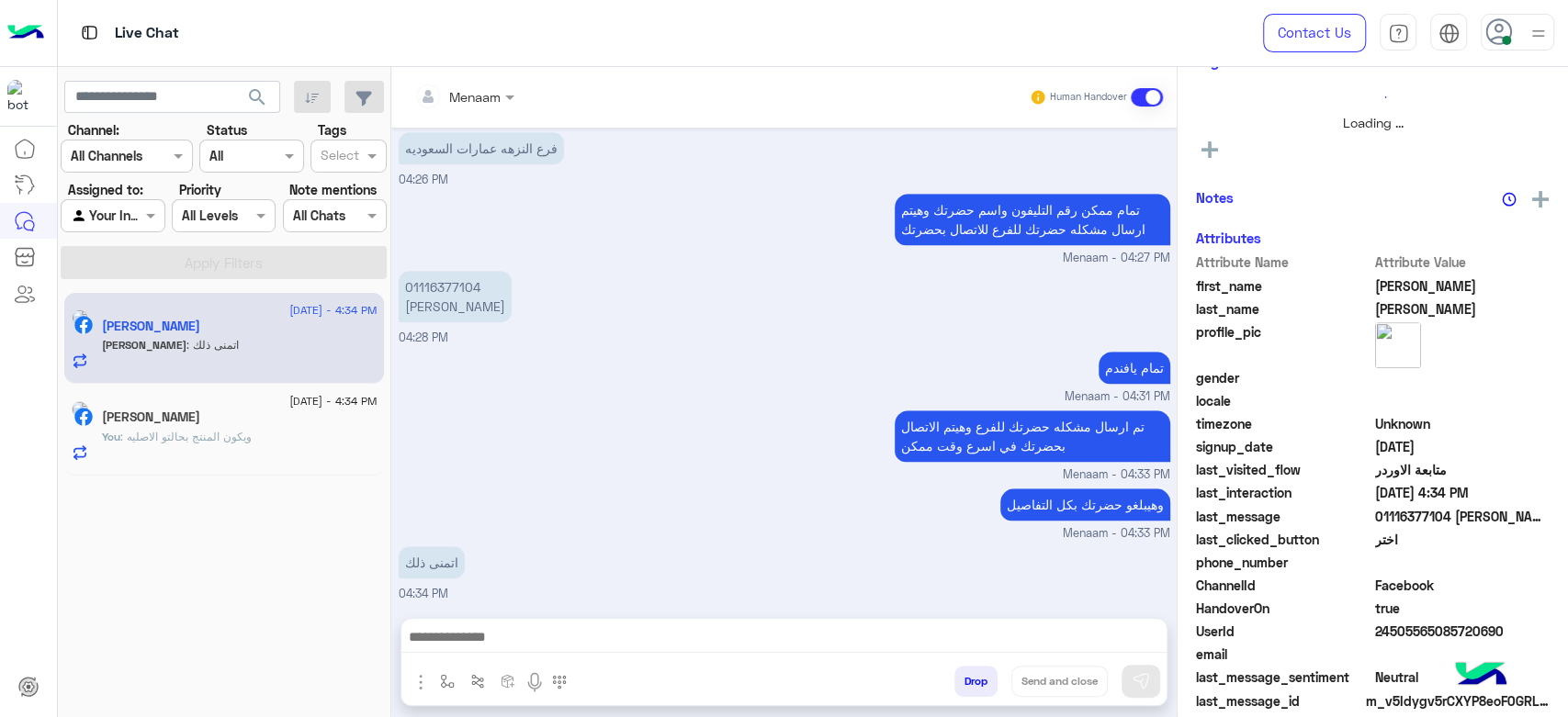
scroll to position [344, 0]
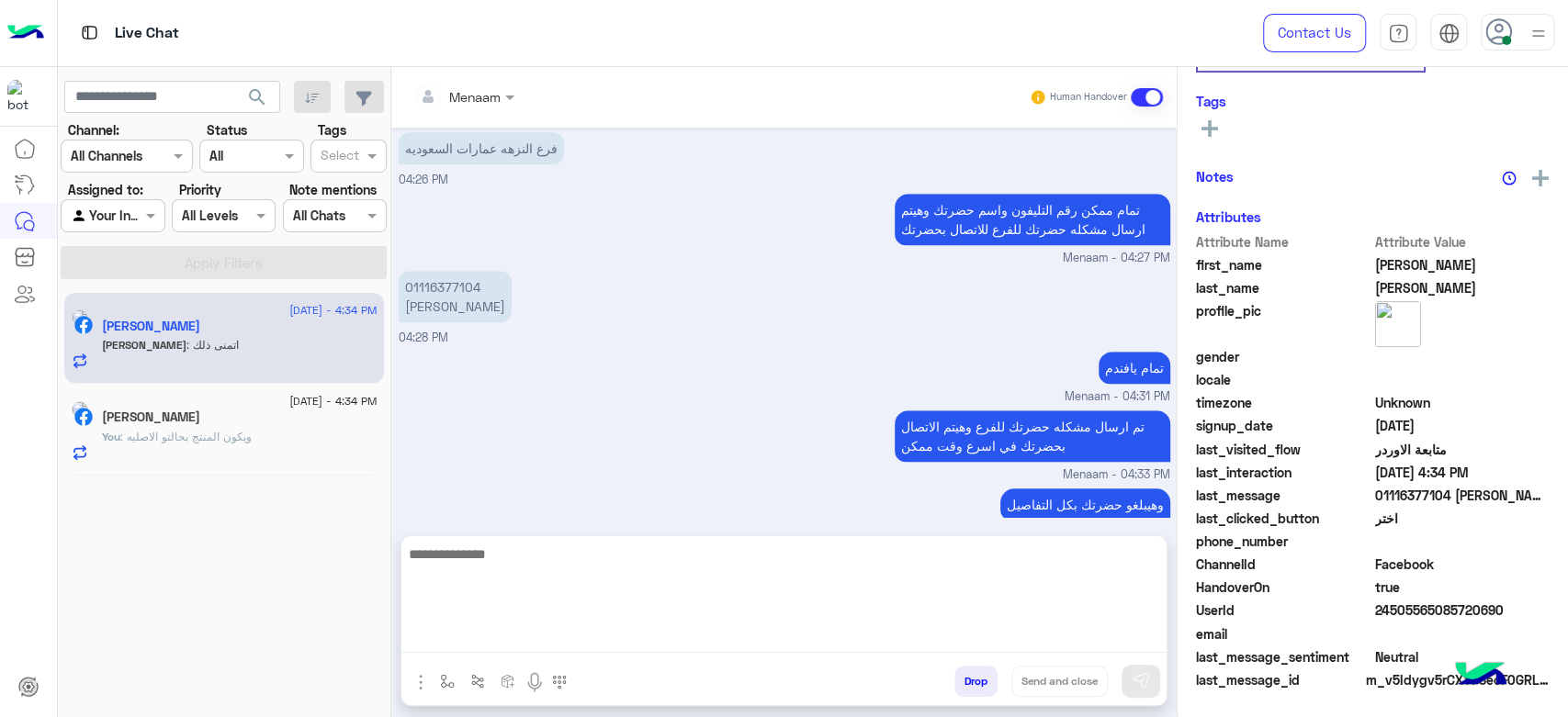
click at [456, 639] on textarea at bounding box center [784, 598] width 765 height 110
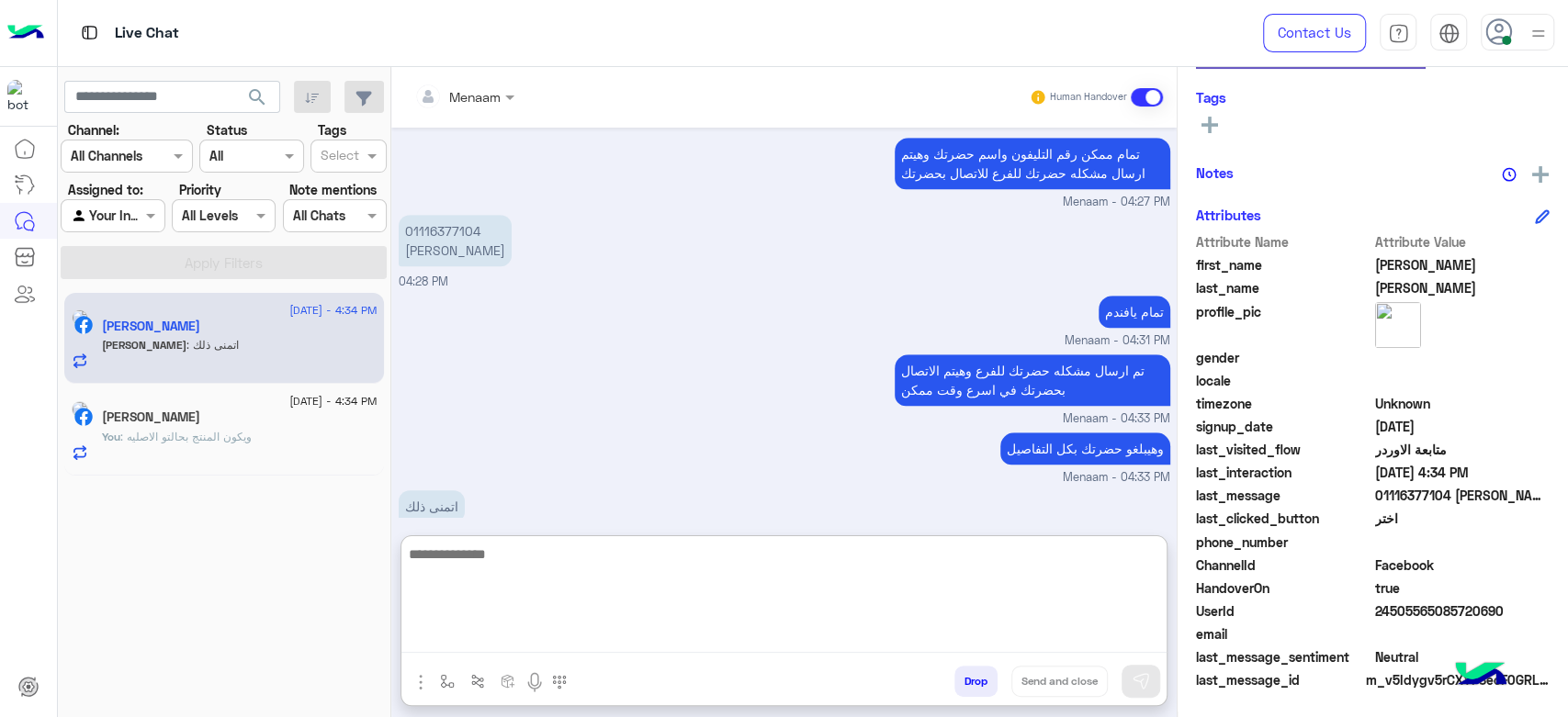
scroll to position [870, 0]
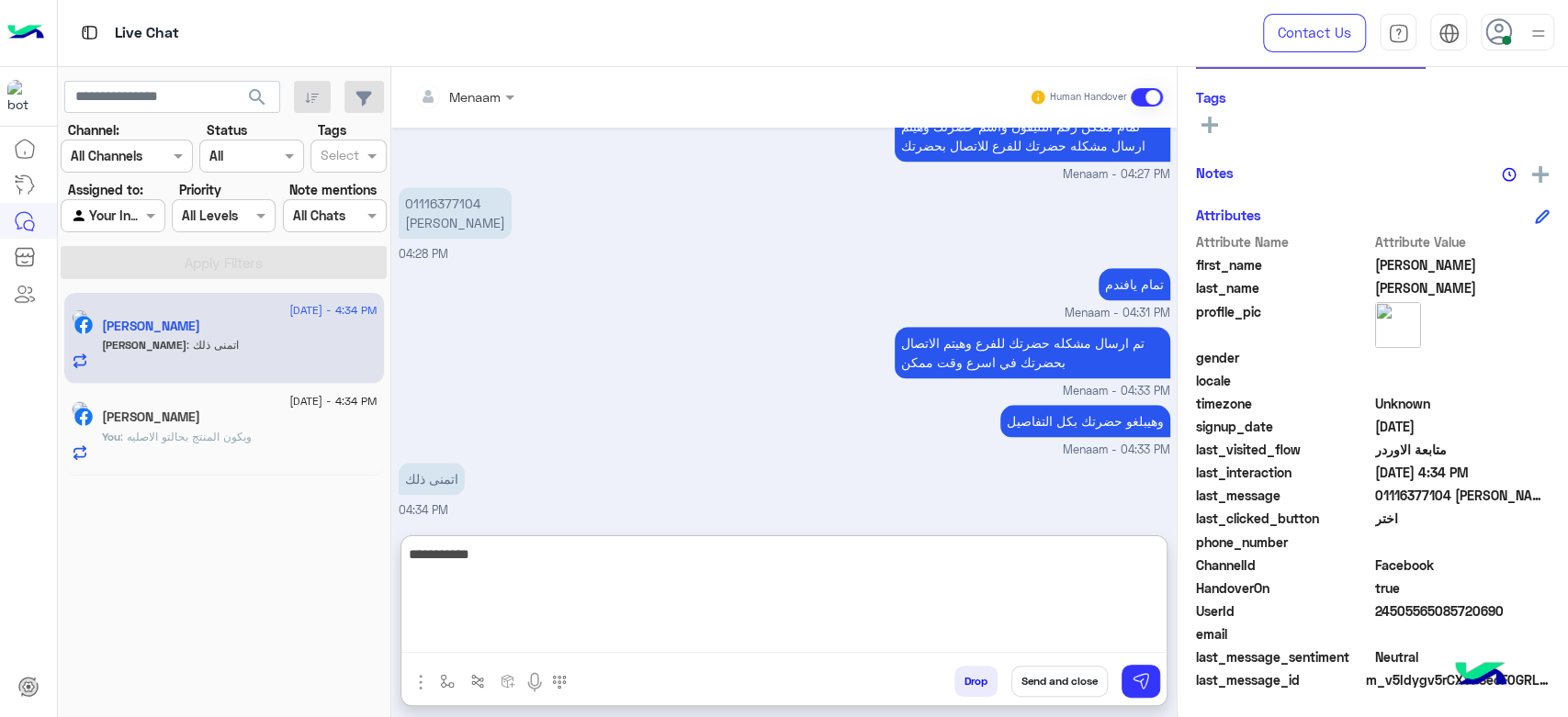
type textarea "**********"
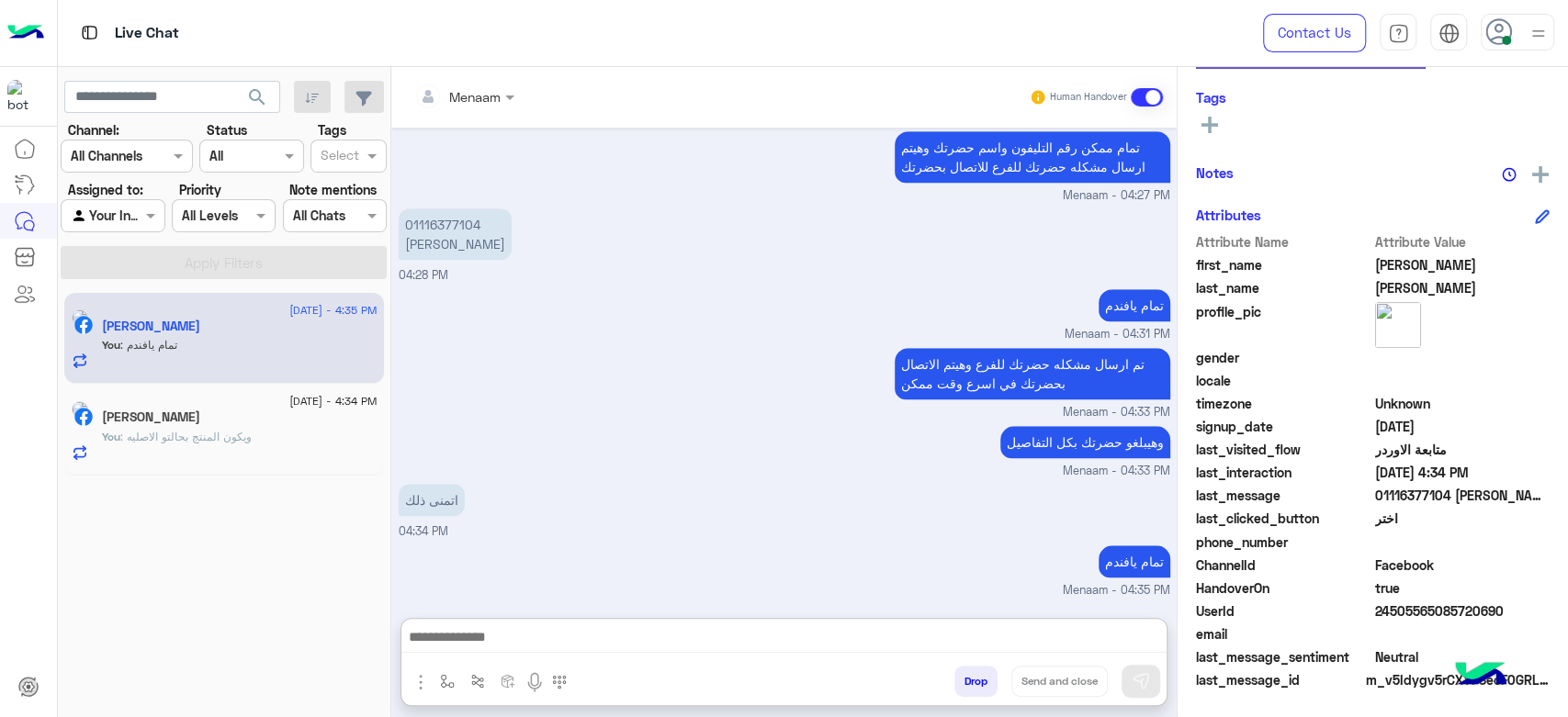
click at [989, 681] on button "Drop" at bounding box center [976, 682] width 44 height 31
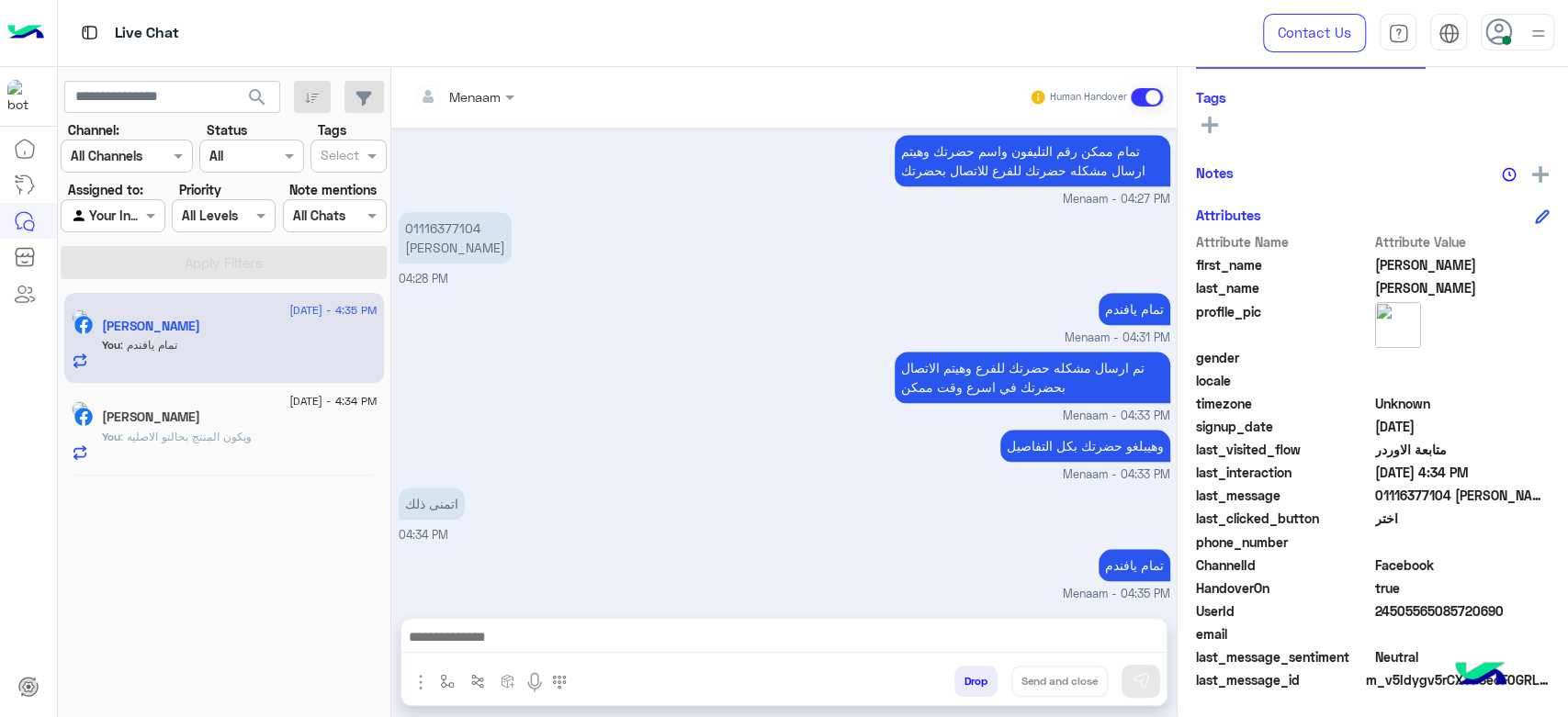
scroll to position [879, 0]
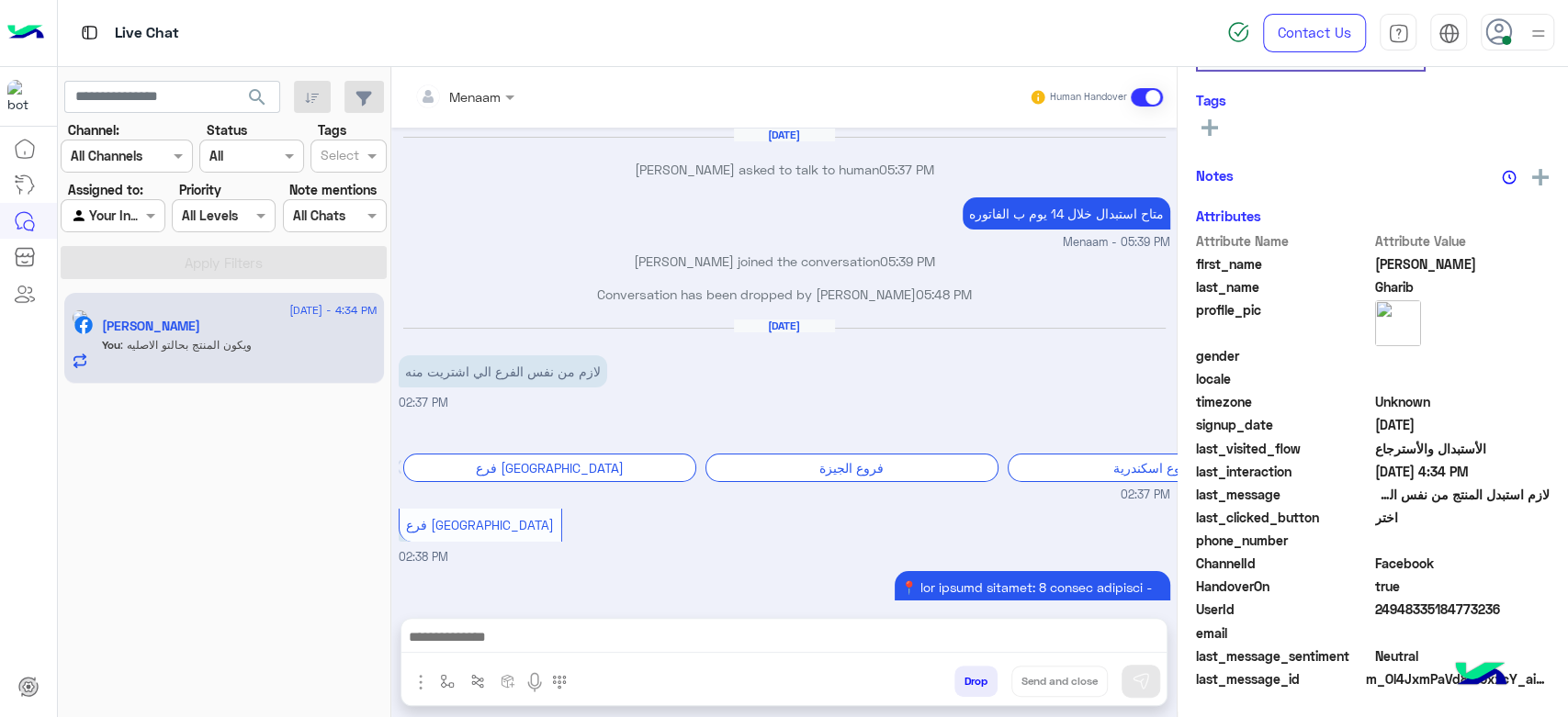
scroll to position [1660, 0]
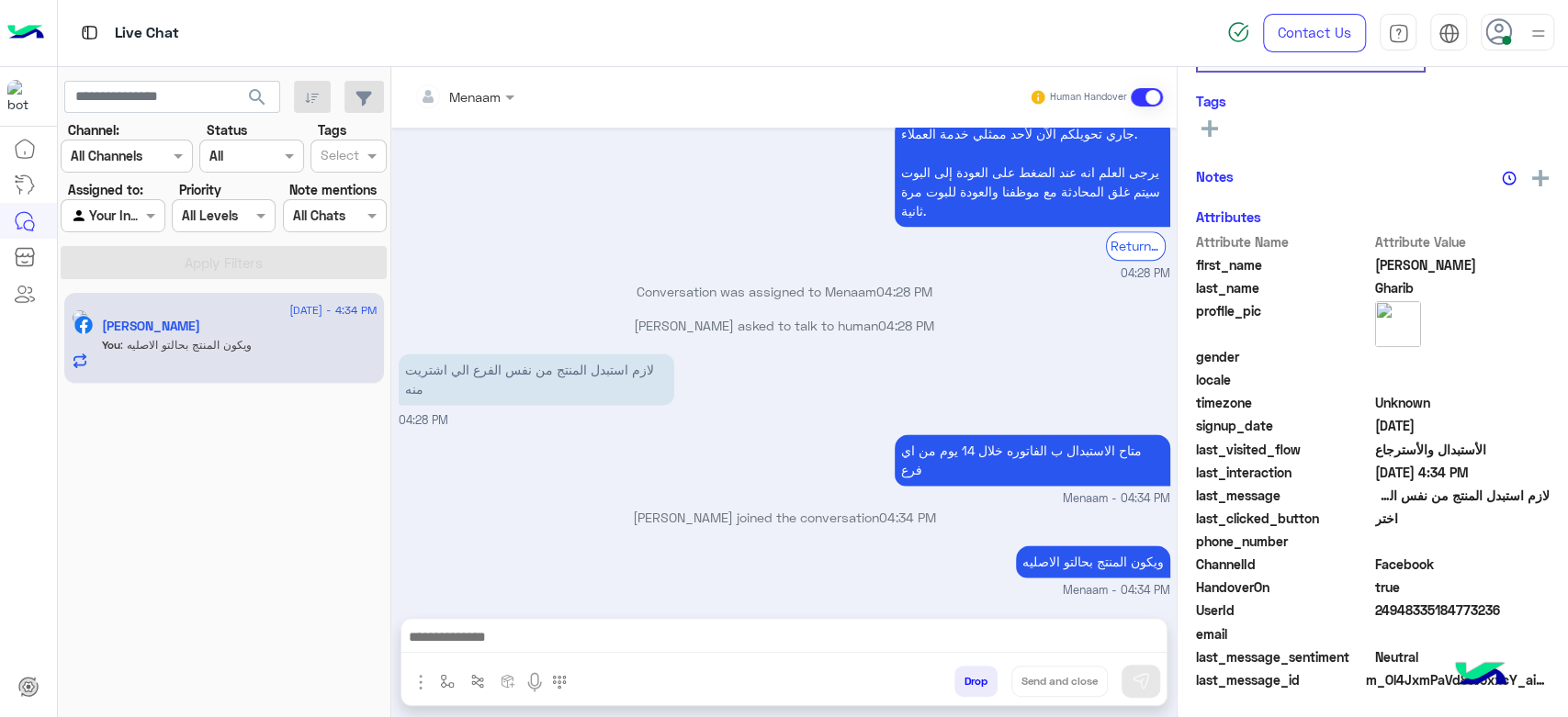
click at [978, 668] on button "Drop" at bounding box center [976, 682] width 44 height 31
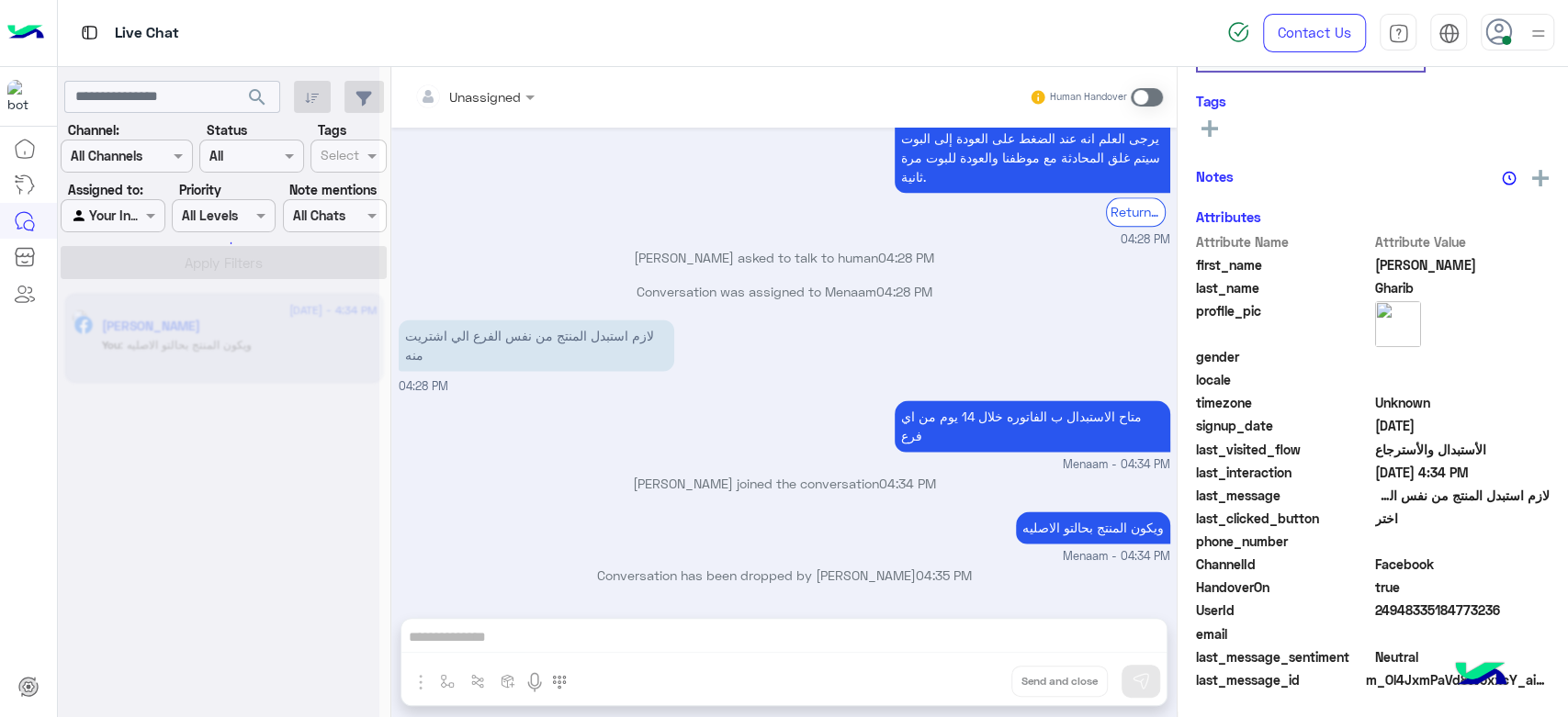
scroll to position [1692, 0]
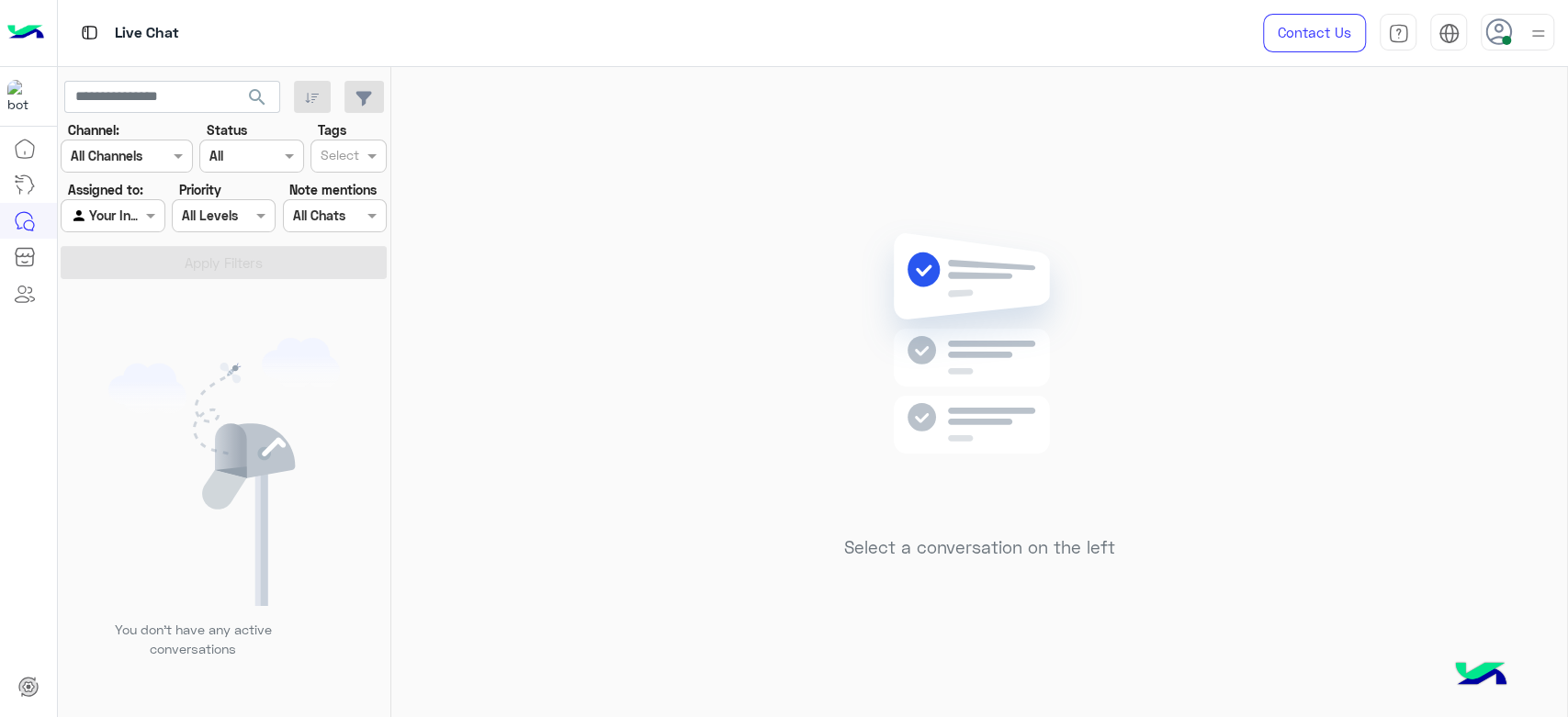
click at [737, 177] on div "Select a conversation on the left" at bounding box center [979, 396] width 1176 height 658
click at [515, 159] on div "Select a conversation on the left" at bounding box center [979, 396] width 1176 height 658
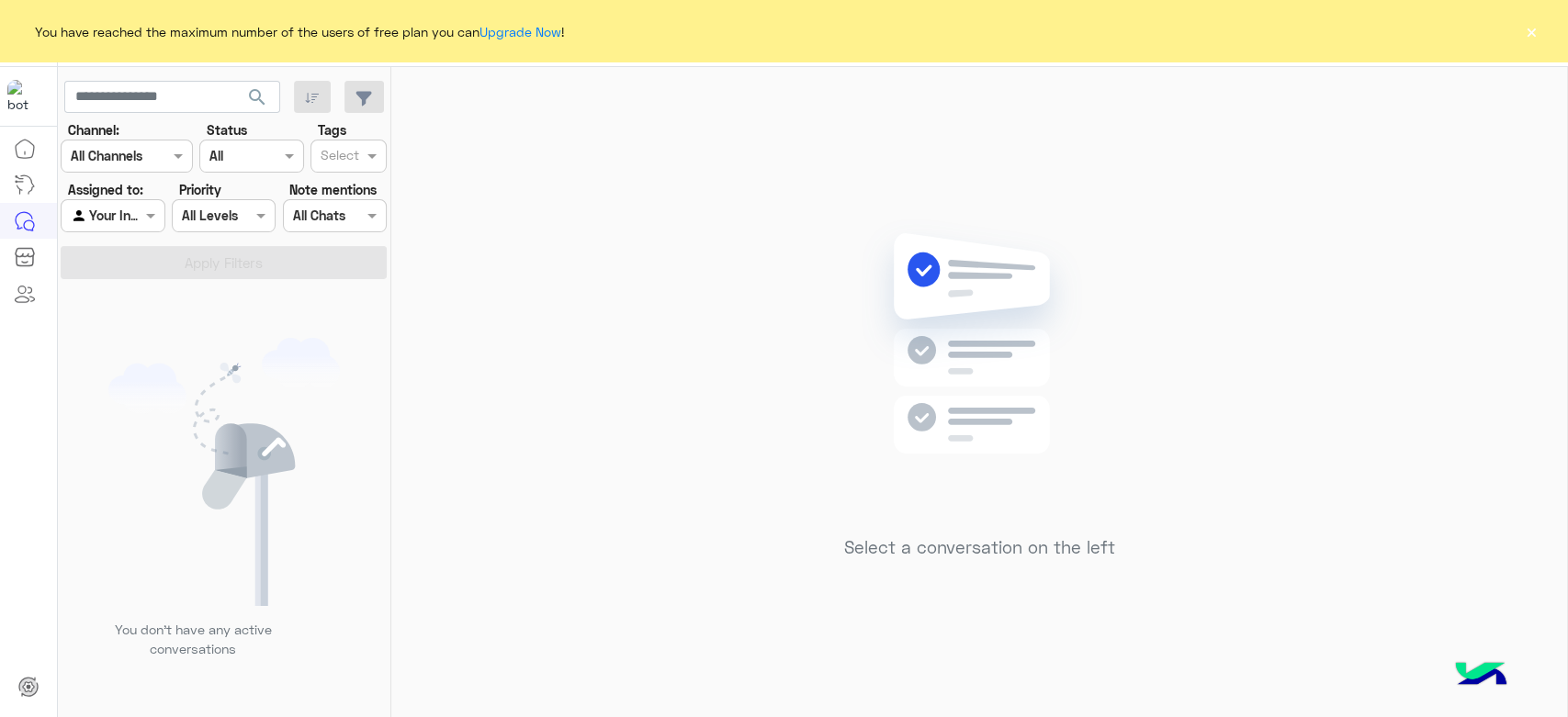
click at [1528, 37] on button "×" at bounding box center [1532, 31] width 19 height 19
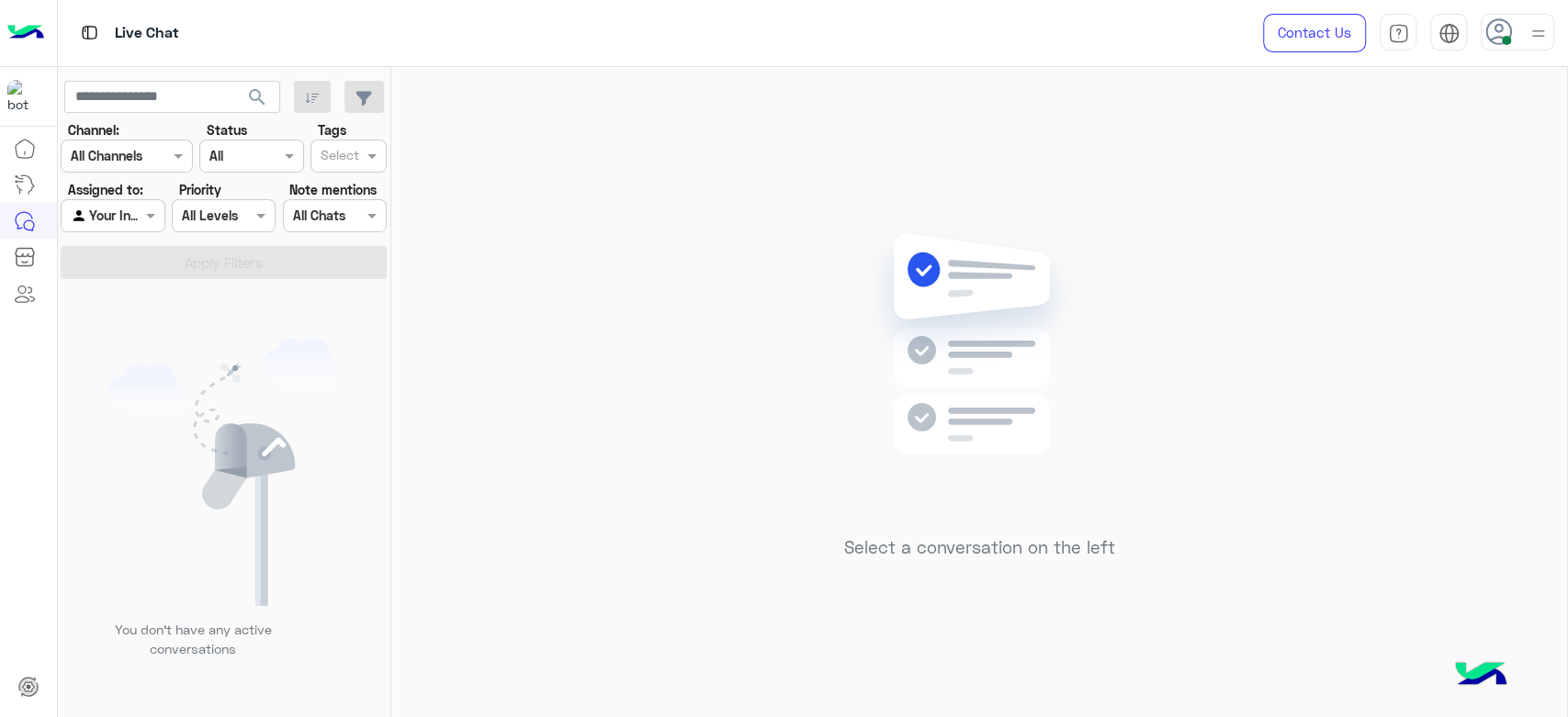
click at [580, 559] on div "Select a conversation on the left" at bounding box center [979, 396] width 1176 height 658
click at [793, 324] on div "Select a conversation on the left" at bounding box center [979, 396] width 1176 height 658
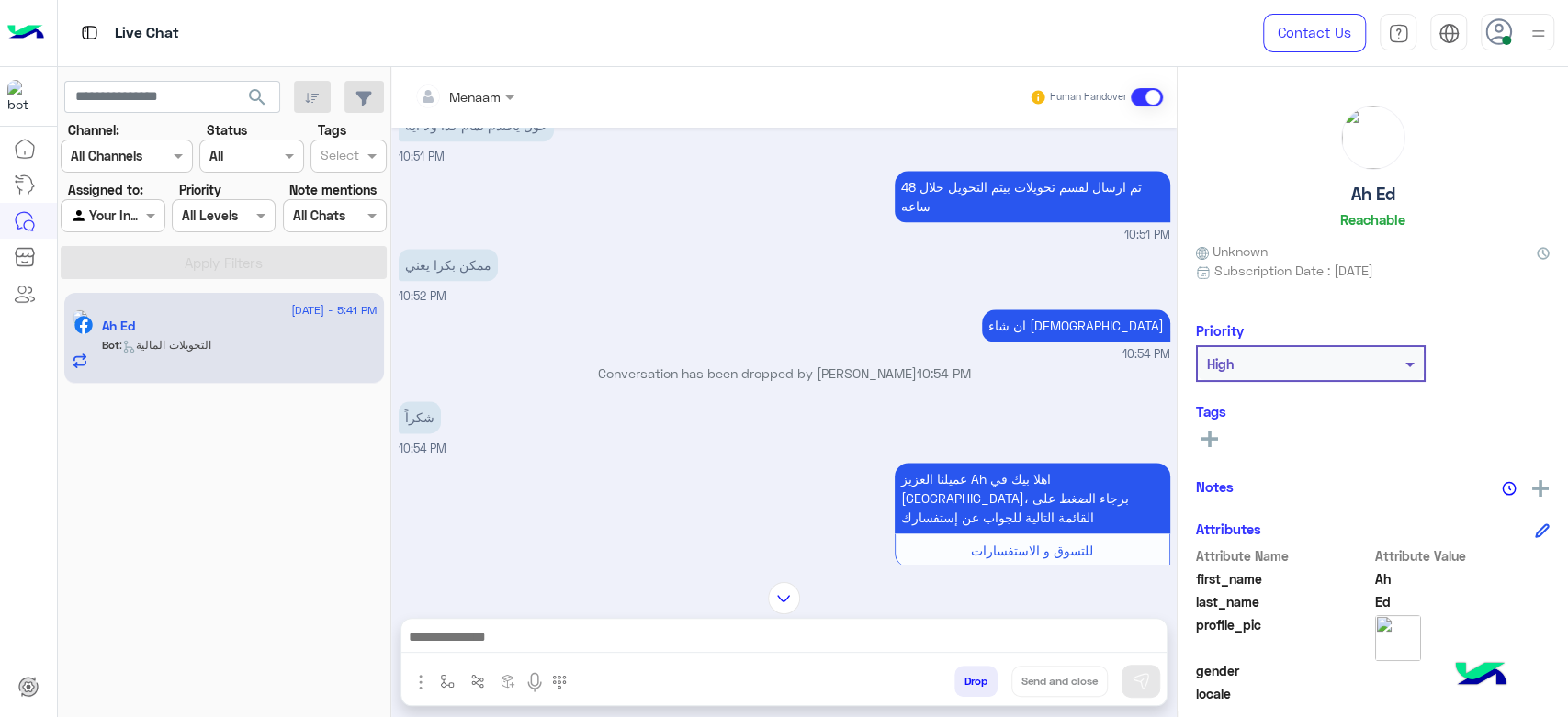
scroll to position [1616, 0]
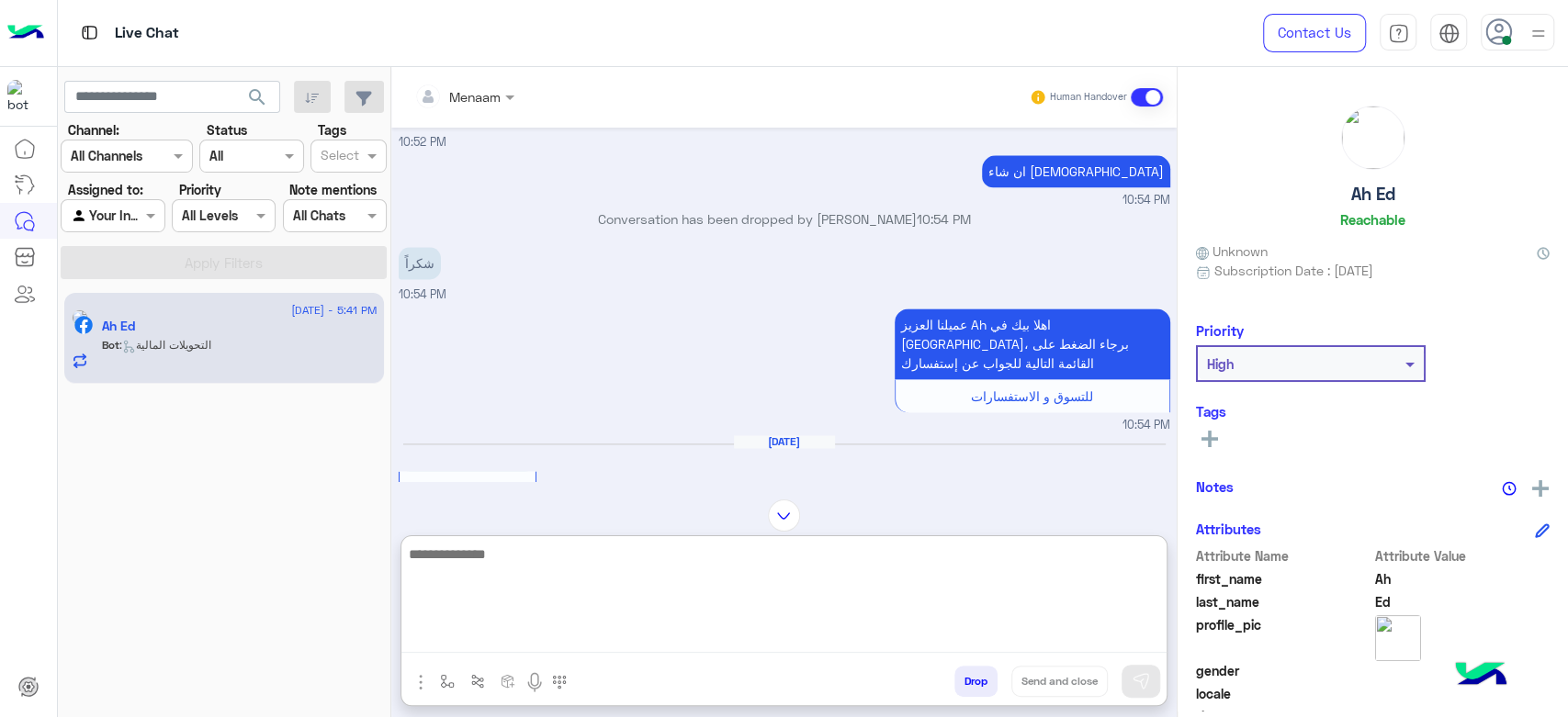
click at [525, 635] on textarea at bounding box center [784, 598] width 765 height 110
type textarea "**********"
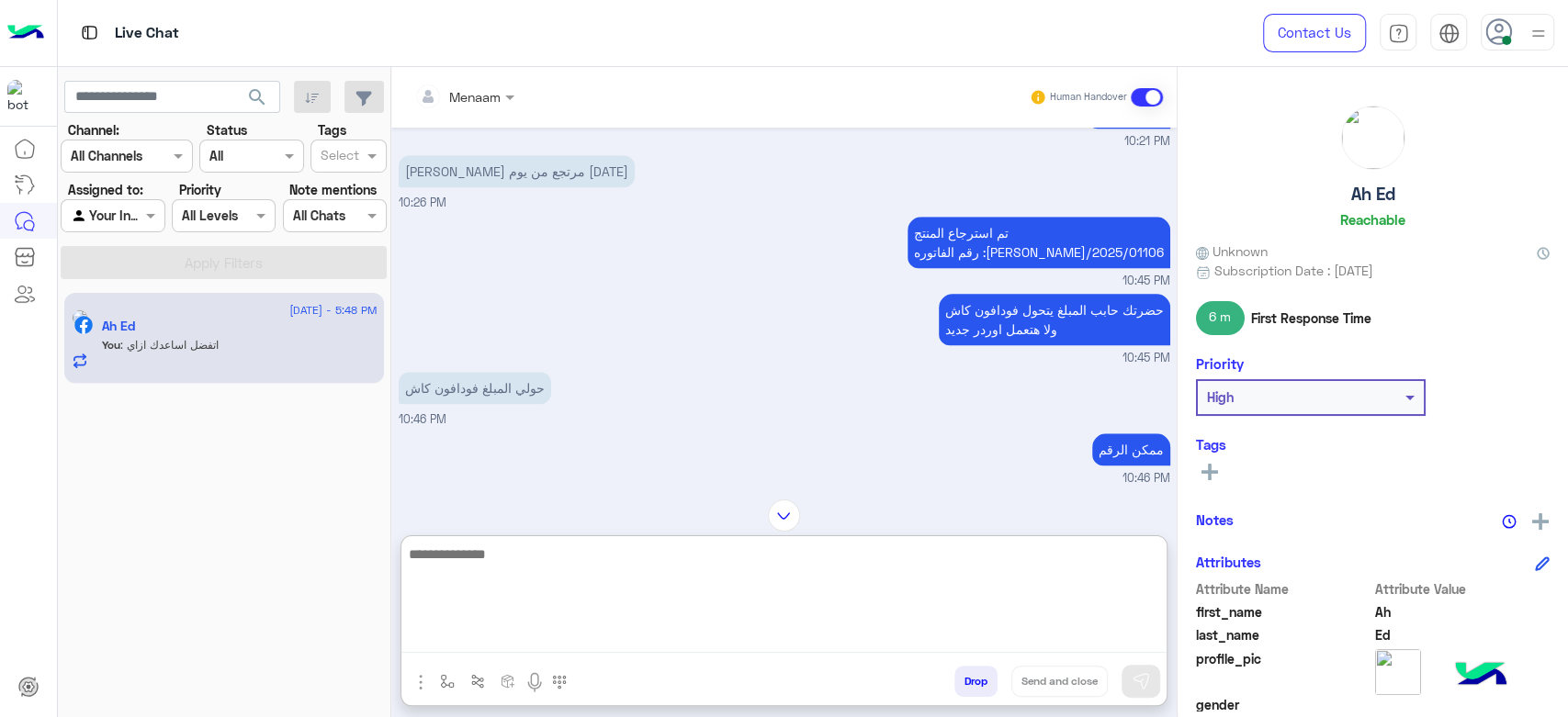
scroll to position [984, 0]
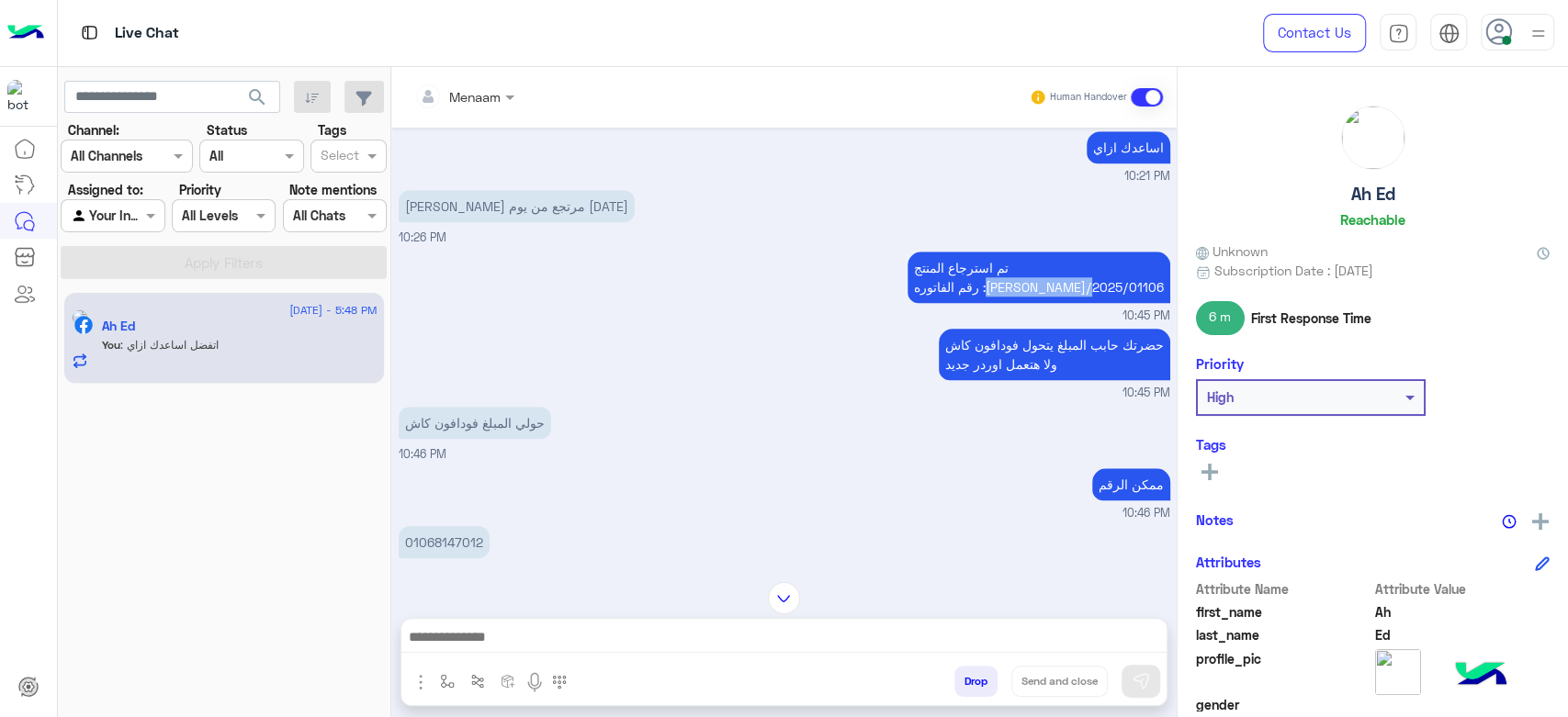
drag, startPoint x: 1056, startPoint y: 270, endPoint x: 1157, endPoint y: 275, distance: 101.1
click at [1157, 275] on p "تم استرجاع المنتج رقم الفاتوره :[PERSON_NAME]/2025/01106" at bounding box center [1040, 278] width 263 height 52
copy p "RON/2025/01106"
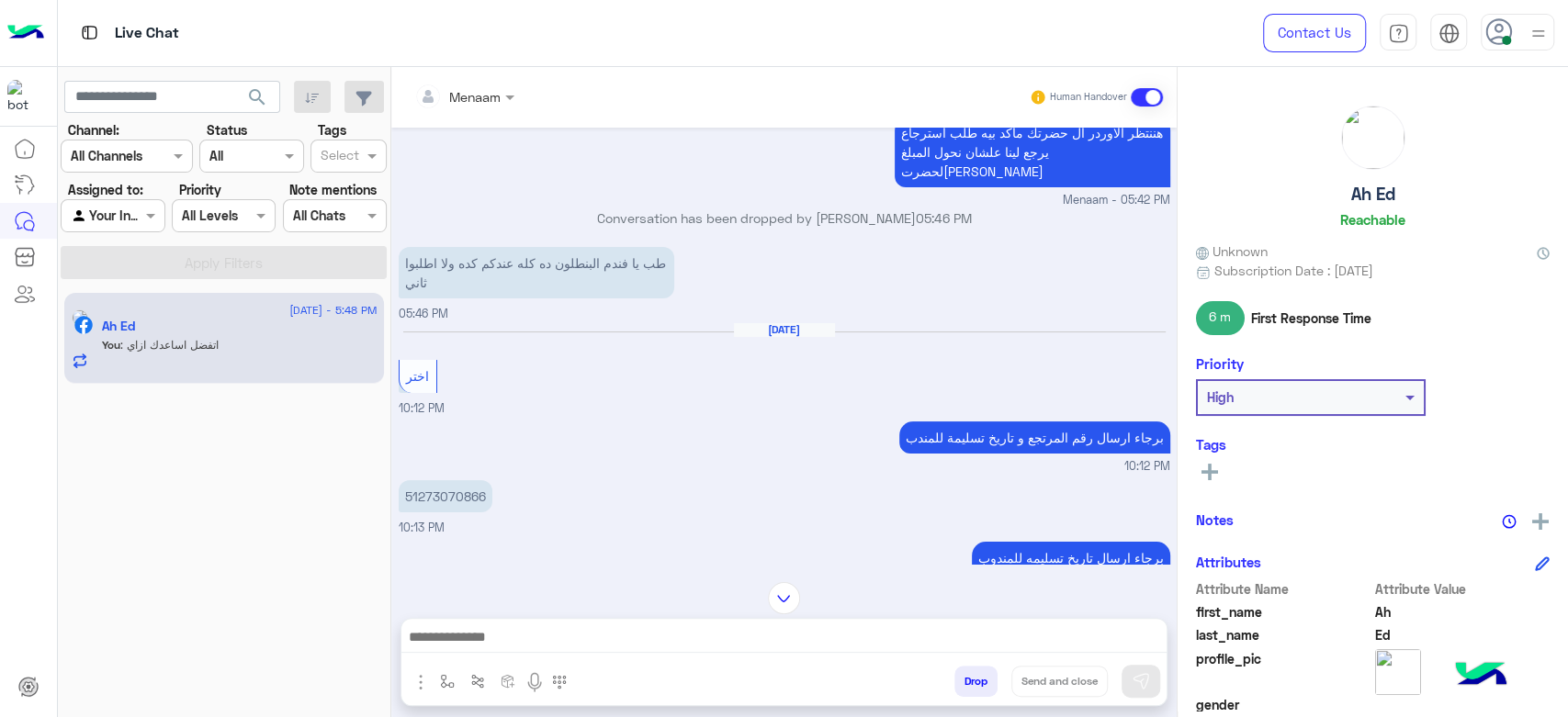
scroll to position [204, 0]
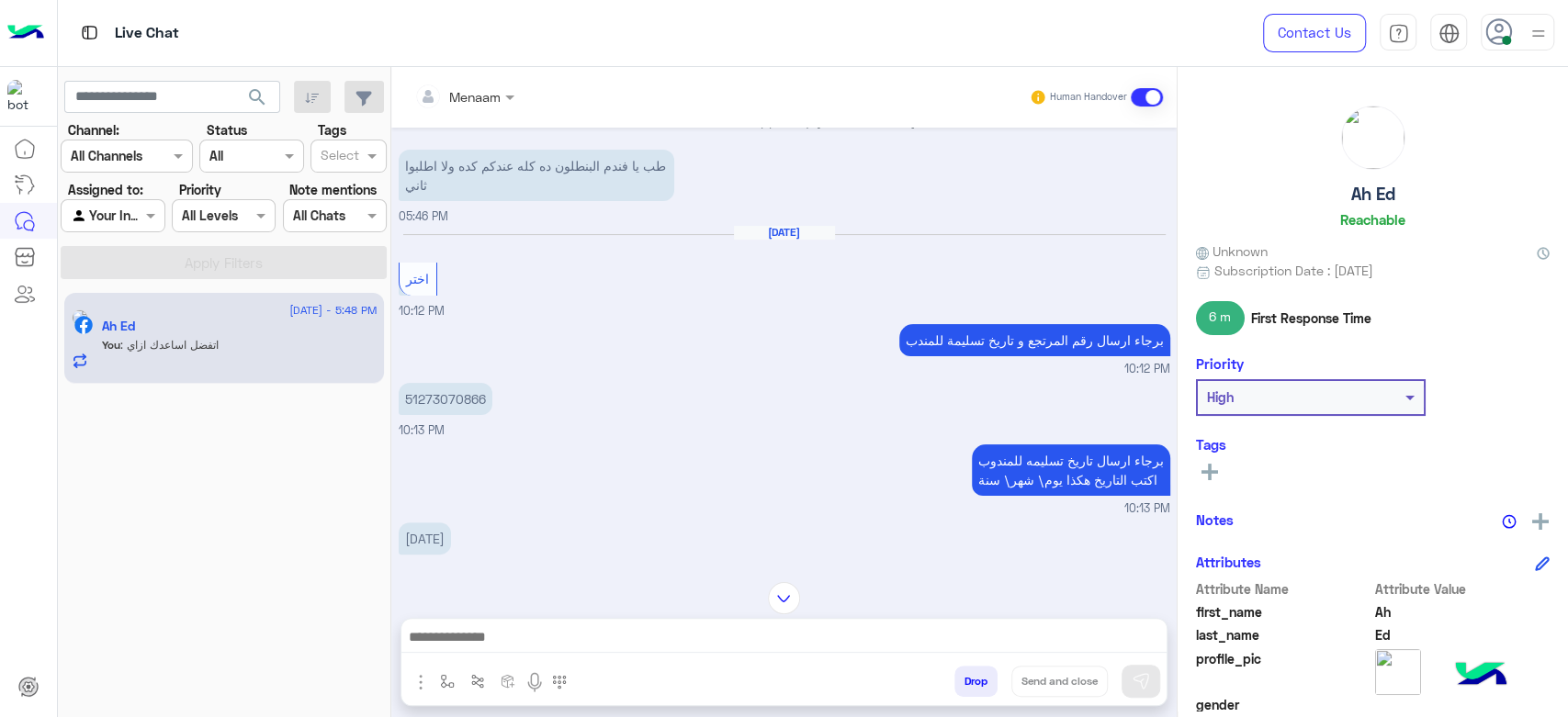
click at [458, 388] on p "51273070866" at bounding box center [445, 398] width 94 height 32
click at [457, 383] on p "51273070866" at bounding box center [445, 398] width 94 height 32
copy p "51273070866"
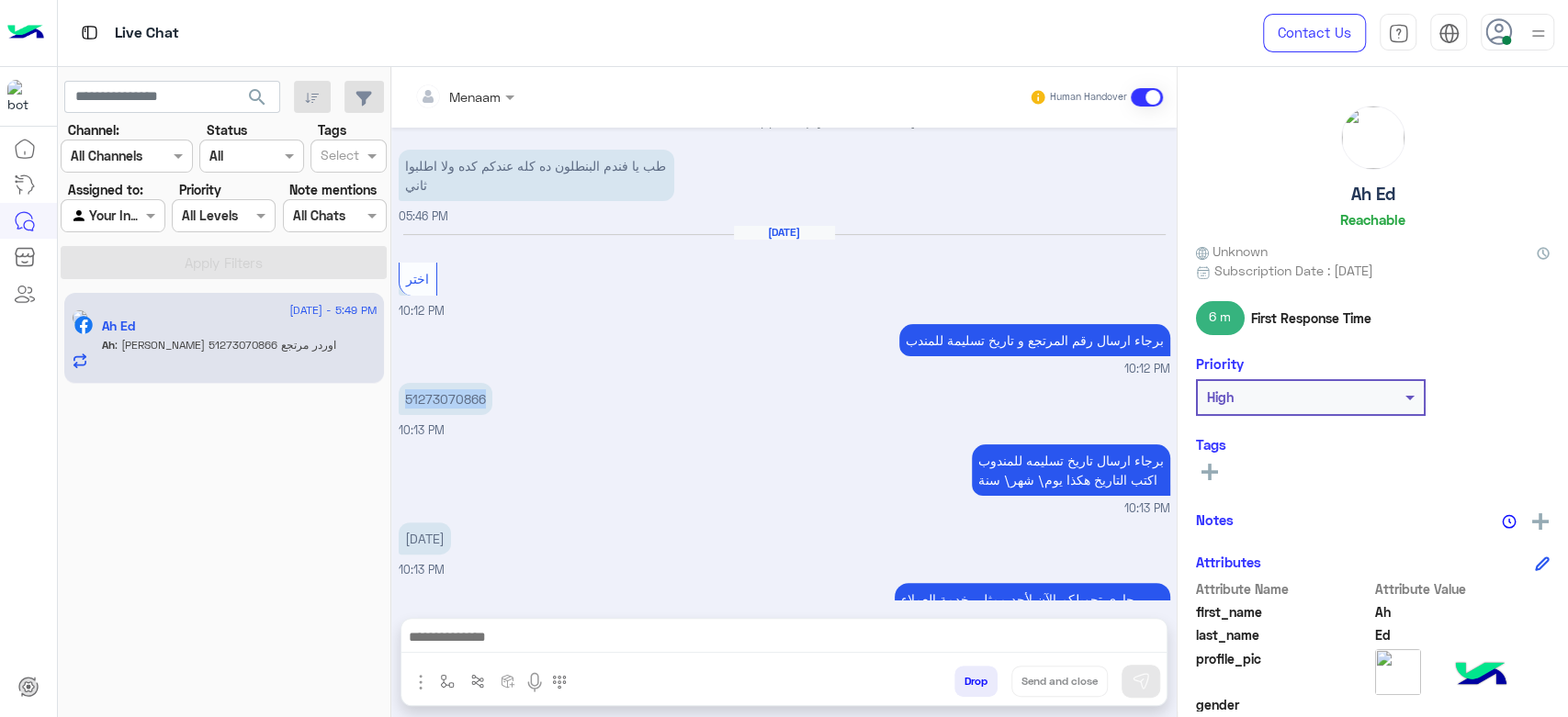
scroll to position [2585, 0]
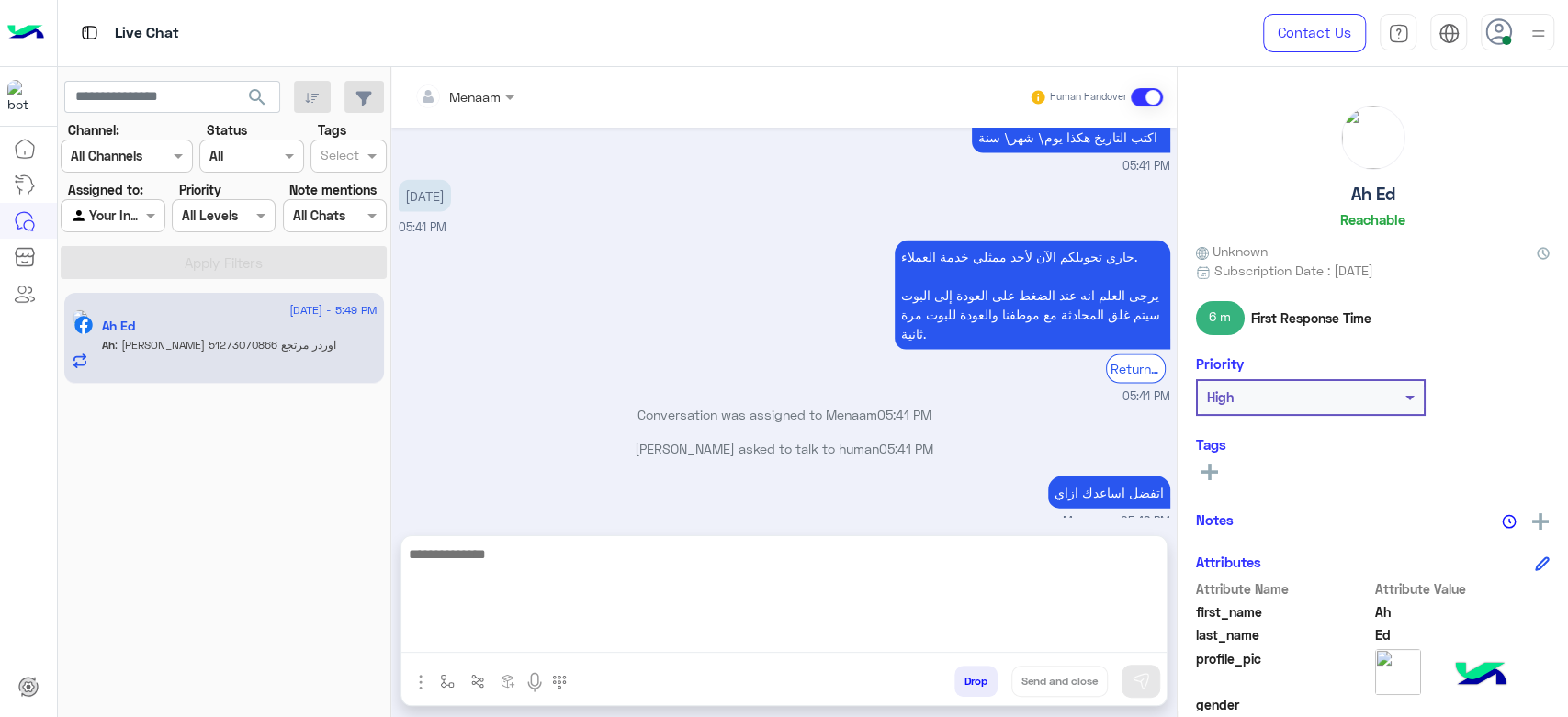
click at [598, 649] on textarea at bounding box center [784, 598] width 765 height 110
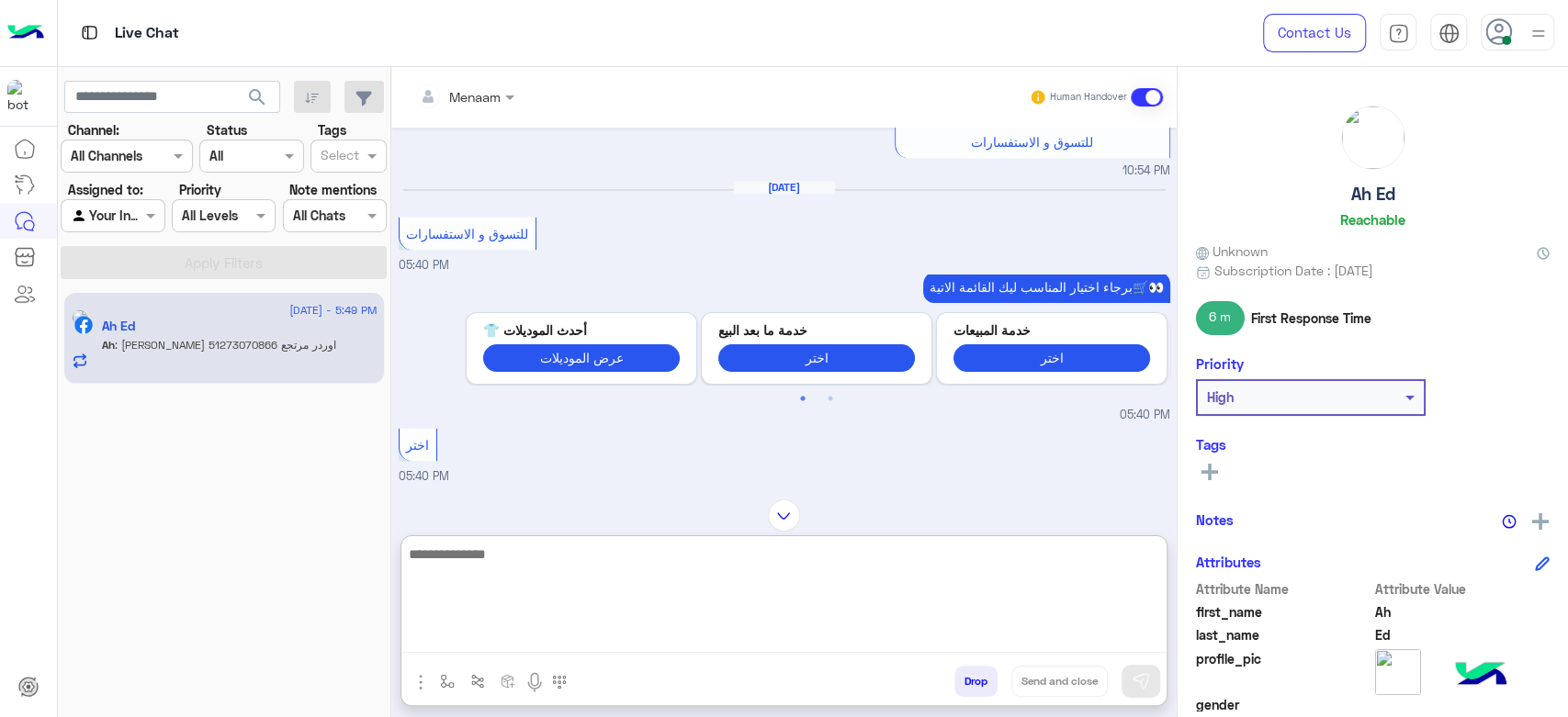
scroll to position [1462, 0]
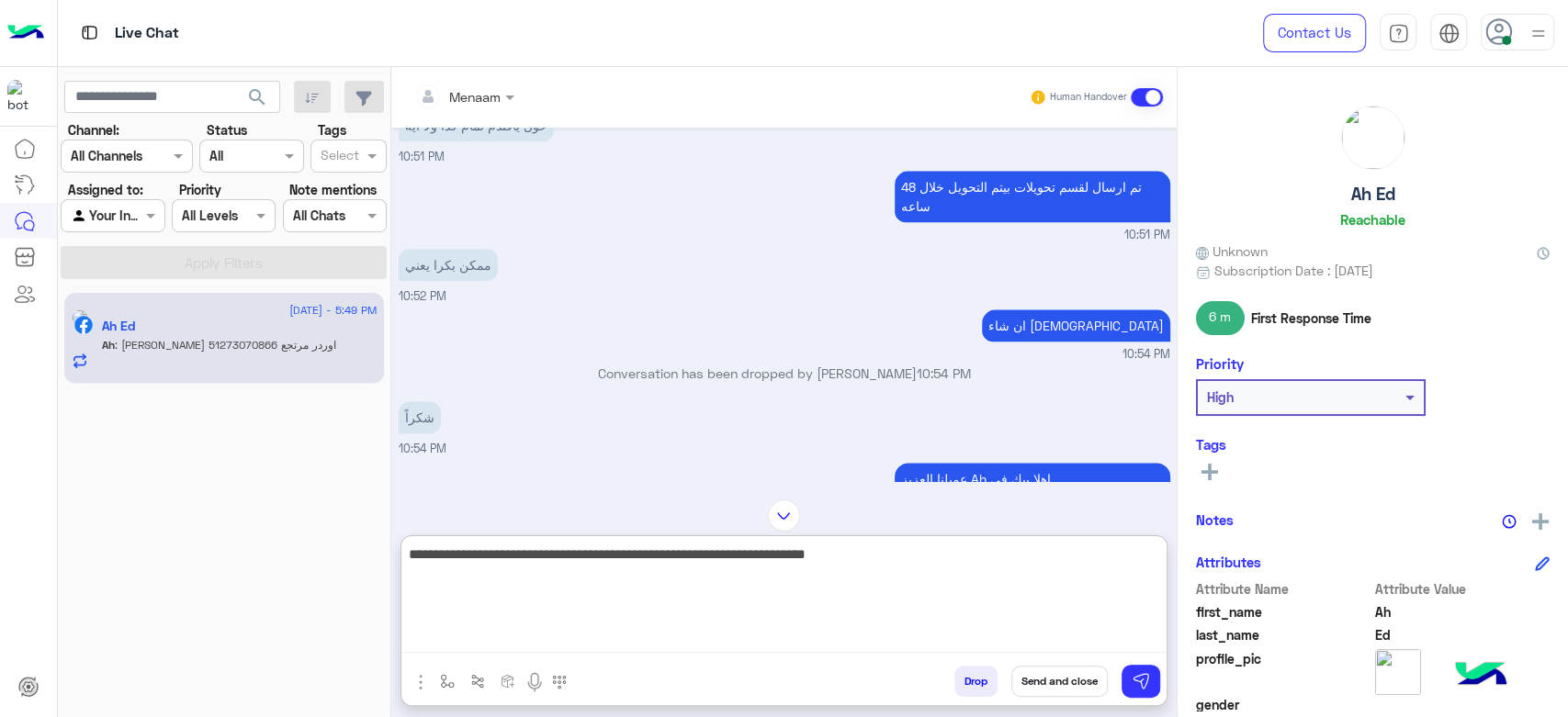
type textarea "**********"
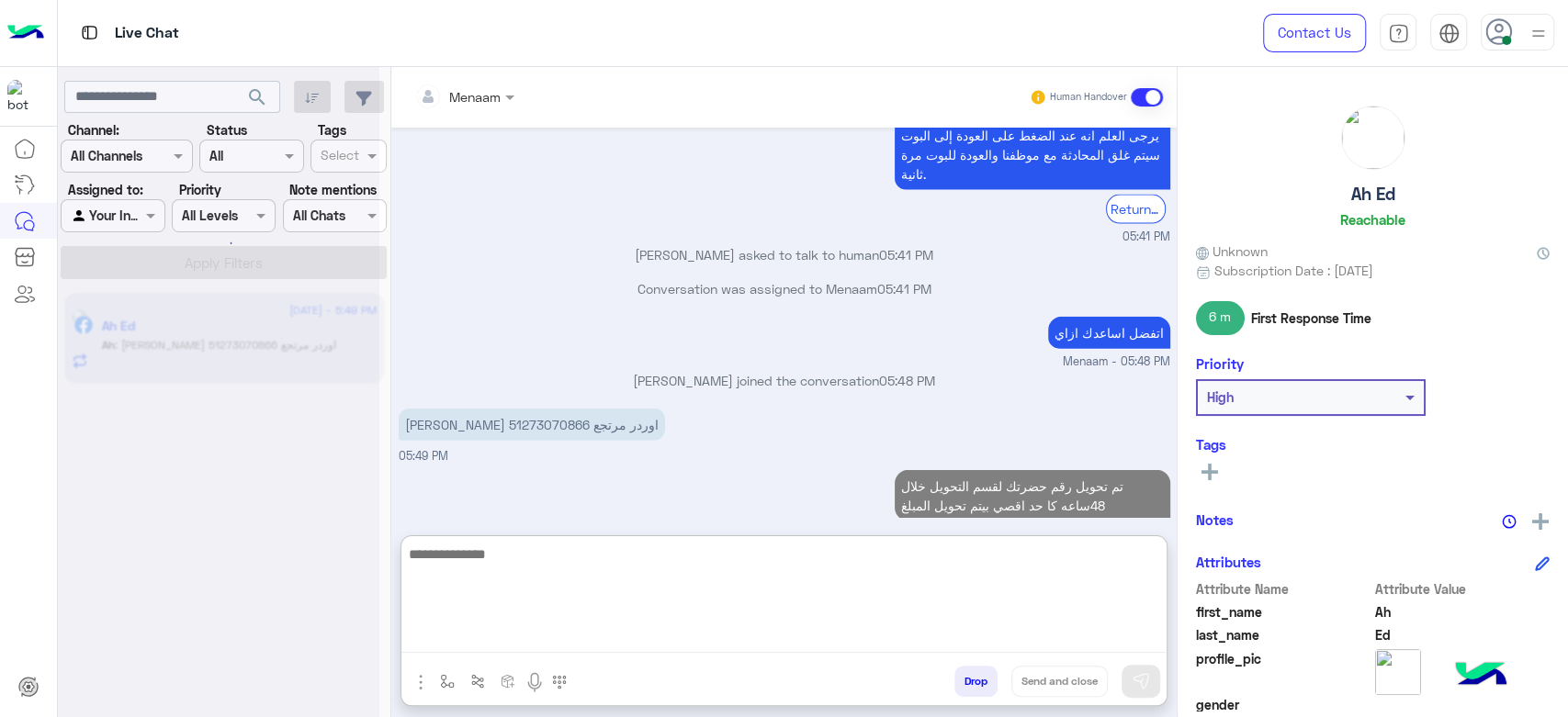
scroll to position [2837, 0]
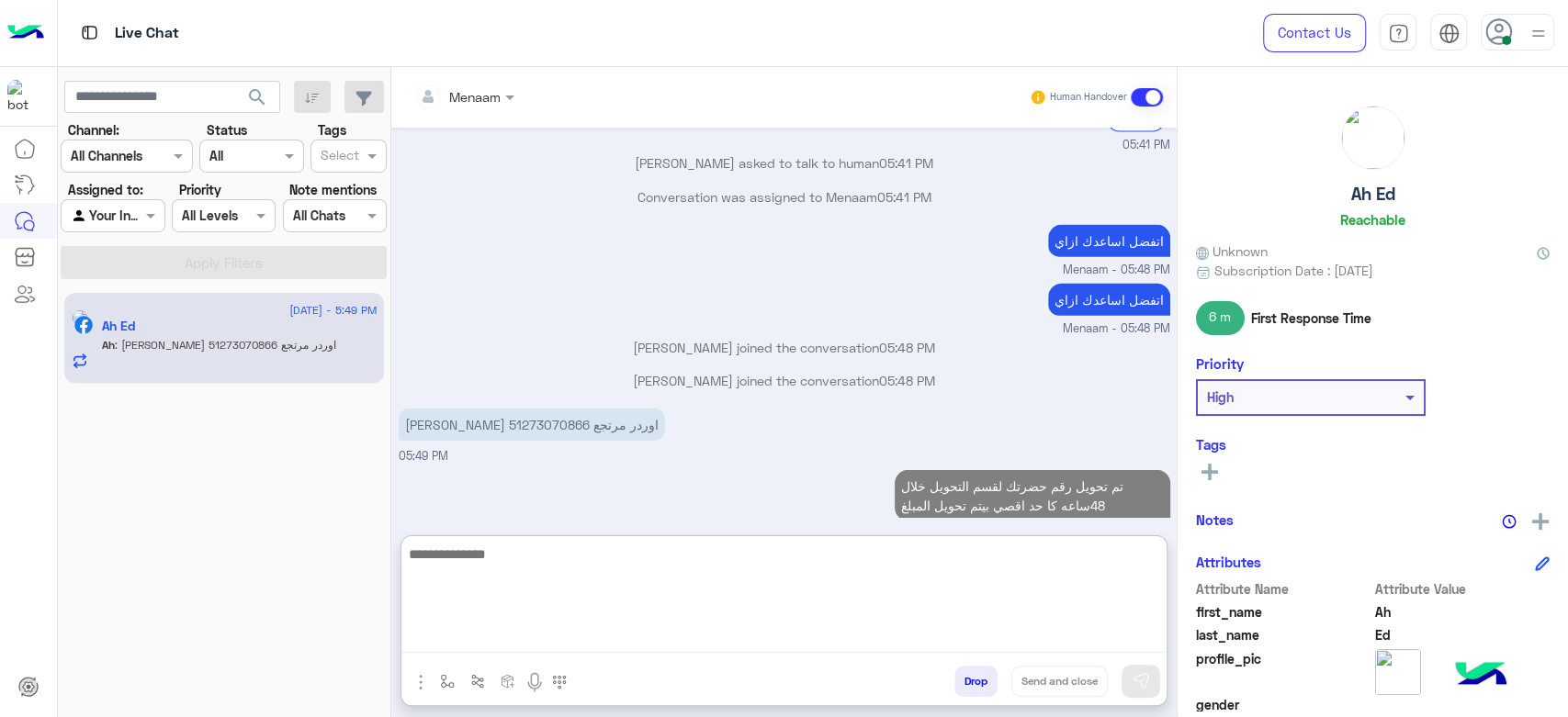
click at [563, 570] on textarea at bounding box center [784, 598] width 765 height 110
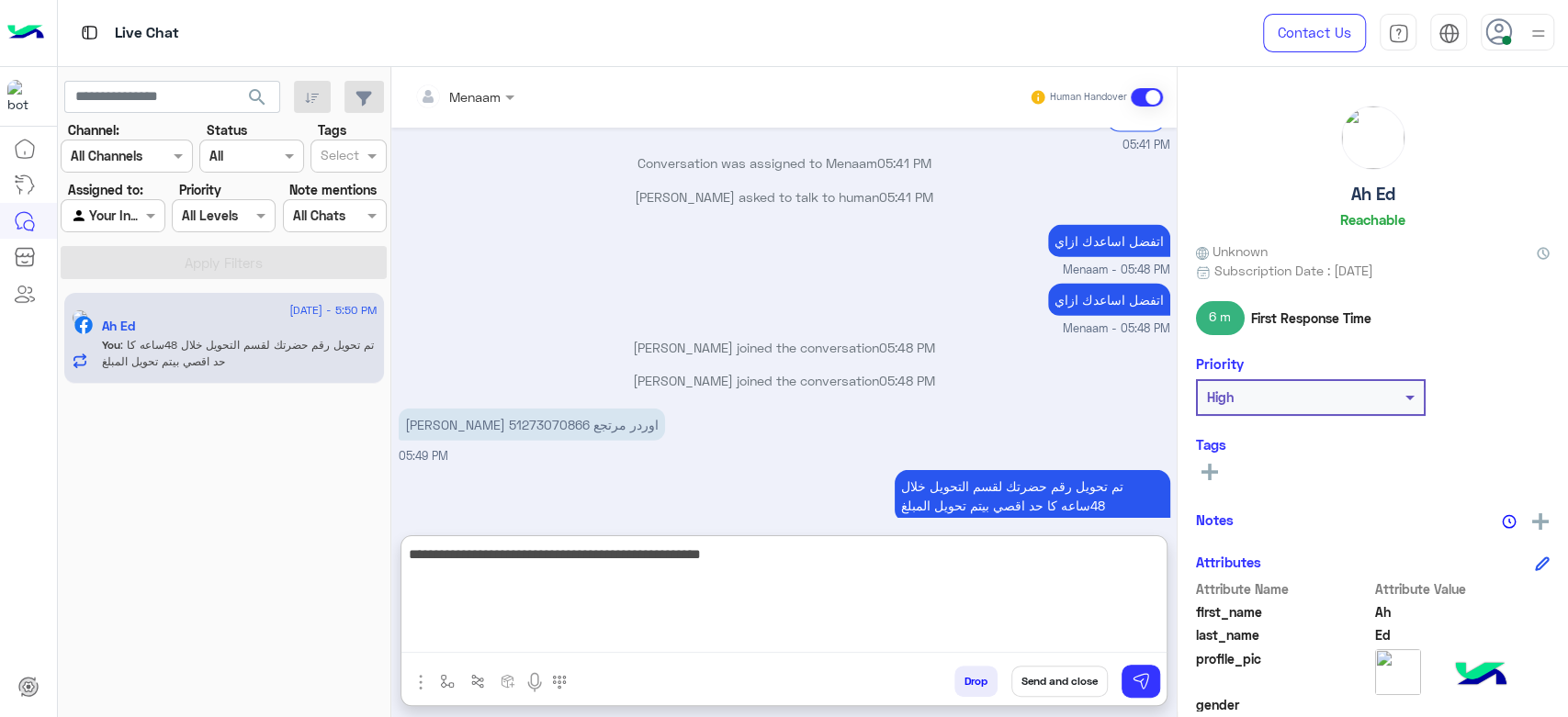
type textarea "**********"
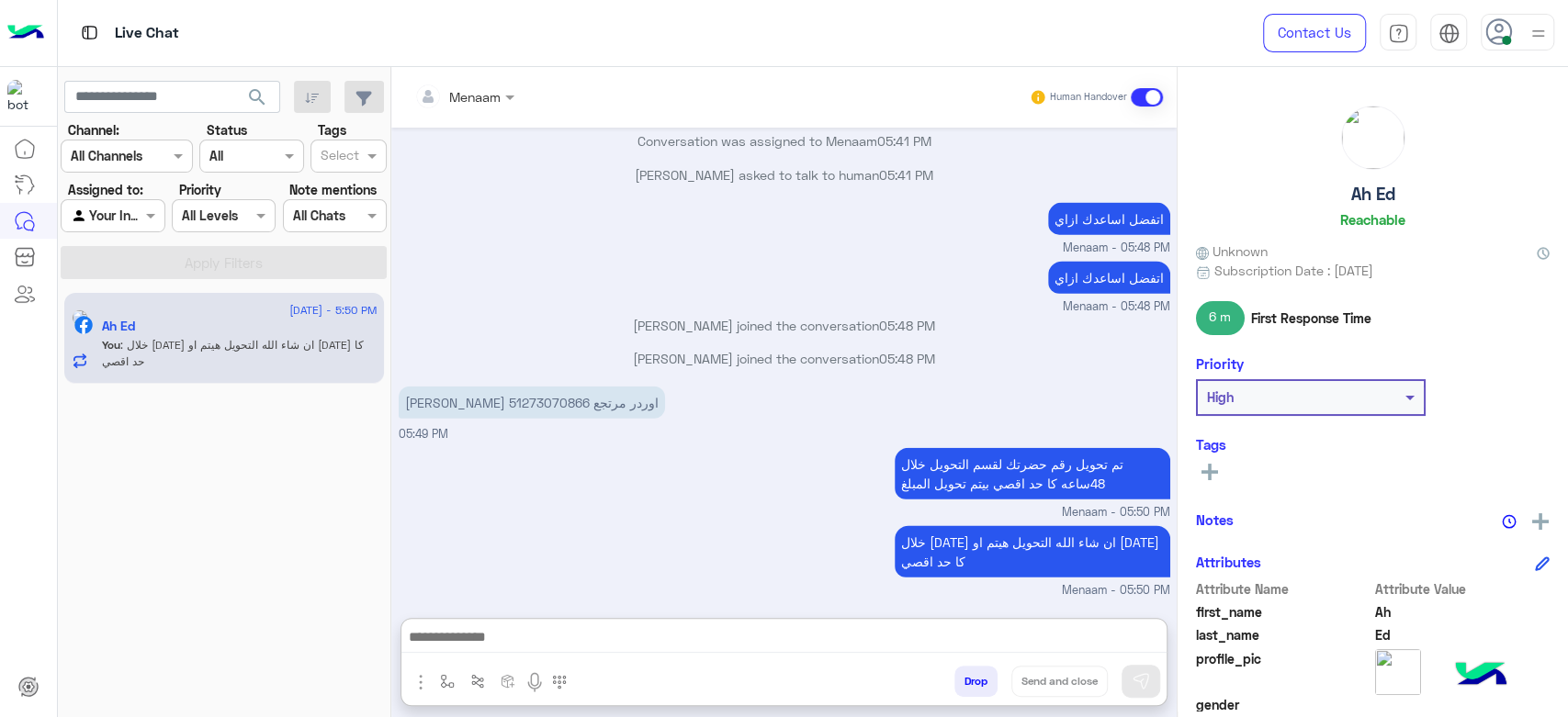
click at [973, 672] on button "Drop" at bounding box center [976, 682] width 44 height 31
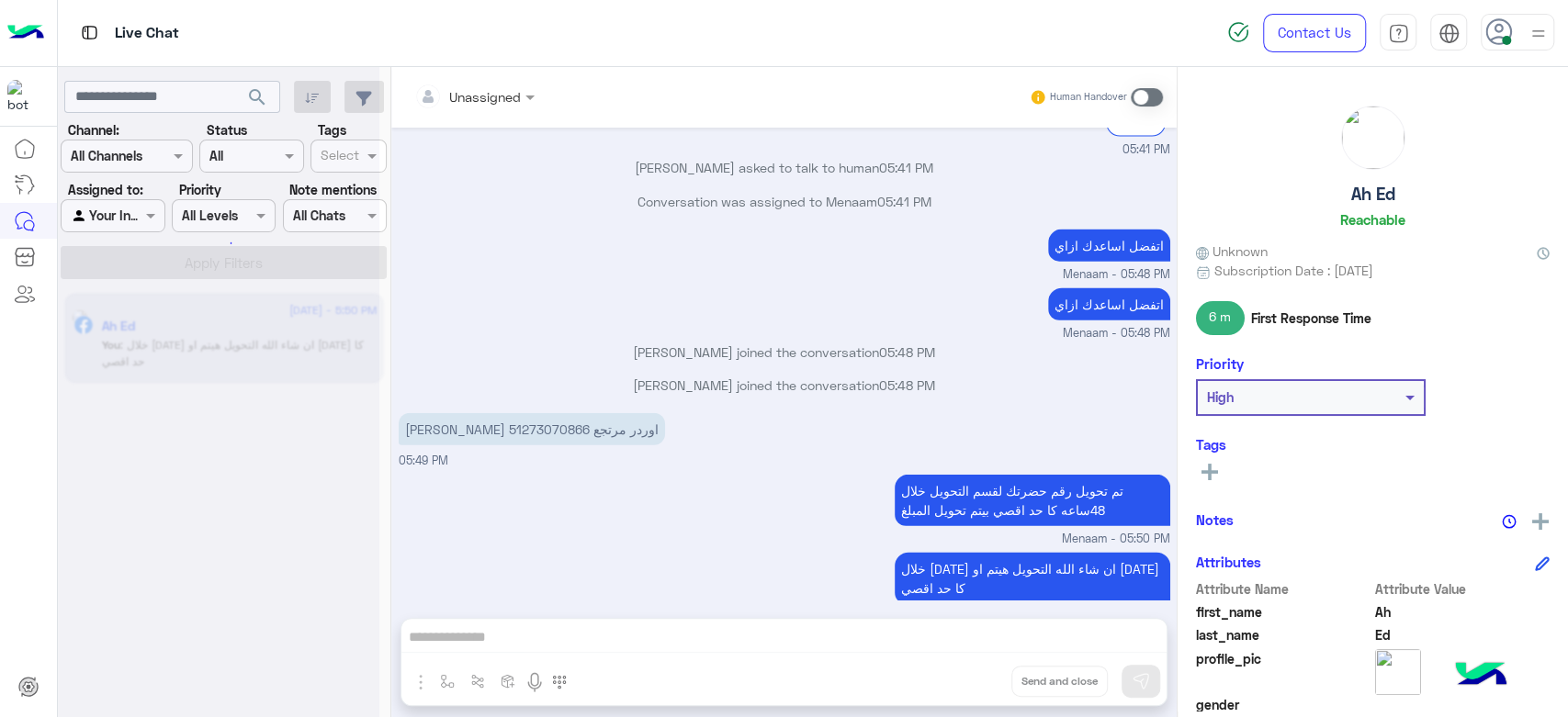
scroll to position [2865, 0]
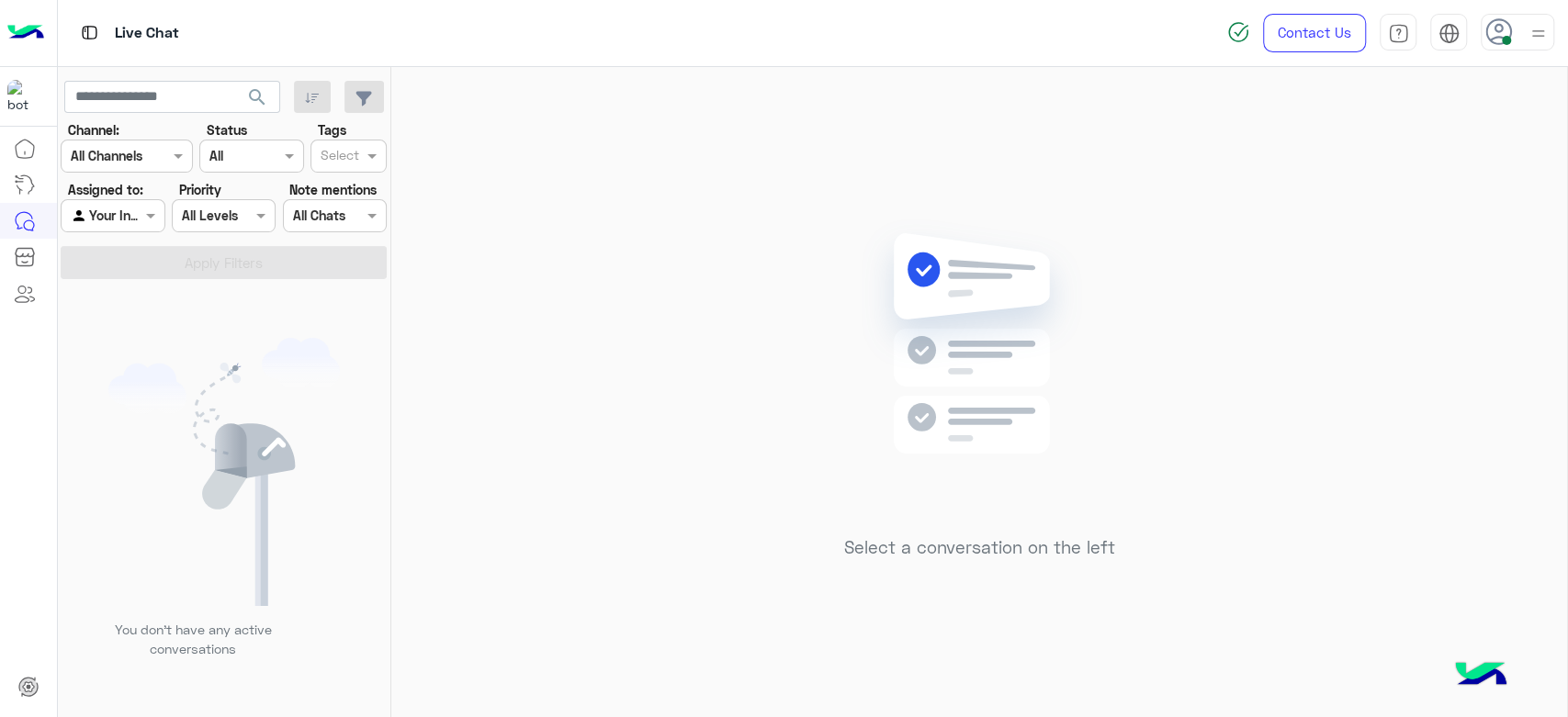
click at [1533, 40] on img at bounding box center [1538, 33] width 23 height 23
click at [1419, 241] on div "Online Break Busy Offline" at bounding box center [1440, 205] width 228 height 161
click at [1431, 262] on label "Offline" at bounding box center [1440, 261] width 200 height 33
